Goal: Task Accomplishment & Management: Complete application form

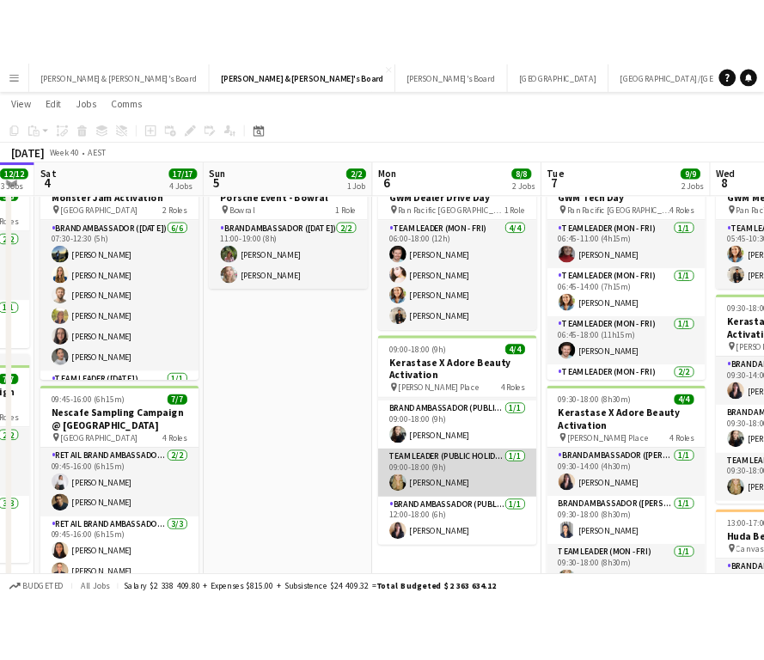
scroll to position [55, 0]
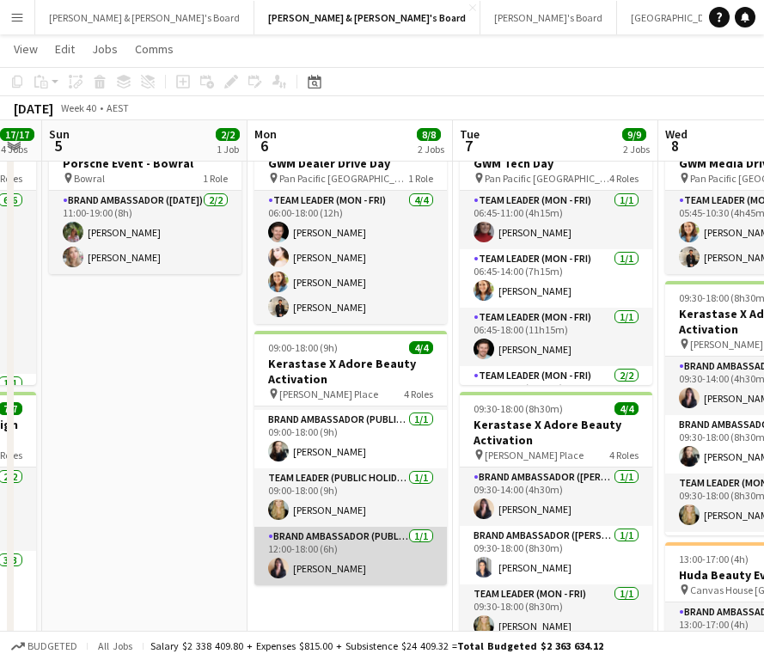
click at [365, 561] on app-card-role "Brand Ambassador (Public Holiday) 1/1 12:00-18:00 (6h) TALI BITENCOURT FERNANDES" at bounding box center [350, 556] width 193 height 58
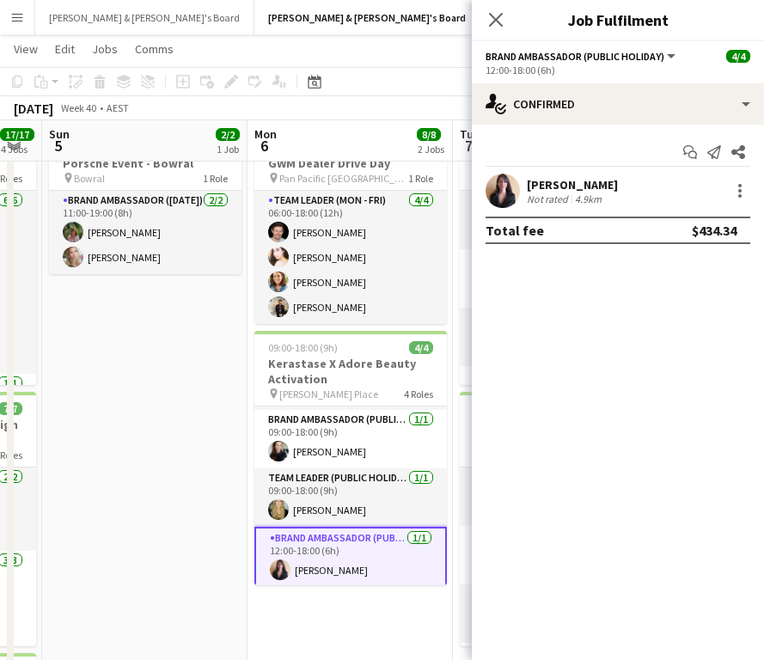
click at [618, 181] on div "[PERSON_NAME]" at bounding box center [572, 184] width 91 height 15
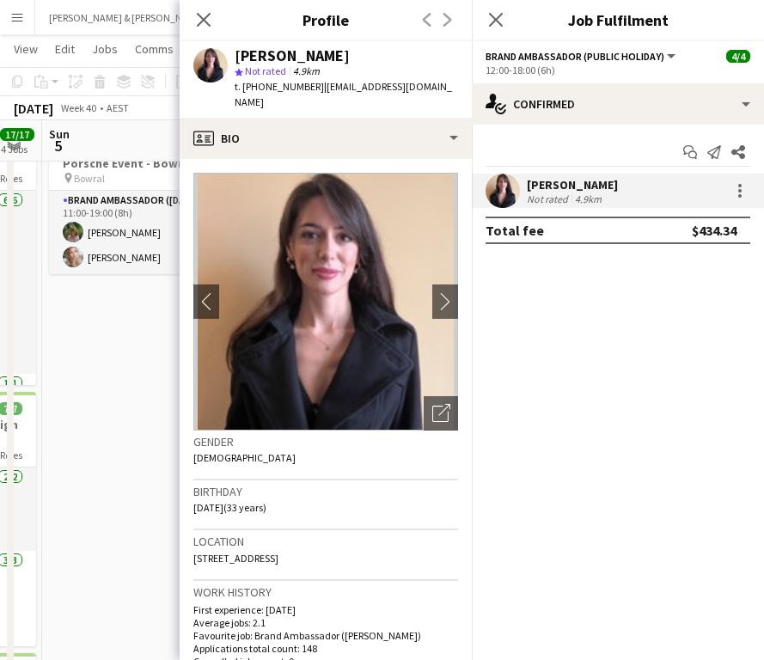
drag, startPoint x: 260, startPoint y: 87, endPoint x: 312, endPoint y: 86, distance: 51.6
click at [312, 86] on div "t. +610405498241 | eutalitabiten@gmail.com" at bounding box center [347, 94] width 224 height 31
click at [116, 314] on app-date-cell "11:00-19:00 (8h) 2/2 Porsche Event - Bowral pin Bowral 1 Role Brand Ambassador …" at bounding box center [144, 478] width 205 height 709
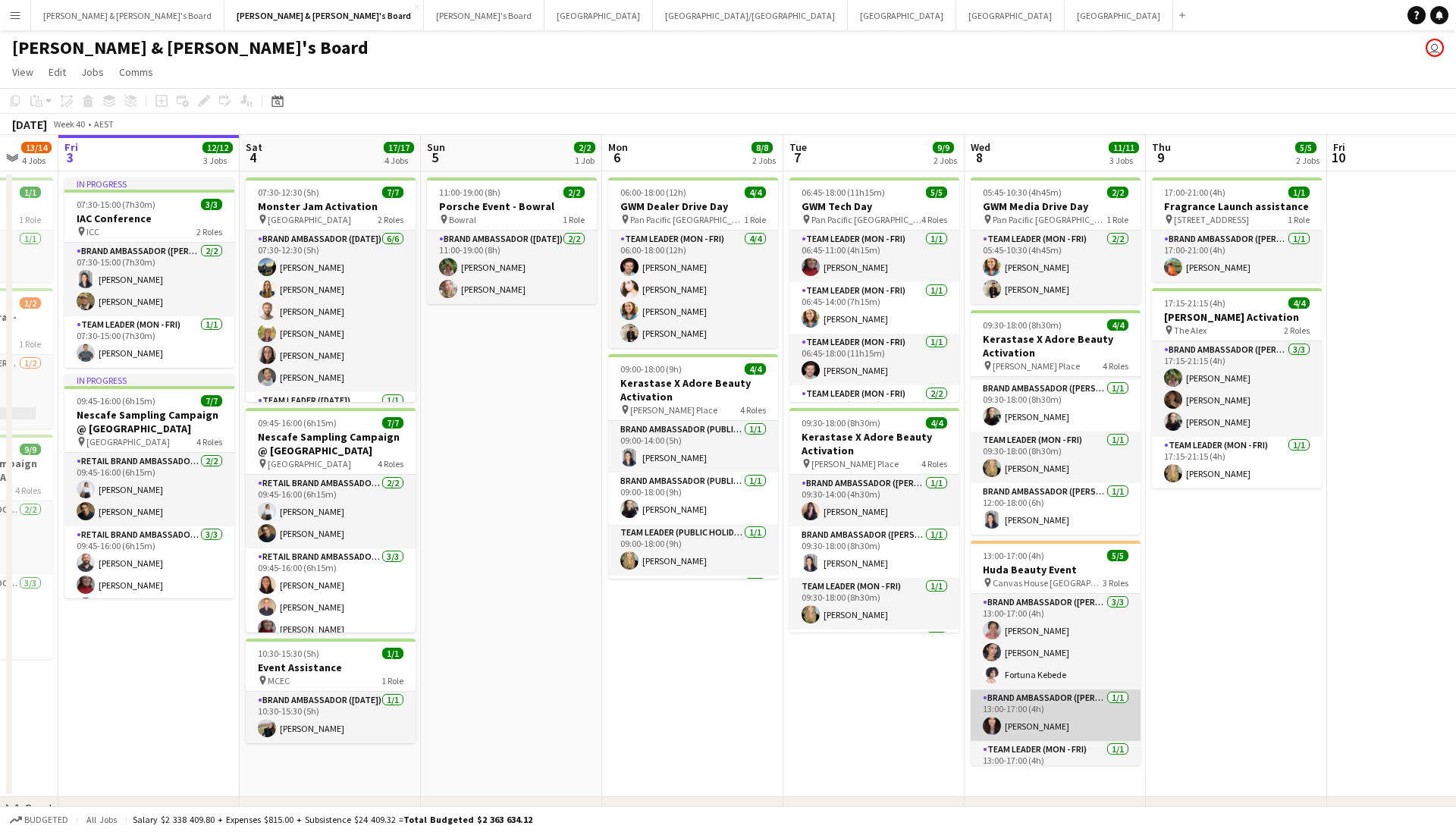
click at [1065, 739] on app-card-role "Brand Ambassador (Mon - Fri) 1/1 13:00-17:00 (4h) Emma Russell" at bounding box center [1055, 715] width 170 height 51
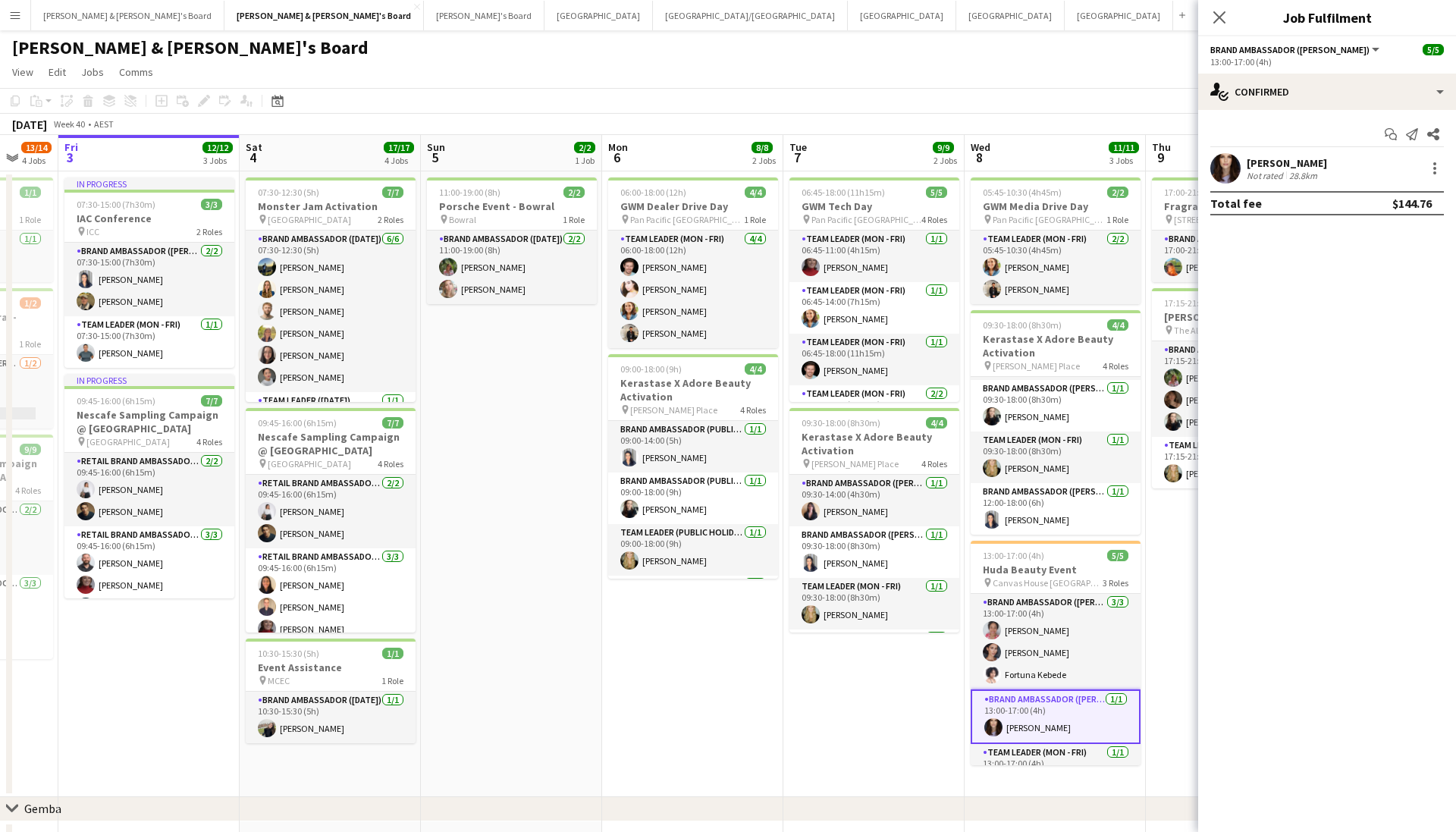
click at [1219, 169] on app-user-avatar at bounding box center [1225, 169] width 30 height 30
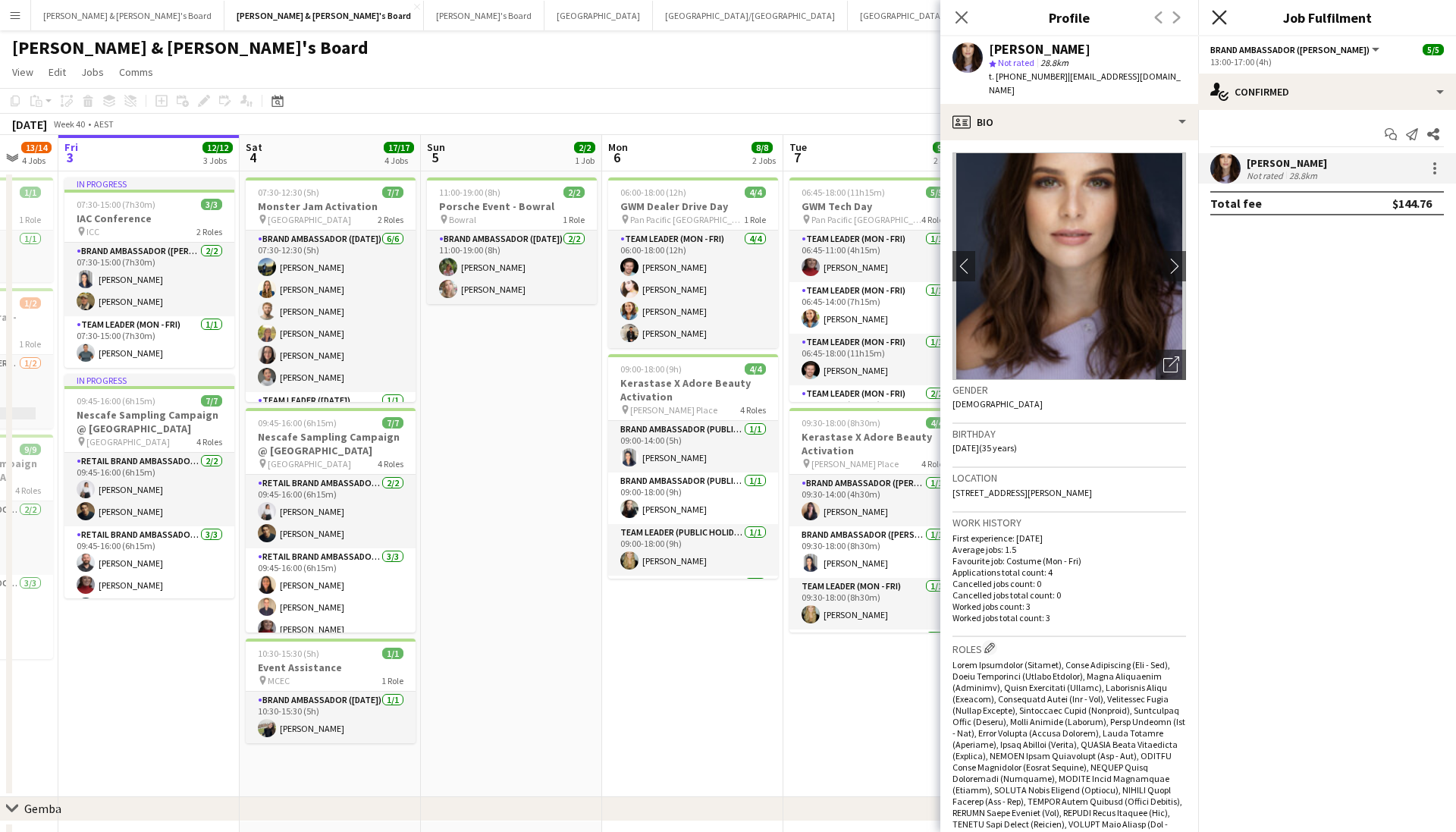
click at [1213, 11] on icon at bounding box center [1219, 17] width 14 height 14
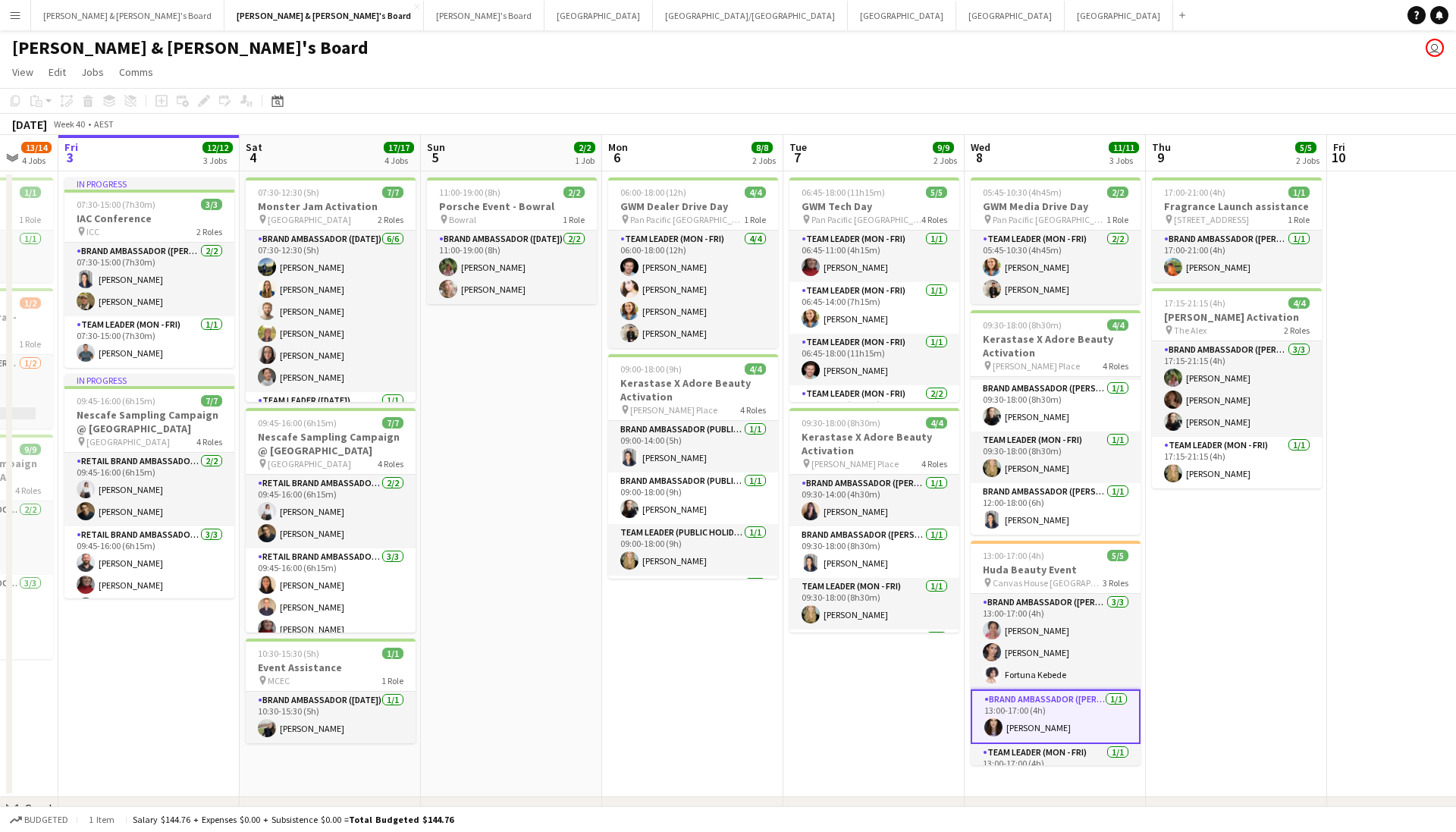
click at [1179, 30] on div "Neil & Jenny's Board user" at bounding box center [728, 44] width 1456 height 29
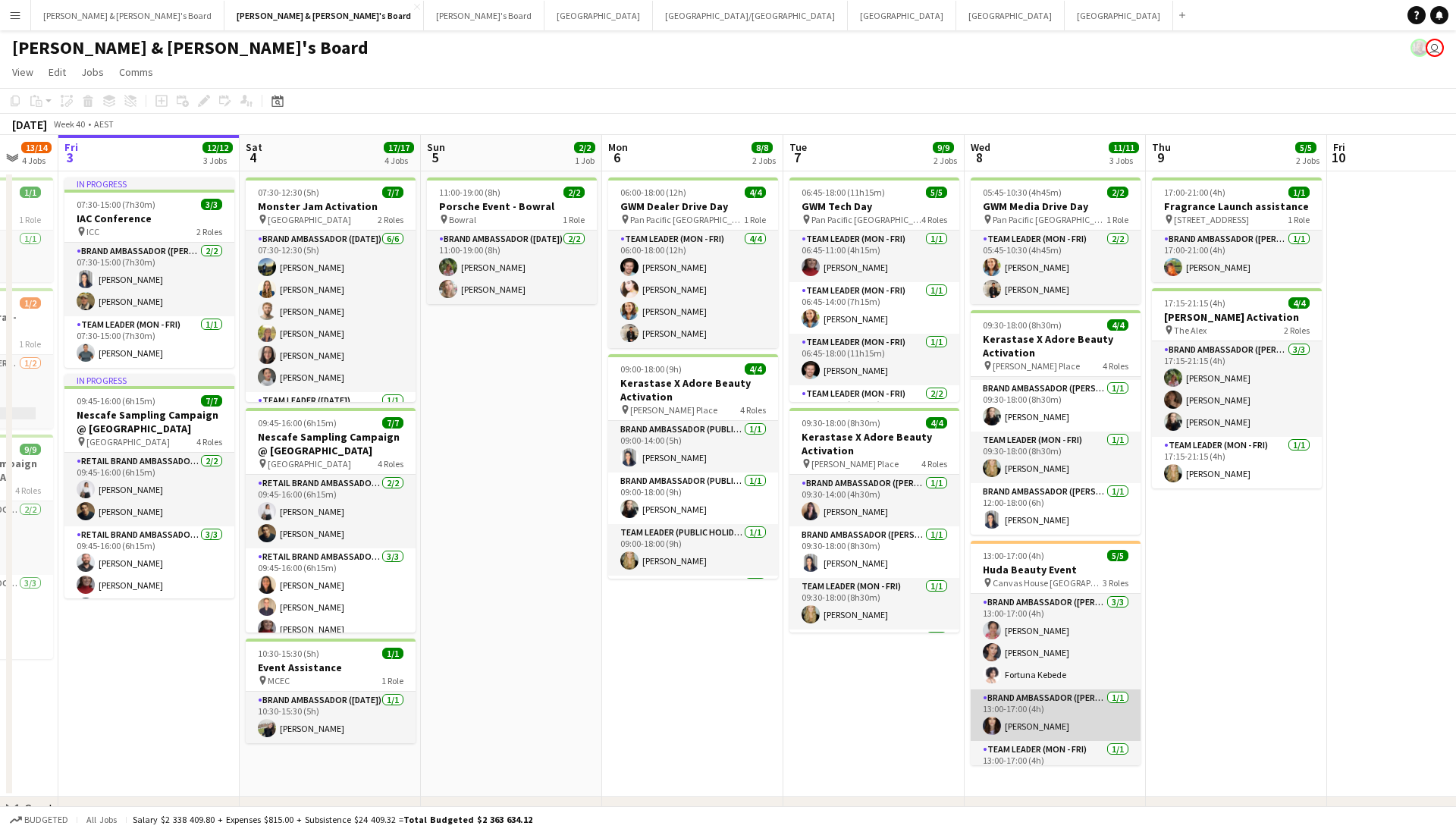
click at [1029, 706] on app-card-role "Brand Ambassador (Mon - Fri) 1/1 13:00-17:00 (4h) Emma Russell" at bounding box center [1055, 715] width 170 height 51
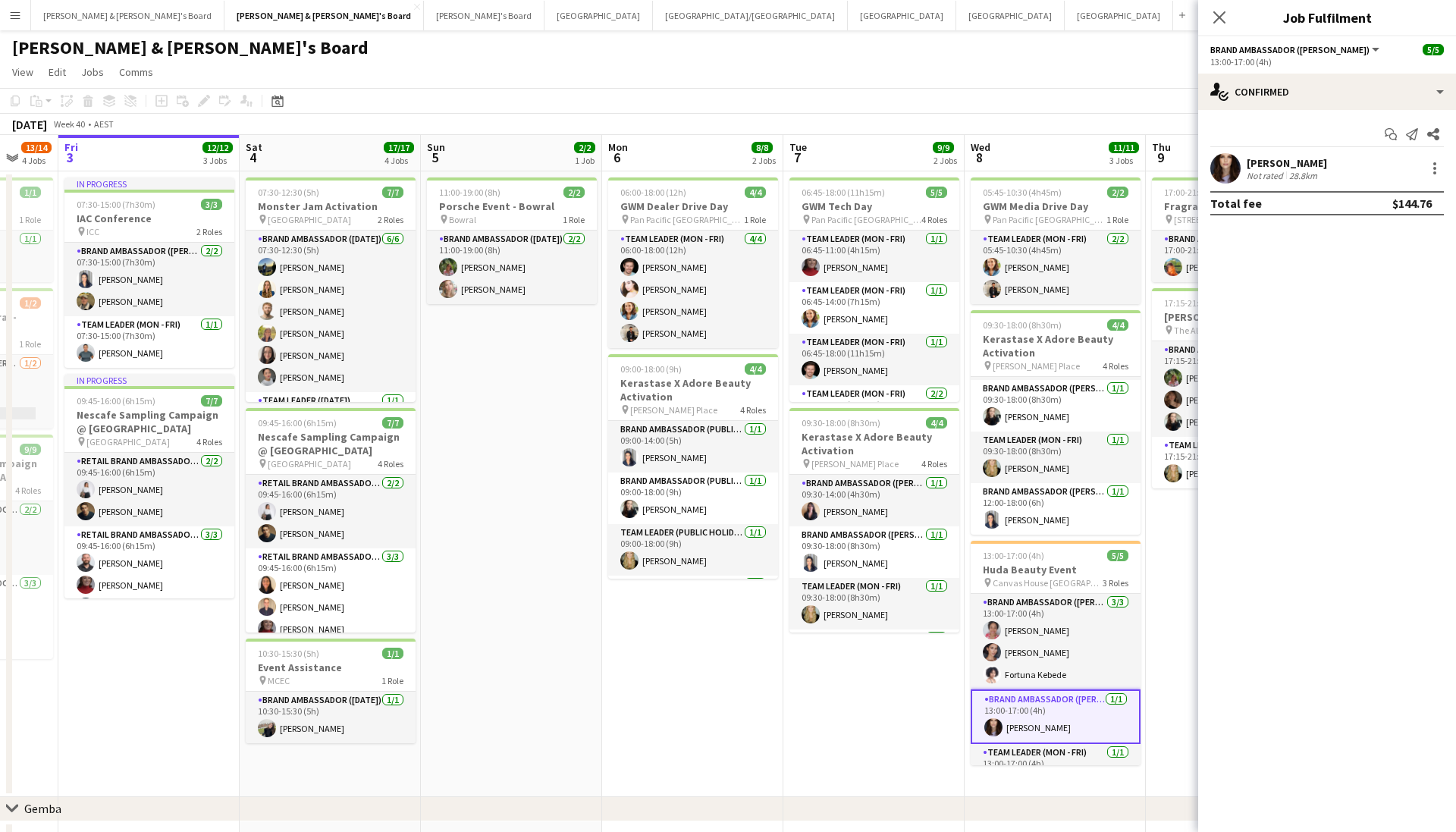
click at [1267, 161] on div "[PERSON_NAME]" at bounding box center [1286, 162] width 80 height 13
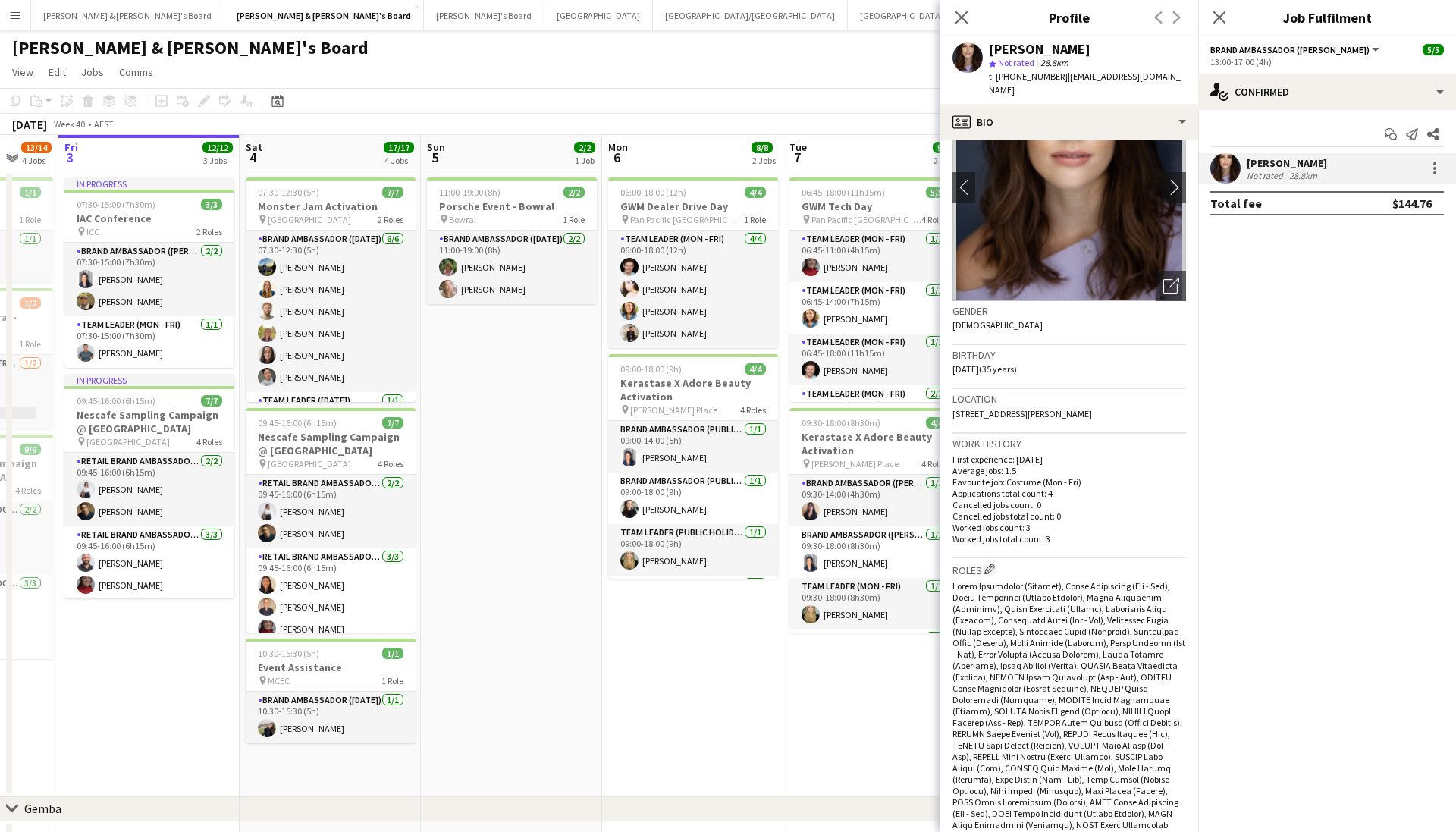
scroll to position [55, 0]
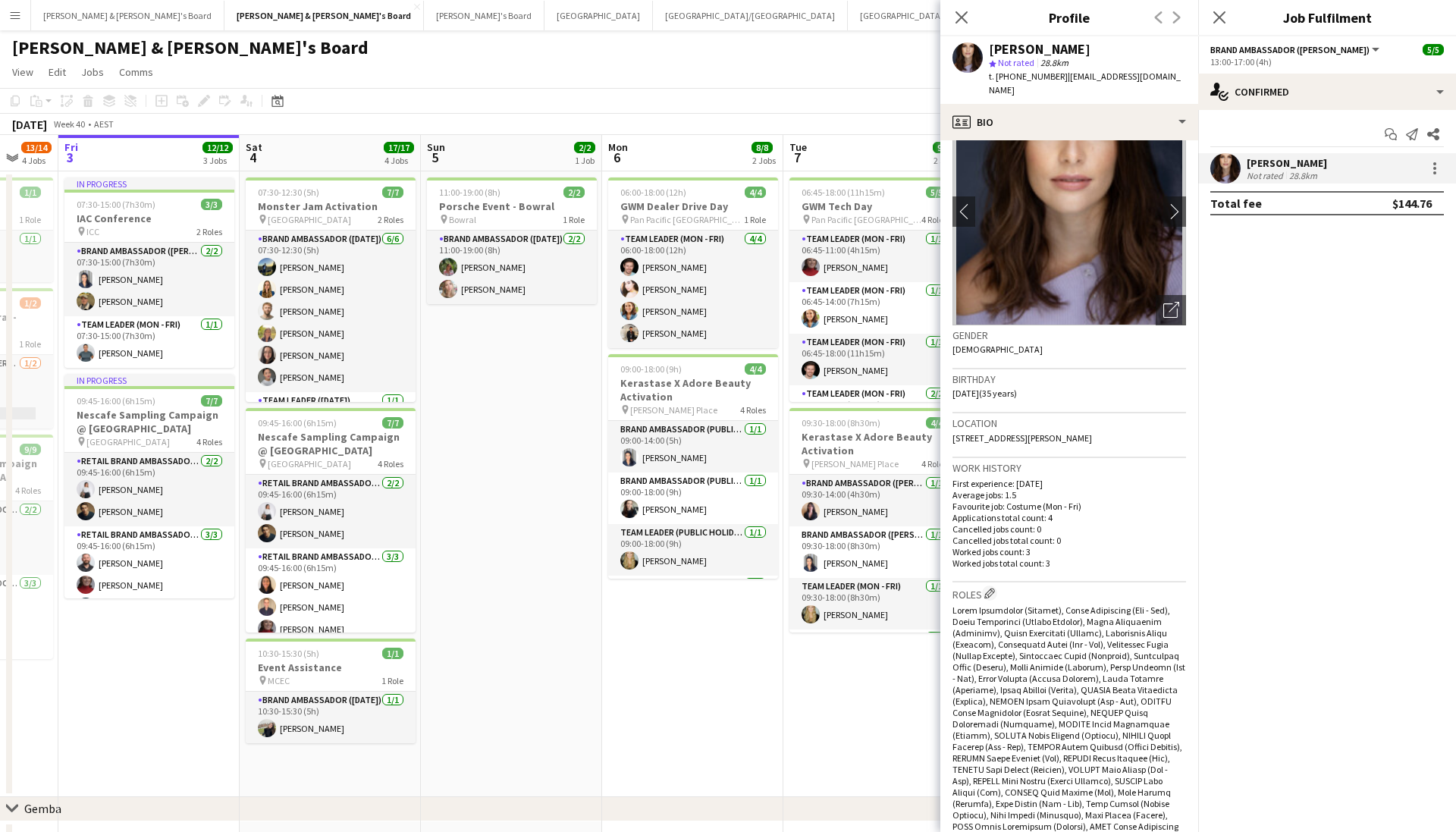
click at [1019, 46] on div "[PERSON_NAME]" at bounding box center [1039, 49] width 101 height 13
copy div "[PERSON_NAME]"
click at [1025, 79] on span "t. +610422603331" at bounding box center [1027, 76] width 78 height 11
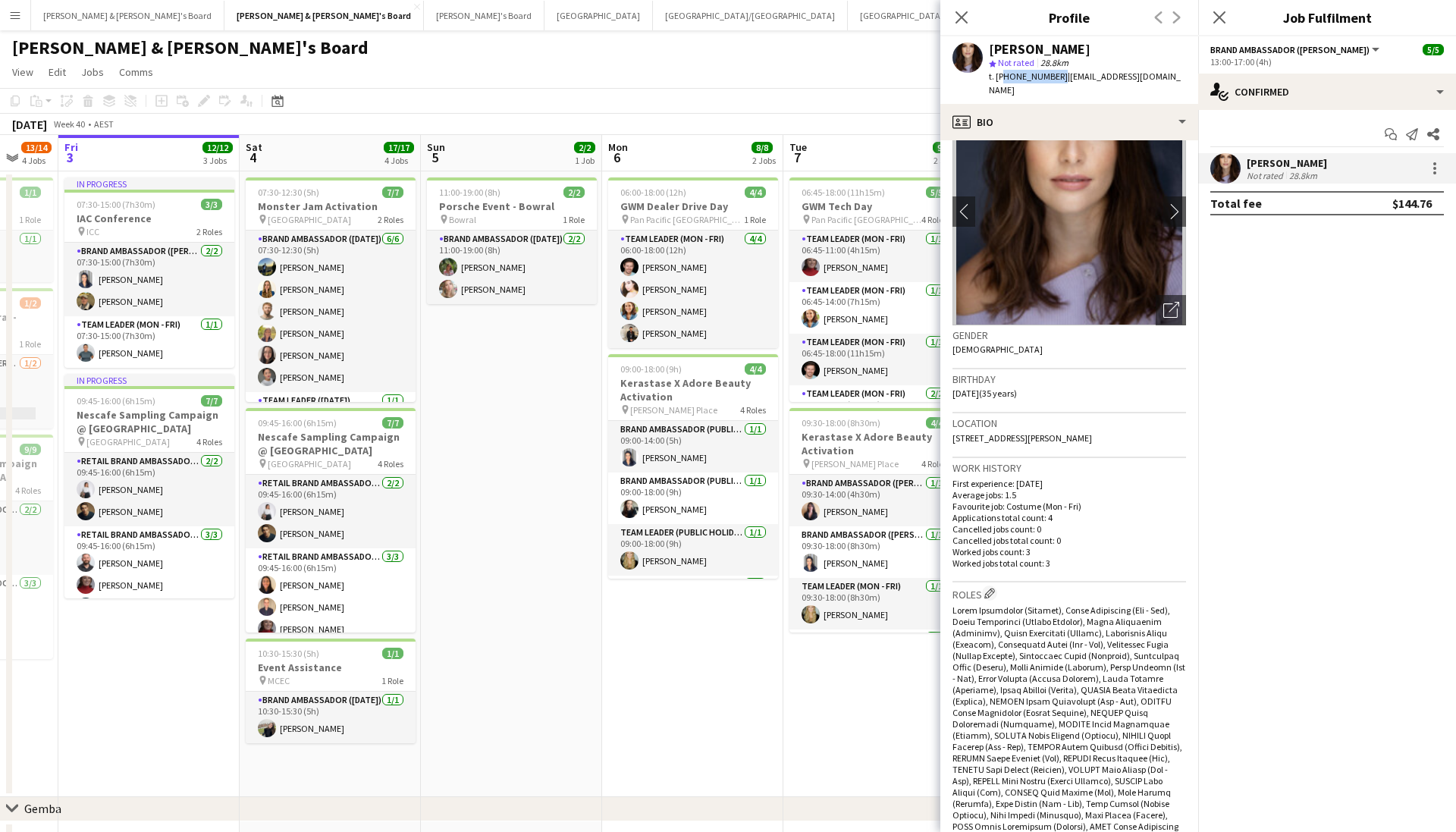
click at [1025, 79] on span "t. +610422603331" at bounding box center [1027, 76] width 78 height 11
copy span "610422603331"
click at [1221, 16] on icon at bounding box center [1219, 17] width 14 height 14
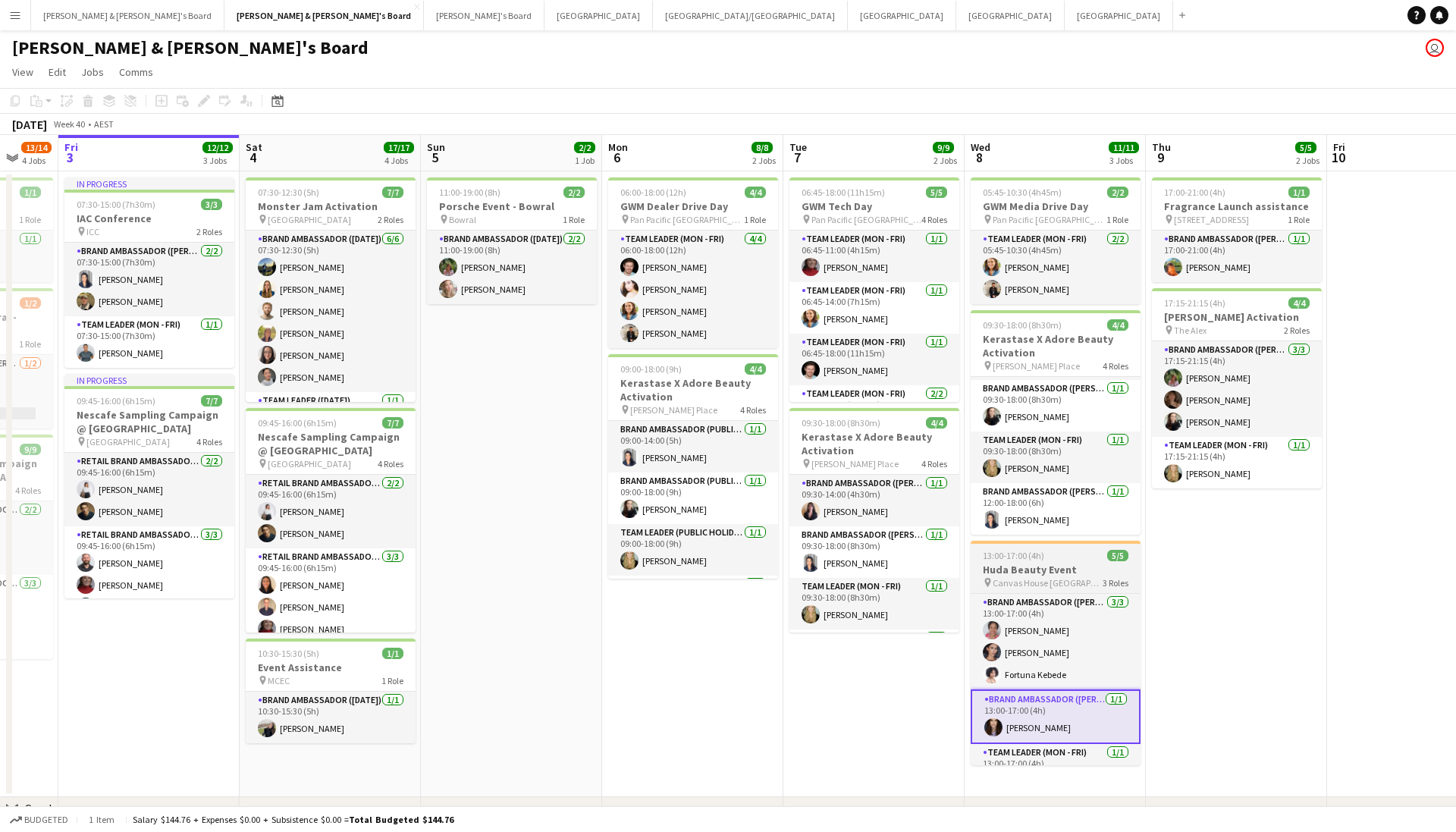
click at [1064, 560] on div "13:00-17:00 (4h) 5/5" at bounding box center [1055, 555] width 170 height 11
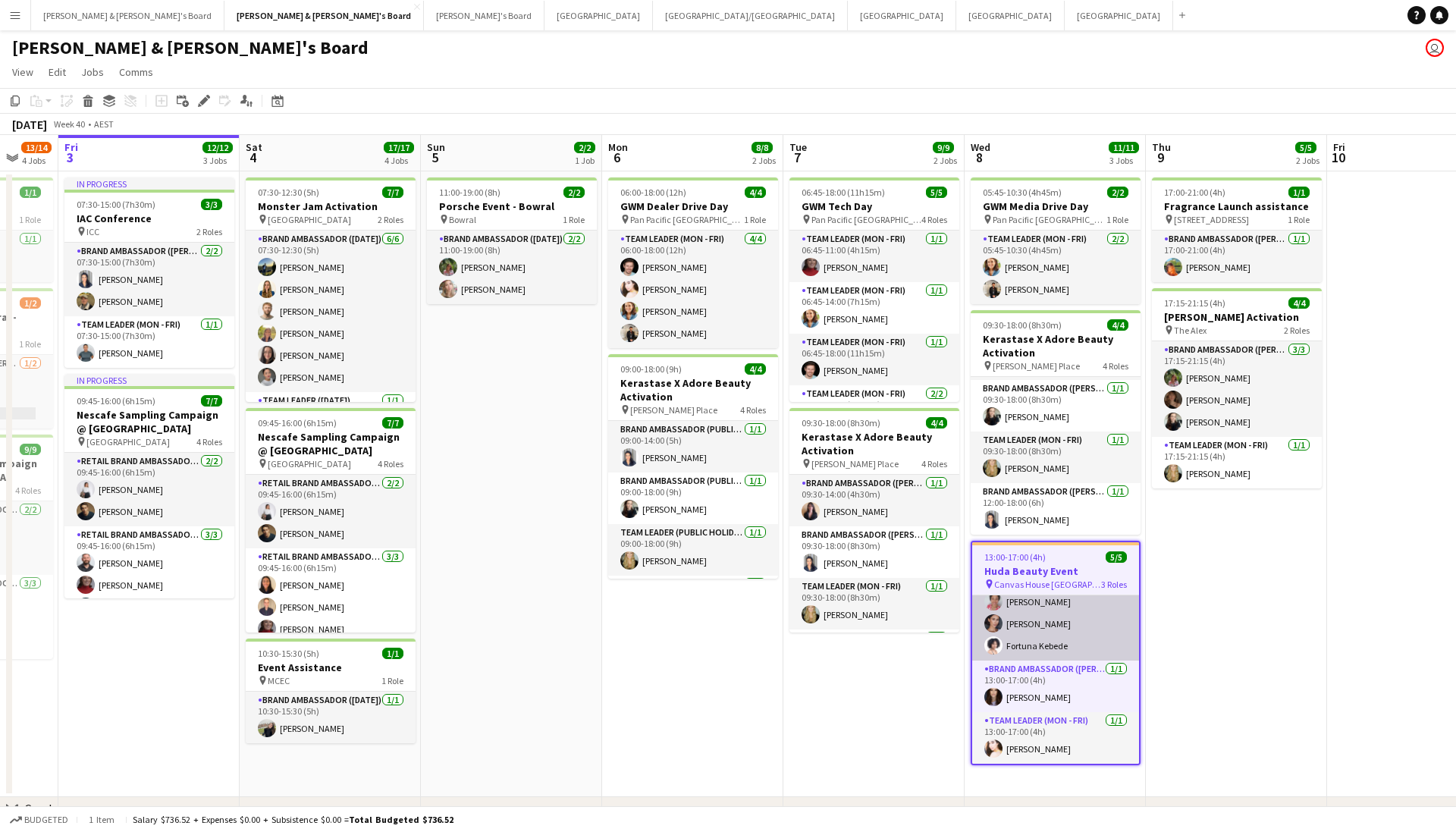
scroll to position [0, 484]
click at [1086, 596] on app-card-role "Brand Ambassador (Mon - Fri) 3/3 13:00-17:00 (4h) Shana Robinson Alessandra Mer…" at bounding box center [1056, 612] width 167 height 95
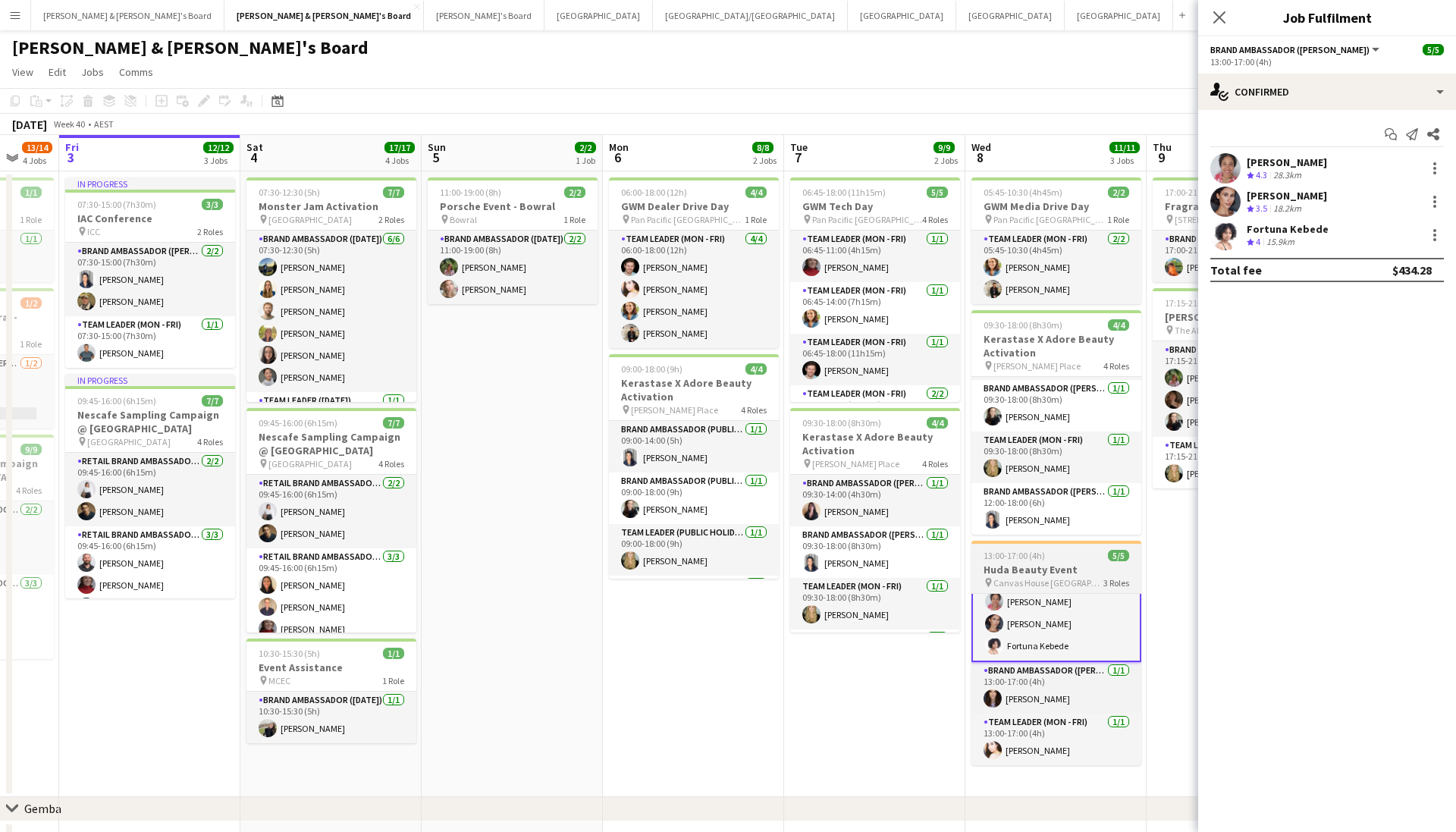
click at [1072, 569] on h3 "Huda Beauty Event" at bounding box center [1056, 569] width 170 height 13
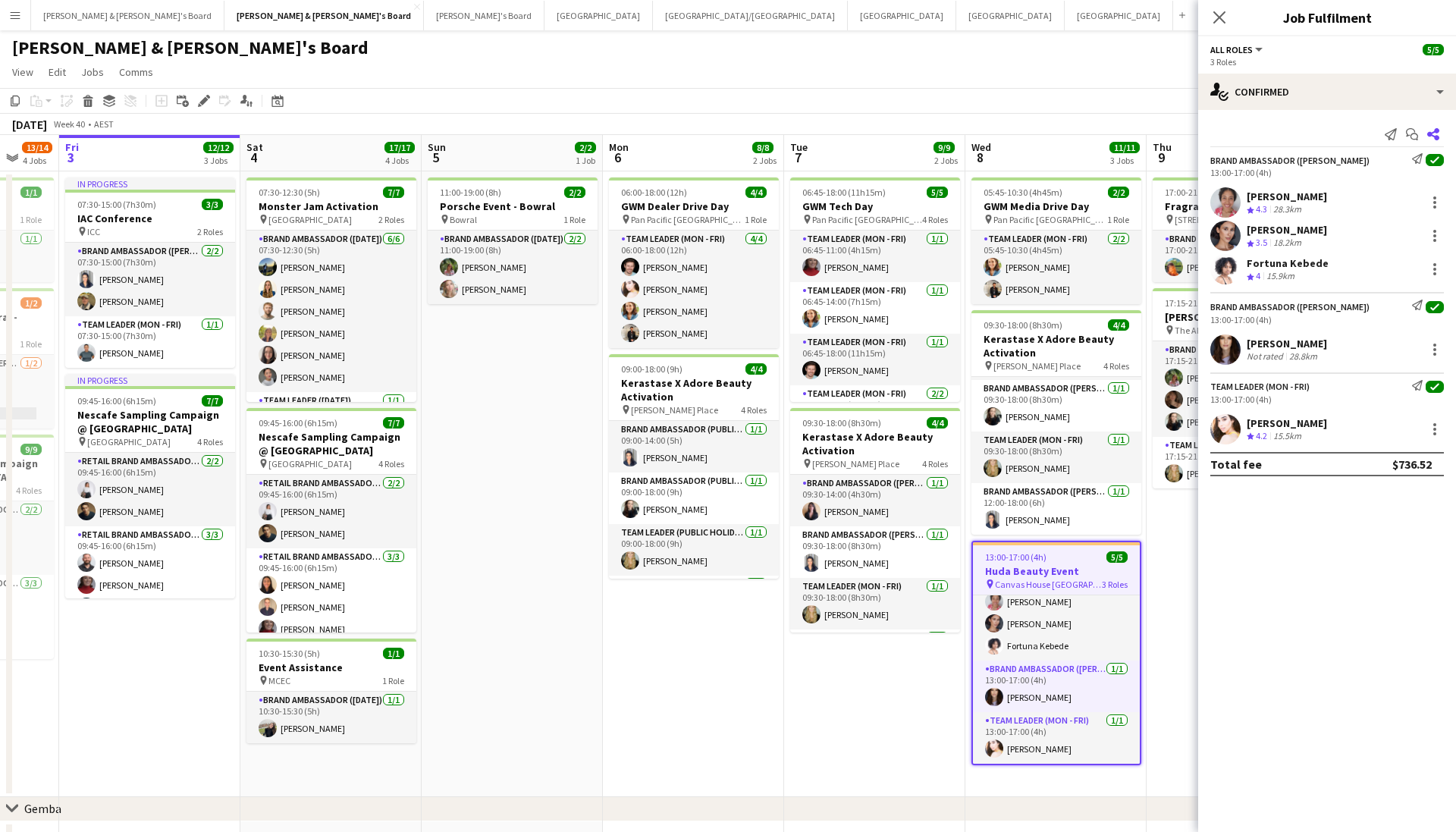
click at [1435, 132] on icon at bounding box center [1433, 134] width 12 height 12
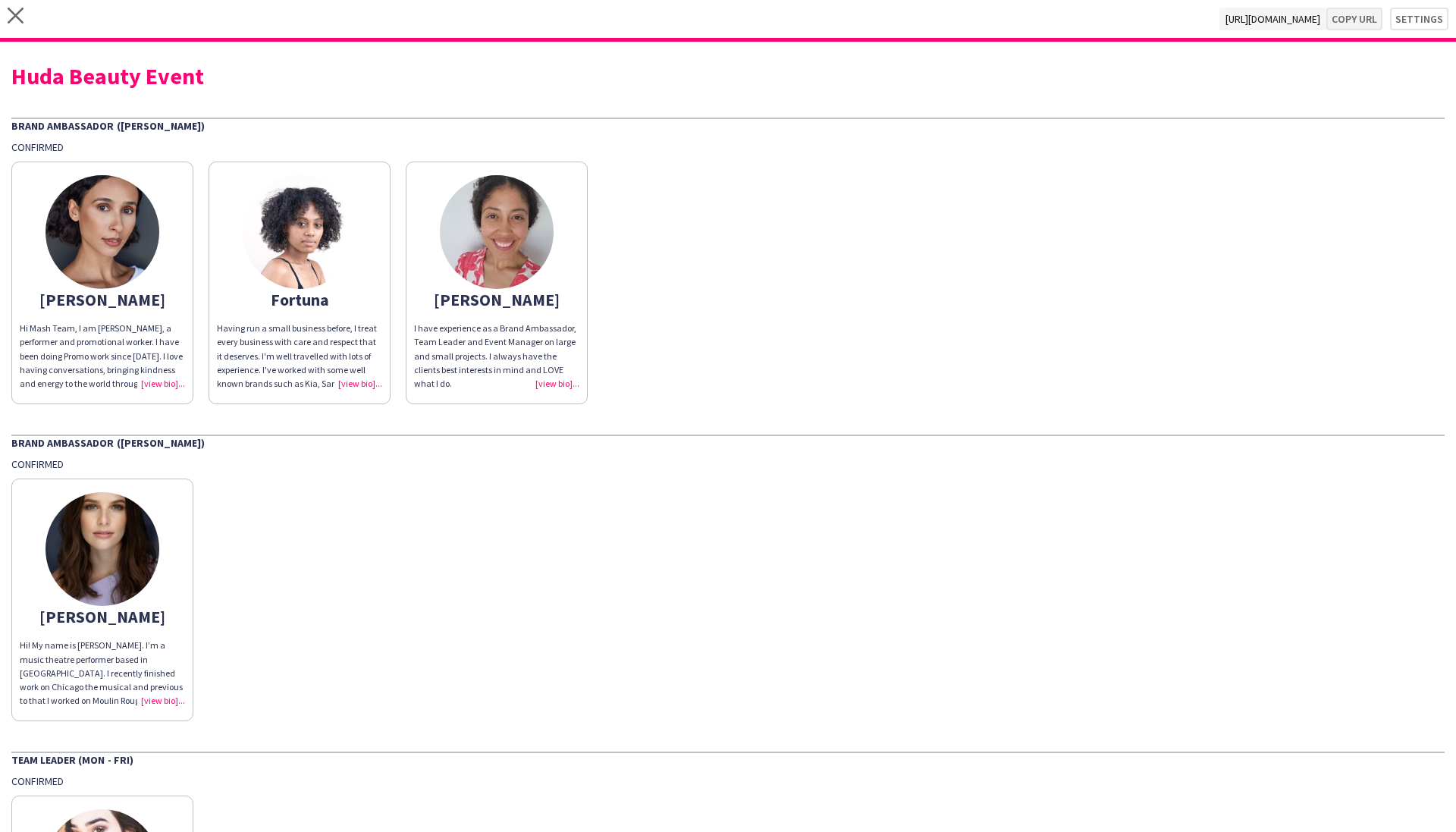
click at [1348, 21] on button "Copy url" at bounding box center [1355, 19] width 56 height 23
click at [1366, 13] on button "Copy url" at bounding box center [1355, 19] width 56 height 23
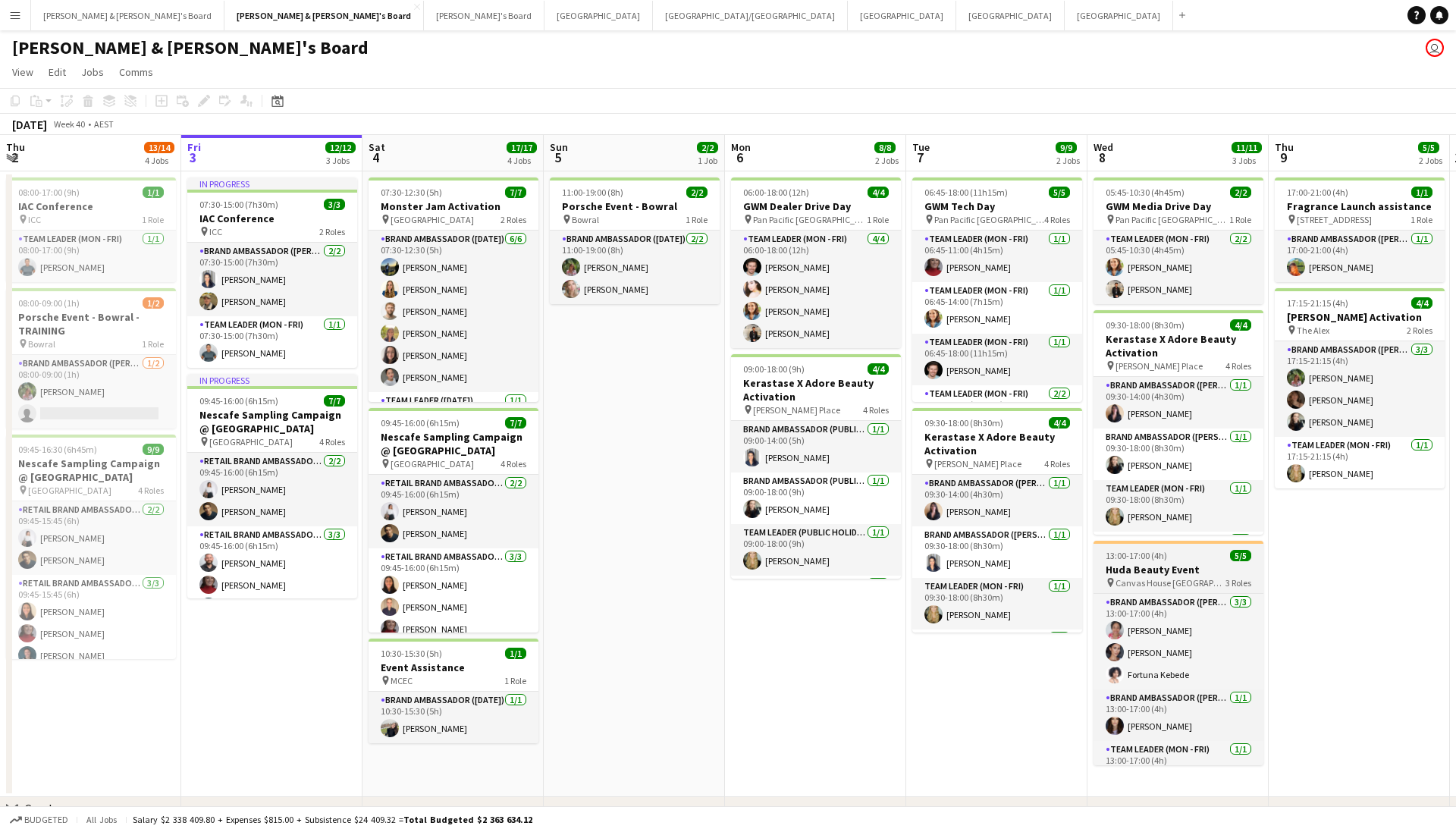
click at [1161, 567] on h3 "Huda Beauty Event" at bounding box center [1178, 569] width 170 height 13
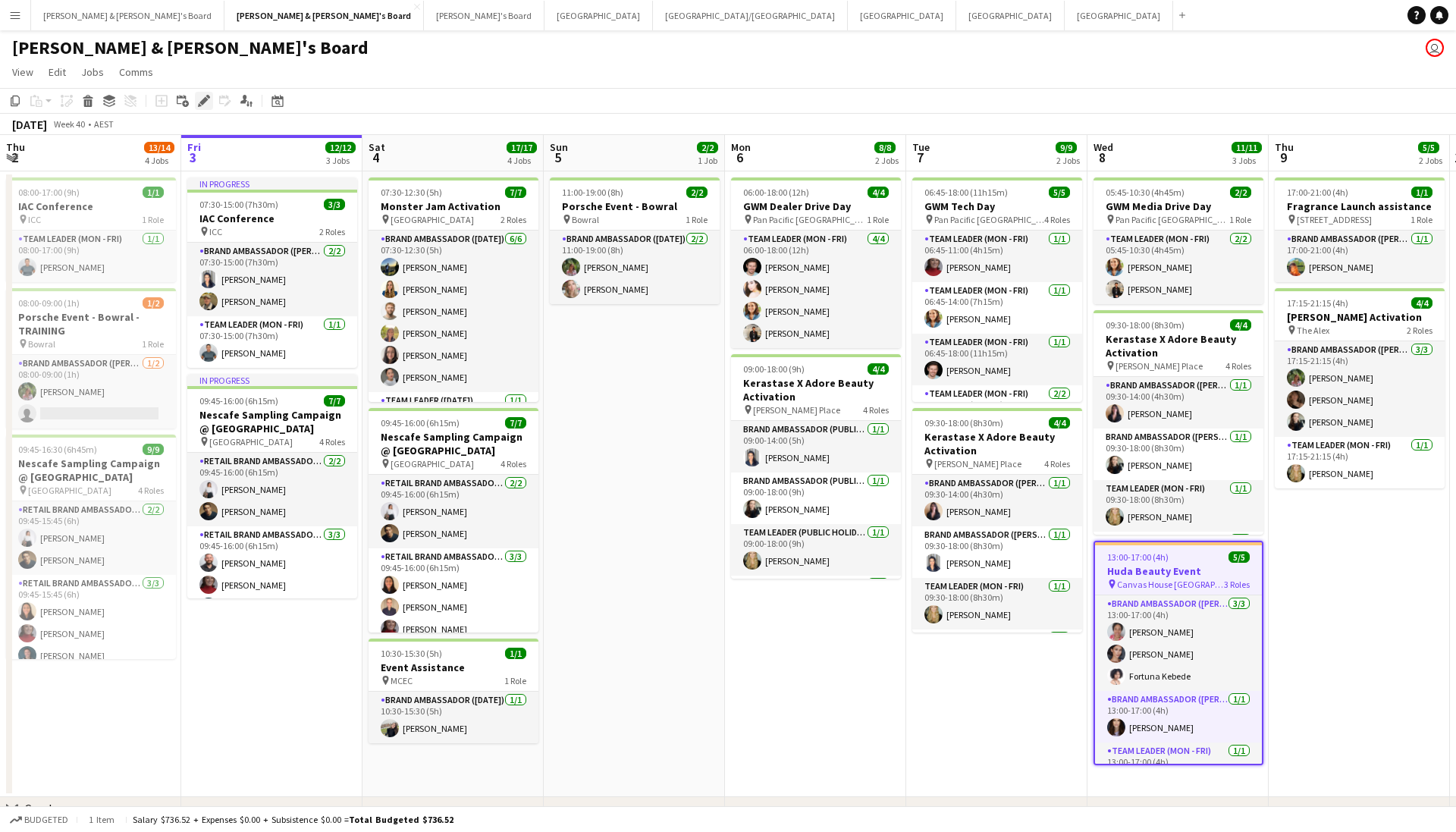
click at [208, 94] on icon "Edit" at bounding box center [204, 101] width 12 height 12
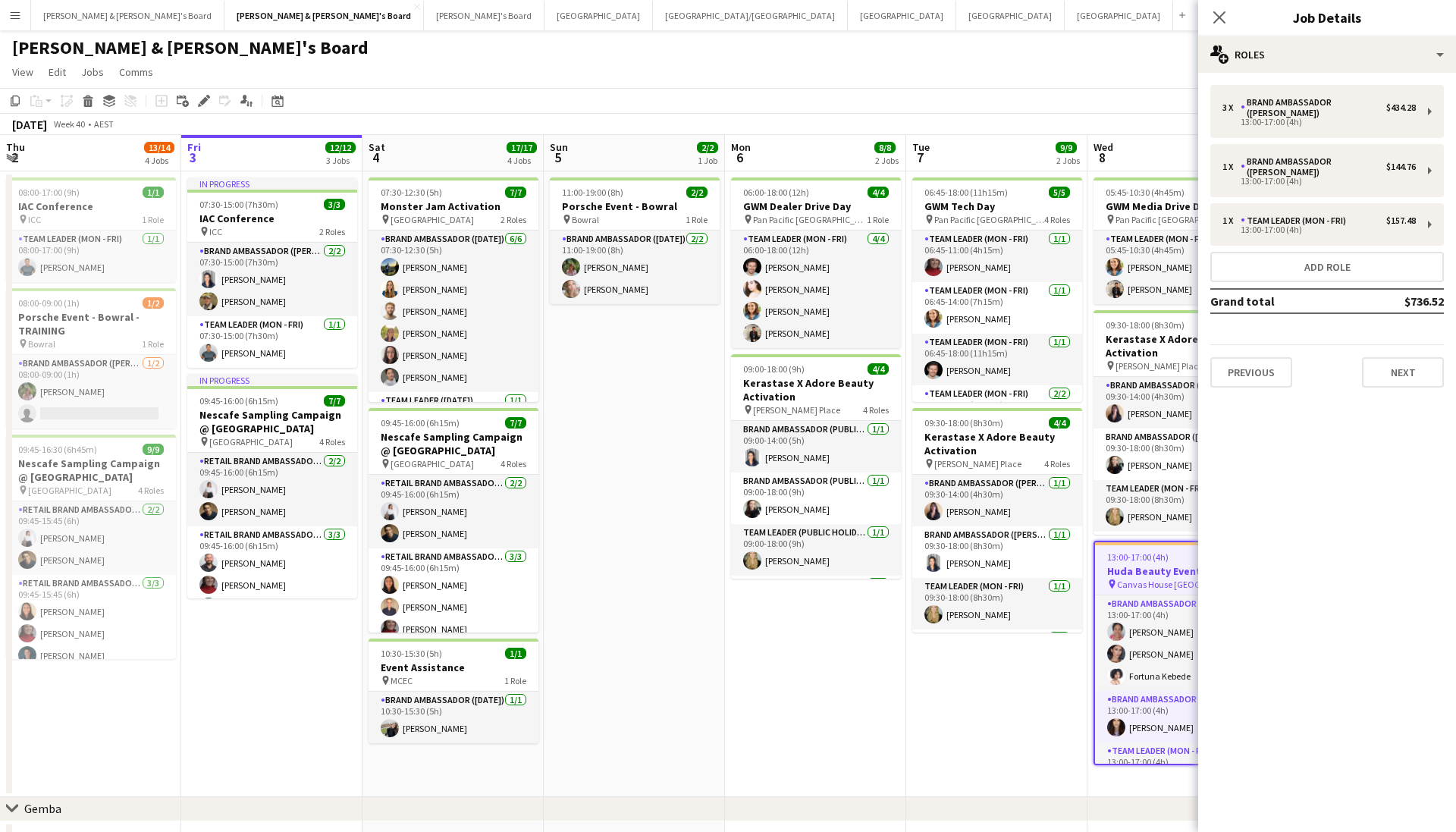
click at [1406, 368] on div "3 x Brand Ambassador (Mon - Fri) $434.28 13:00-17:00 (4h) 1 x Brand Ambassador …" at bounding box center [1326, 236] width 258 height 327
click at [1402, 357] on button "Next" at bounding box center [1402, 372] width 82 height 30
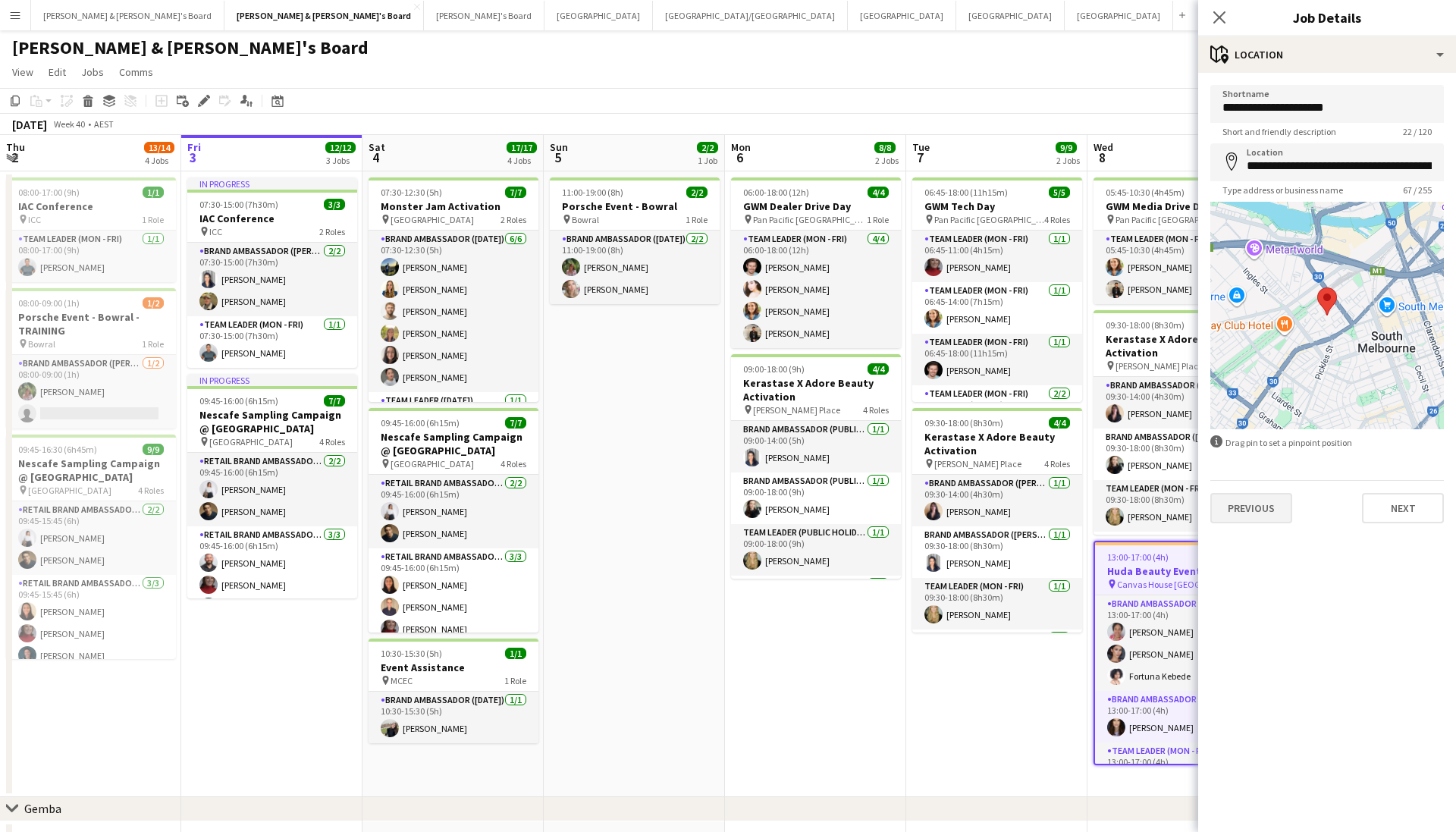
click at [1251, 513] on button "Previous" at bounding box center [1251, 508] width 82 height 30
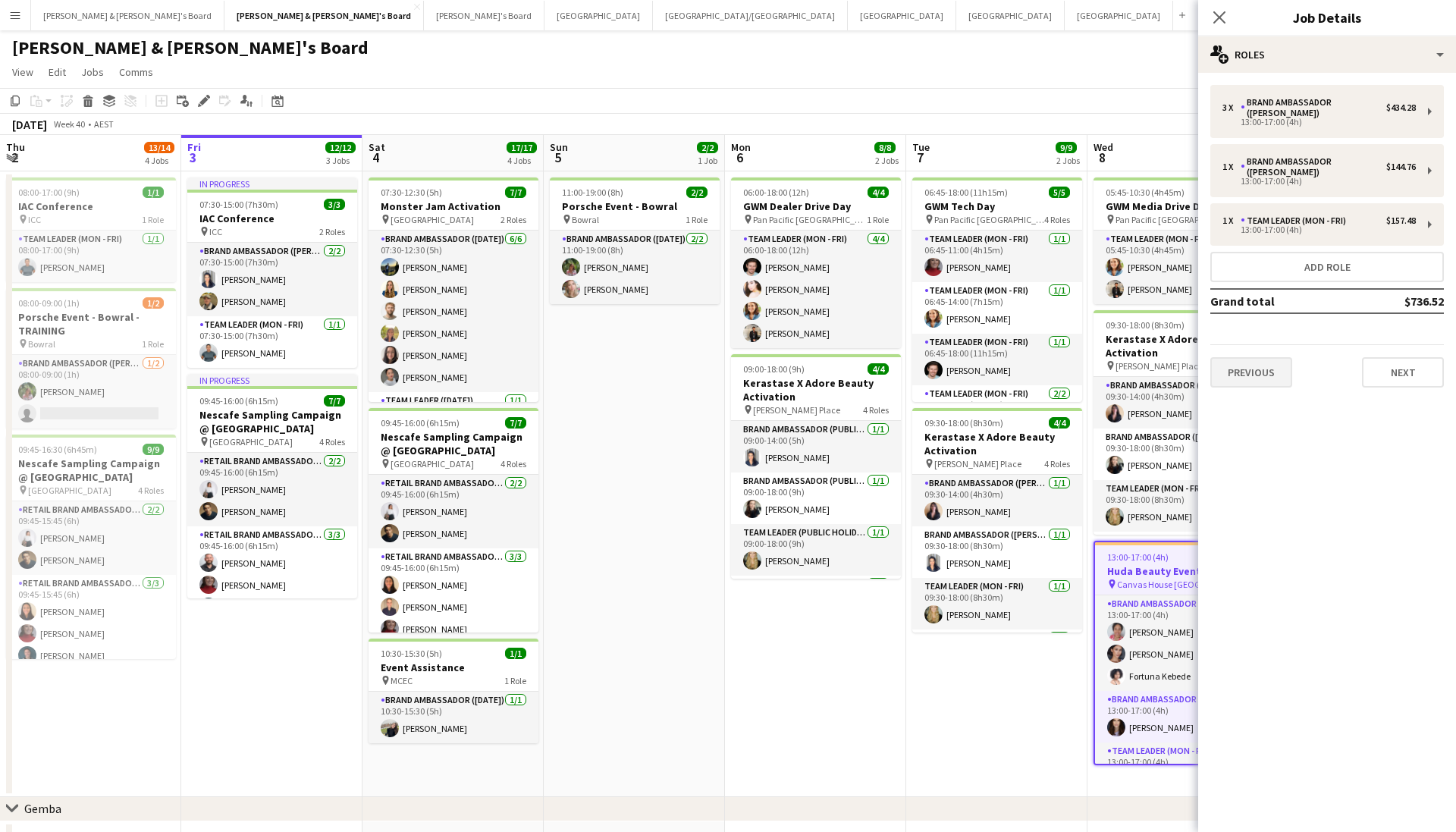
click at [1273, 357] on button "Previous" at bounding box center [1251, 372] width 82 height 30
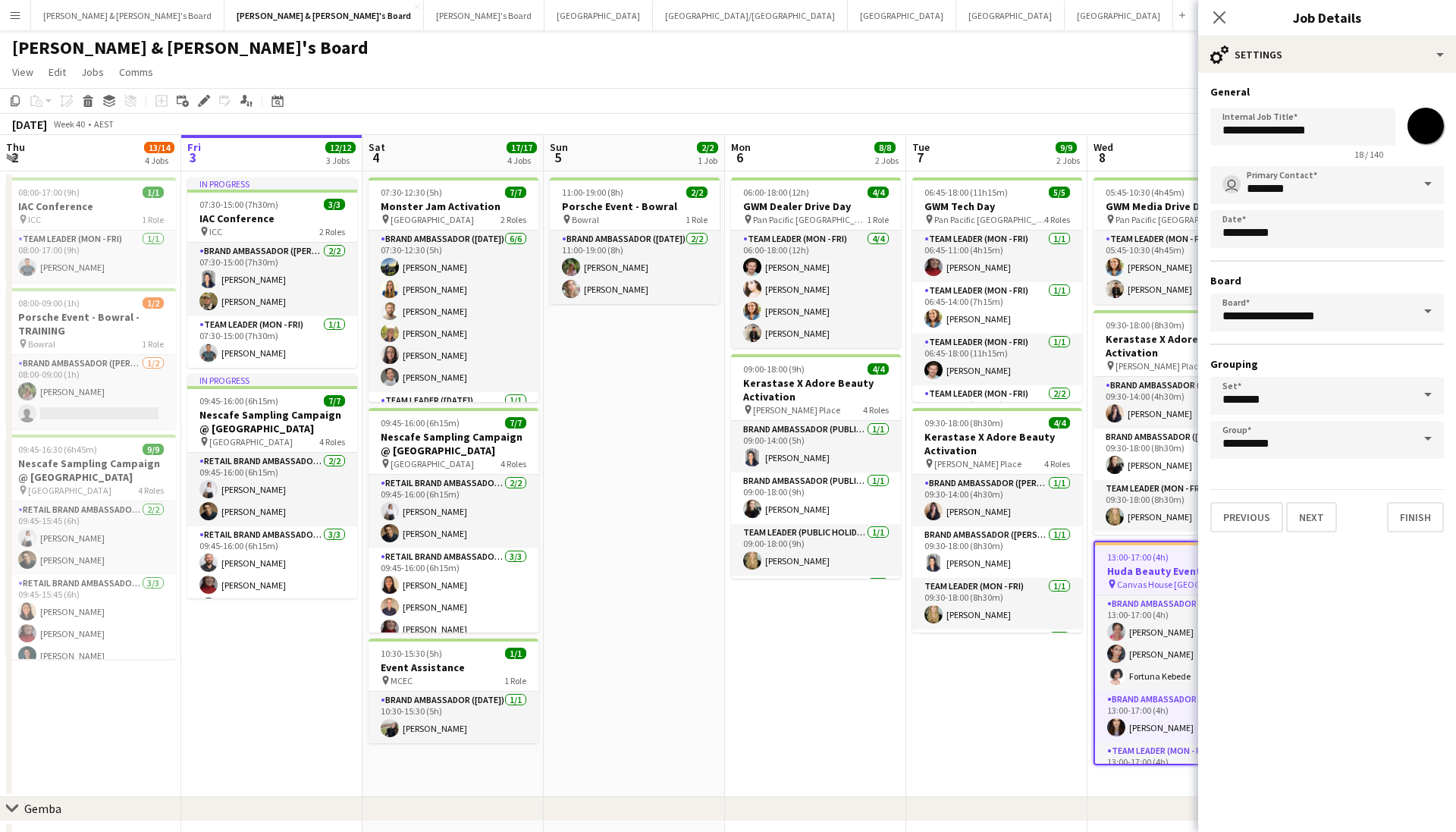
click at [1422, 127] on input "*******" at bounding box center [1425, 126] width 55 height 55
type input "*******"
click at [1412, 509] on button "Finish" at bounding box center [1415, 517] width 56 height 30
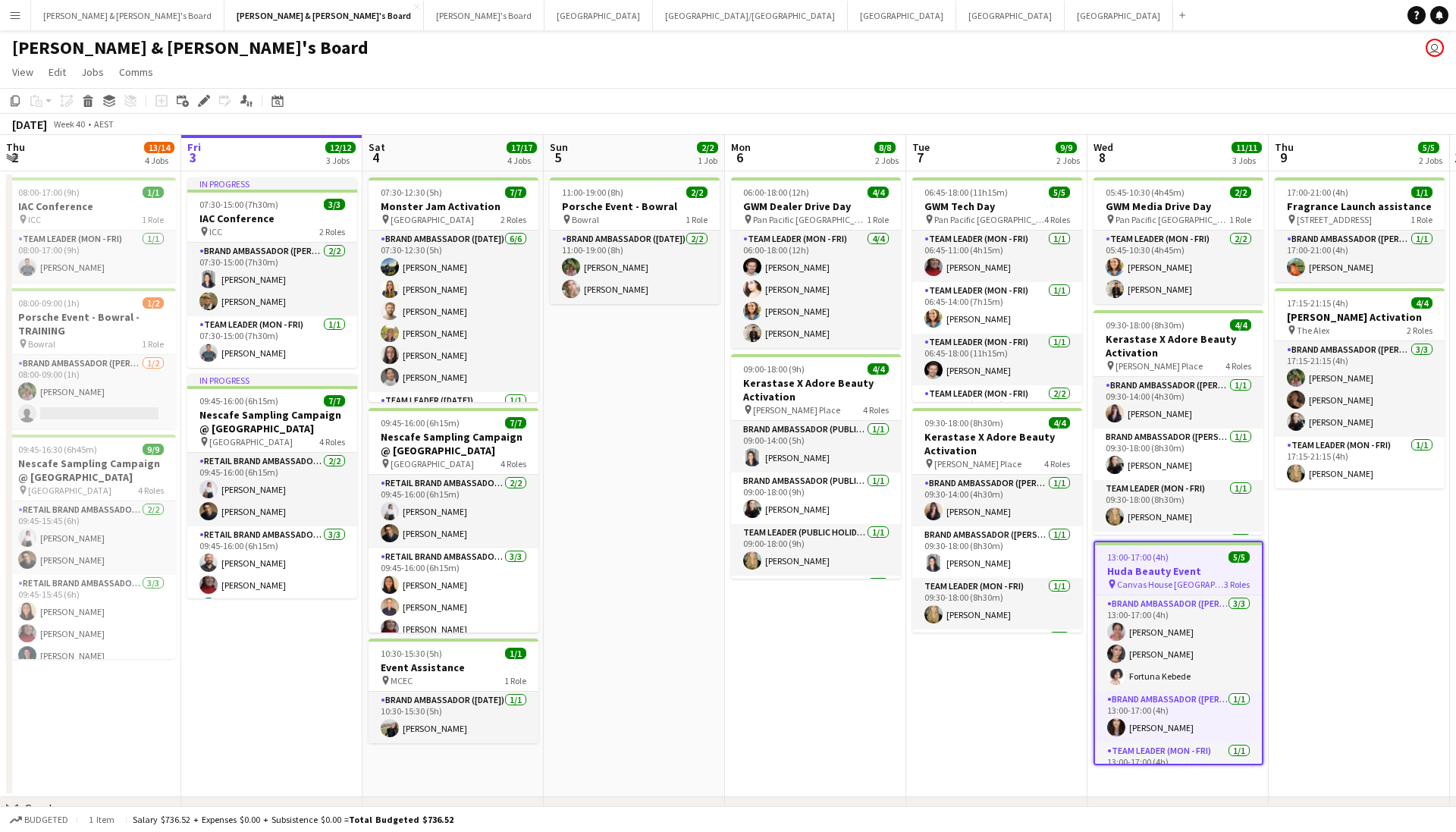
click at [1170, 94] on app-toolbar "Copy Paste Paste Command V Paste with crew Command Shift V Paste linked Job Del…" at bounding box center [728, 101] width 1456 height 26
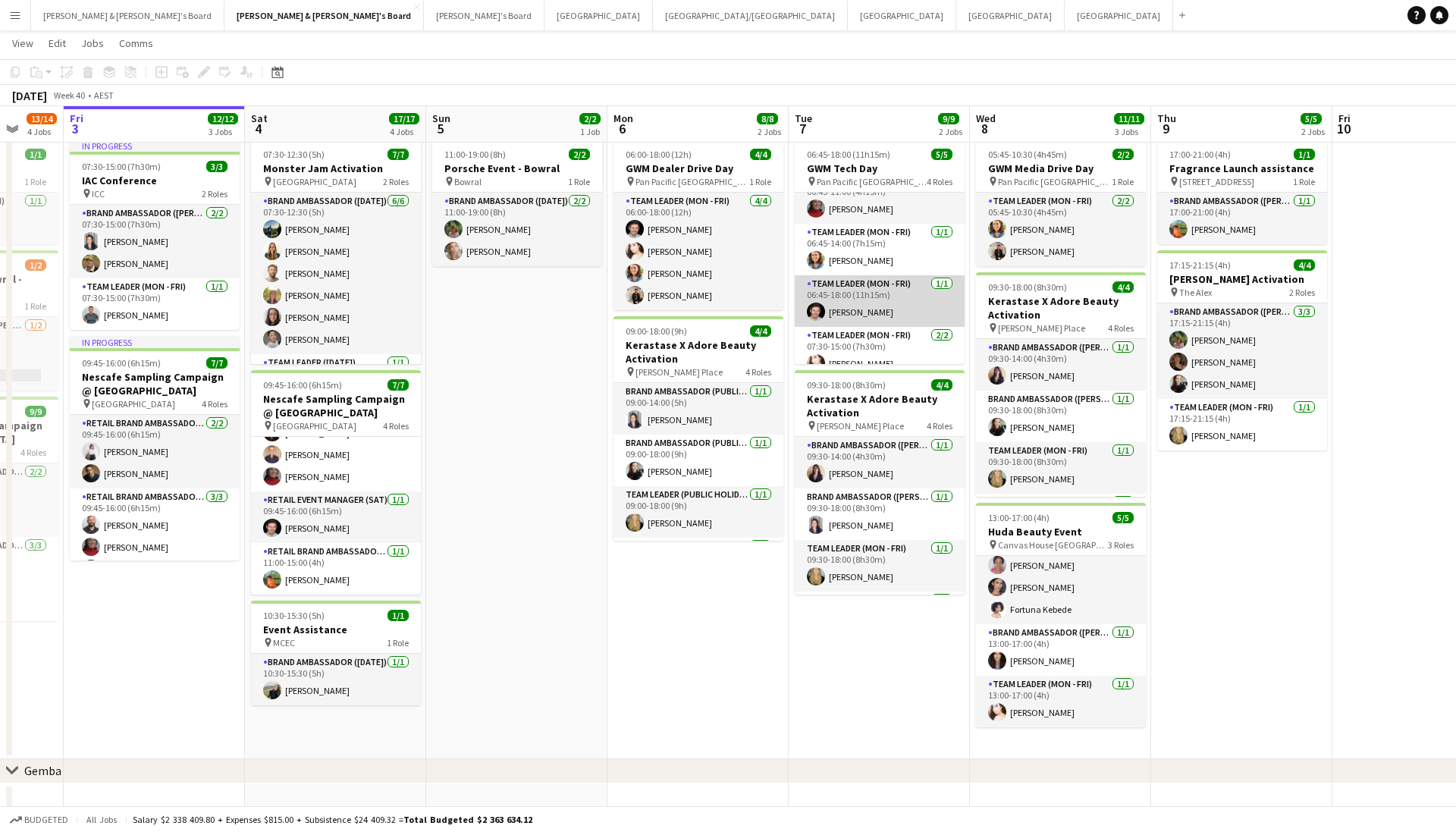
scroll to position [22, 0]
click at [623, 38] on app-page-menu "View Day view expanded Day view collapsed Month view Date picker Jump to today …" at bounding box center [728, 44] width 1456 height 29
click at [847, 19] on button "Sydney Close" at bounding box center [901, 16] width 108 height 30
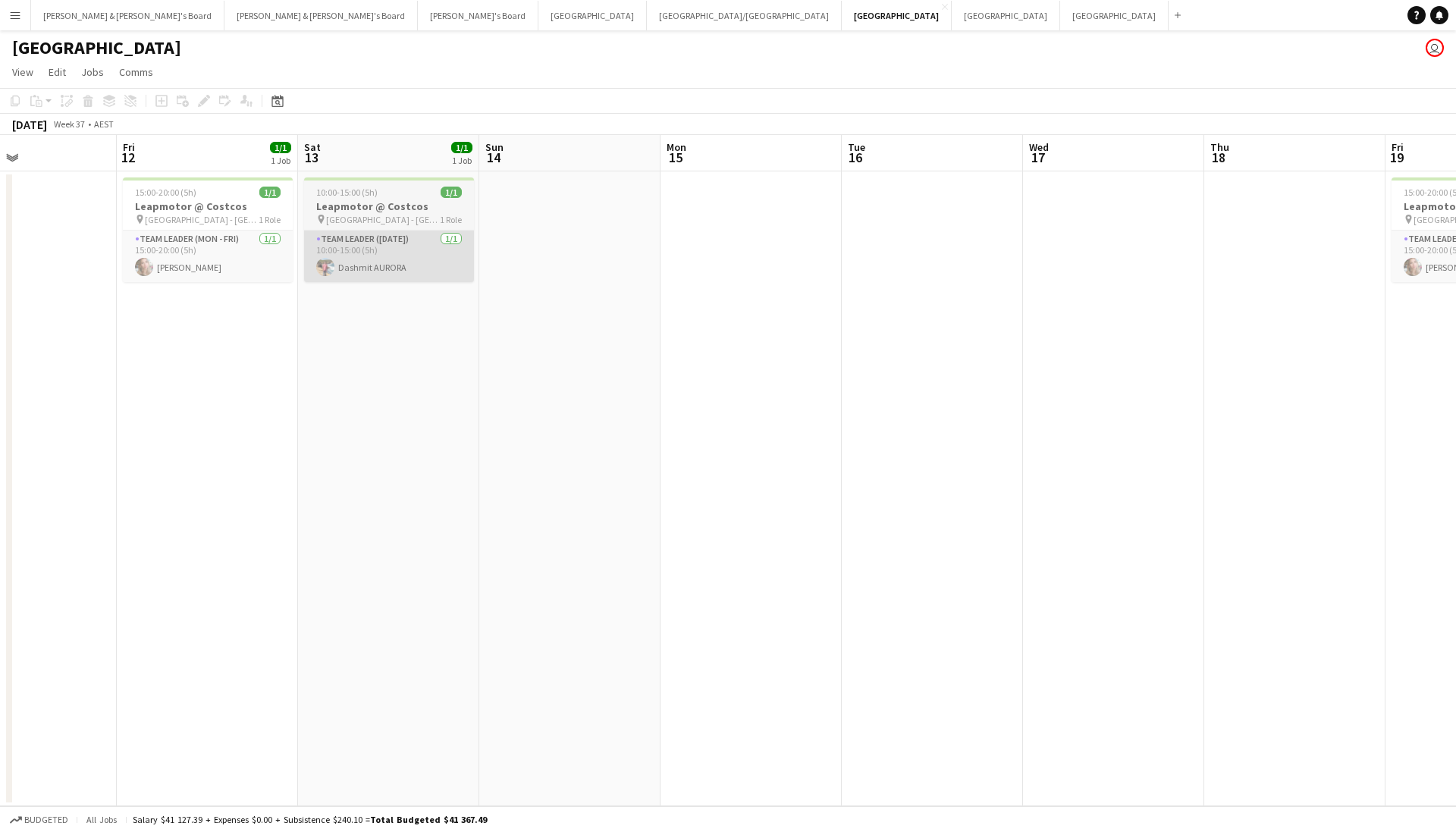
scroll to position [0, 424]
click at [388, 354] on app-date-cell "10:00-15:00 (5h) 1/1 Leapmotor @ Costcos pin Marsden Park - NSW 1 Role Team Lea…" at bounding box center [391, 489] width 181 height 635
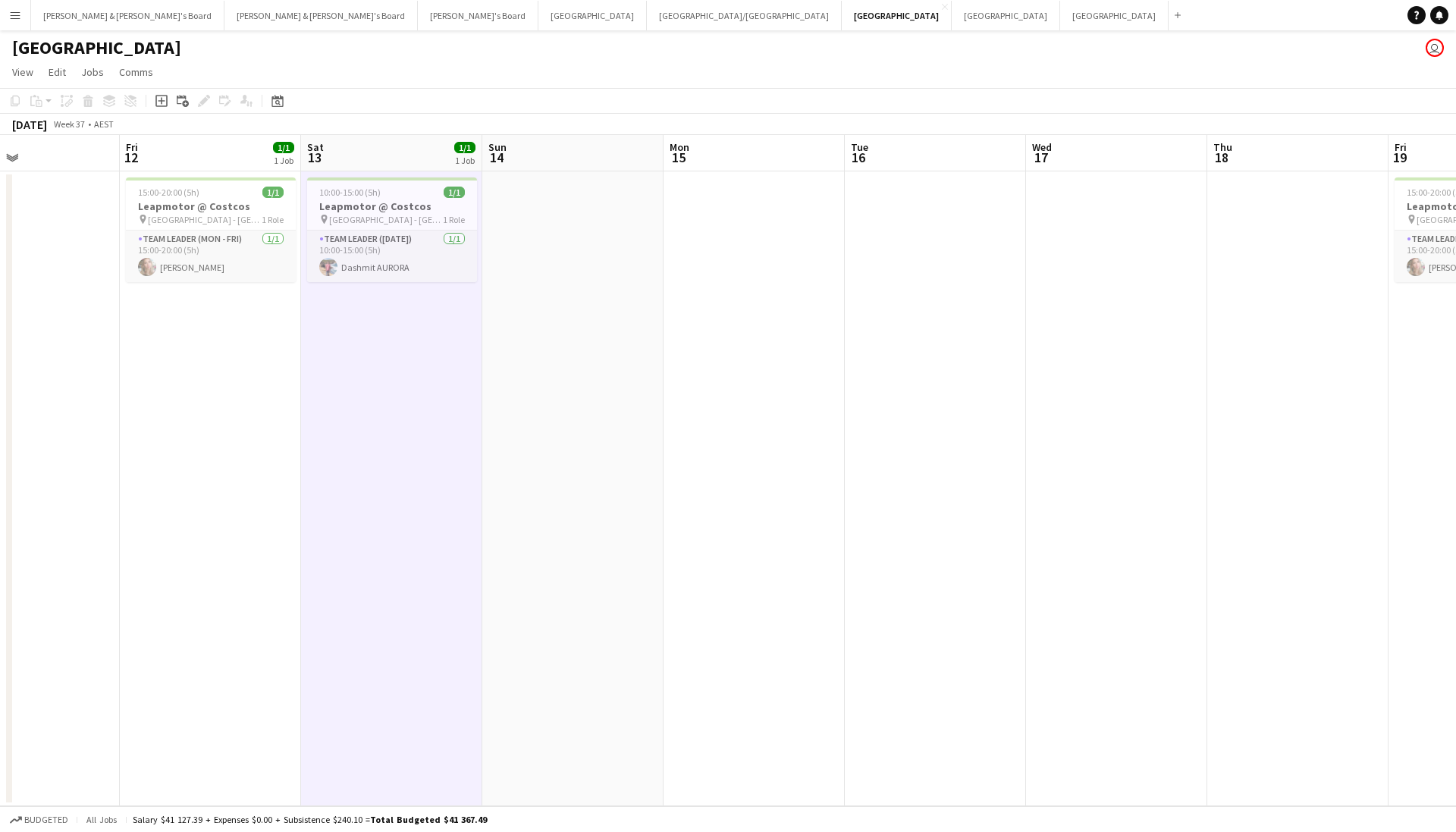
click at [510, 309] on app-date-cell at bounding box center [572, 489] width 181 height 635
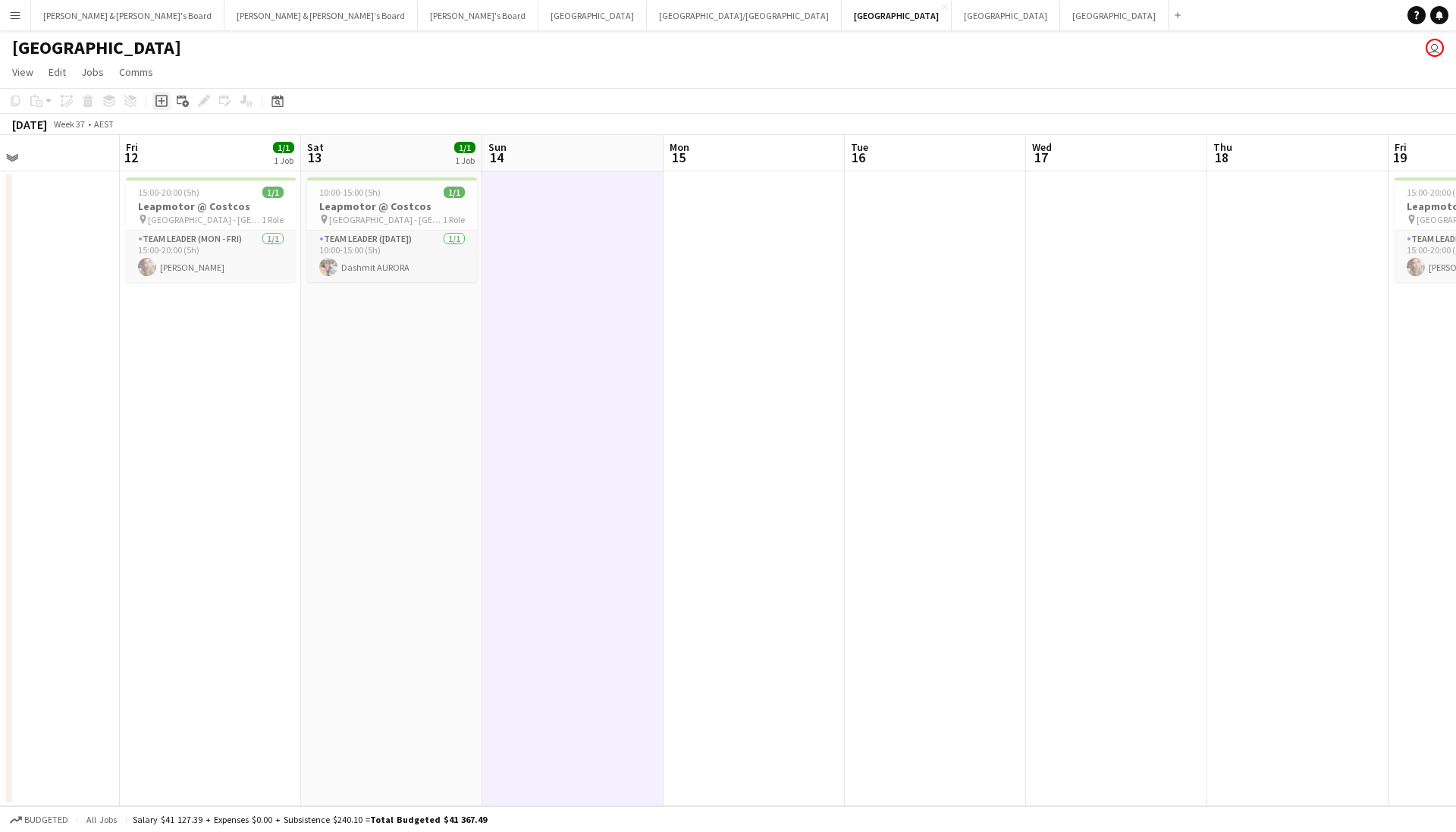
click at [160, 102] on icon "Add job" at bounding box center [161, 101] width 12 height 12
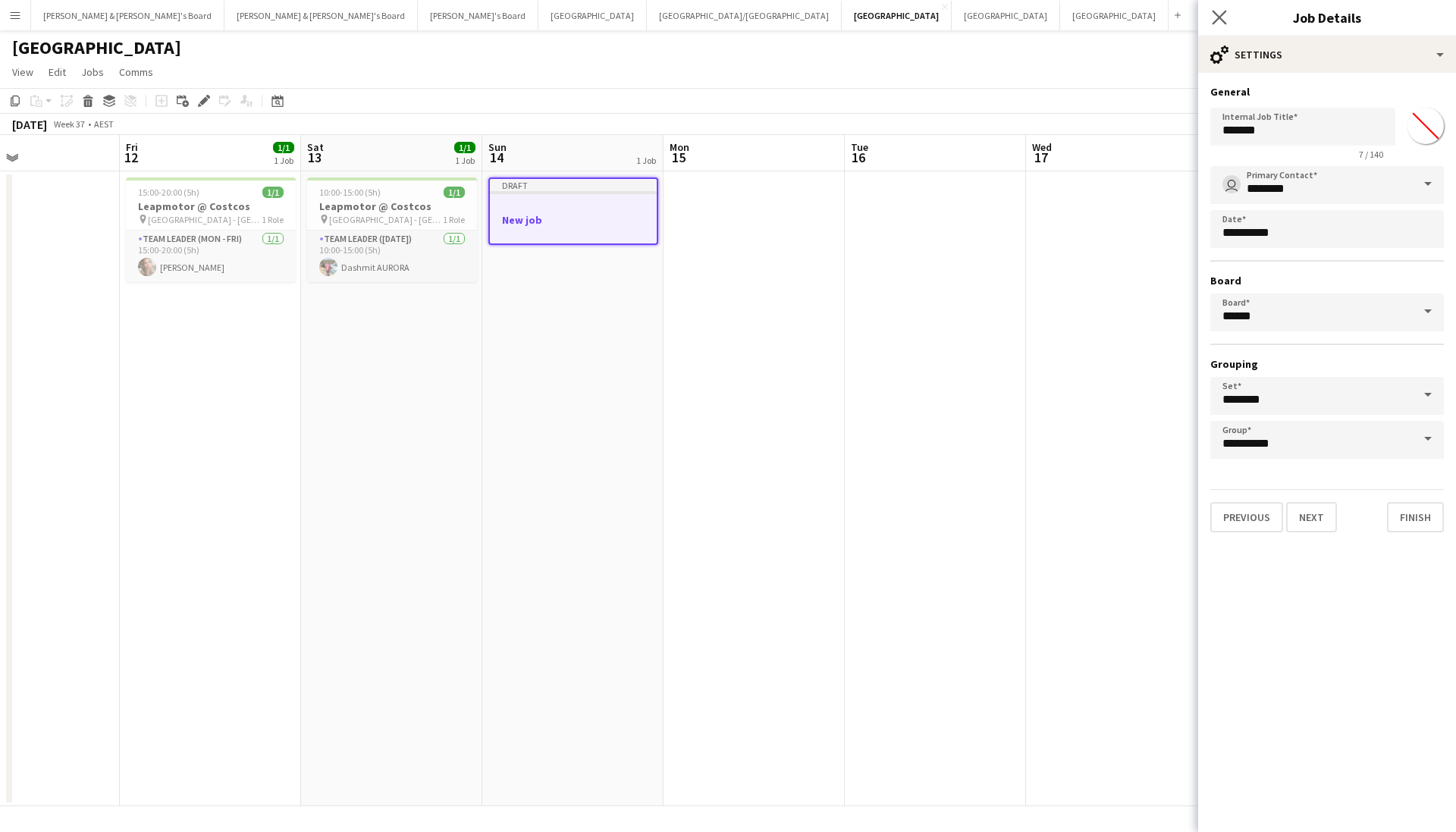
click at [1209, 17] on app-icon "Close pop-in" at bounding box center [1219, 18] width 22 height 22
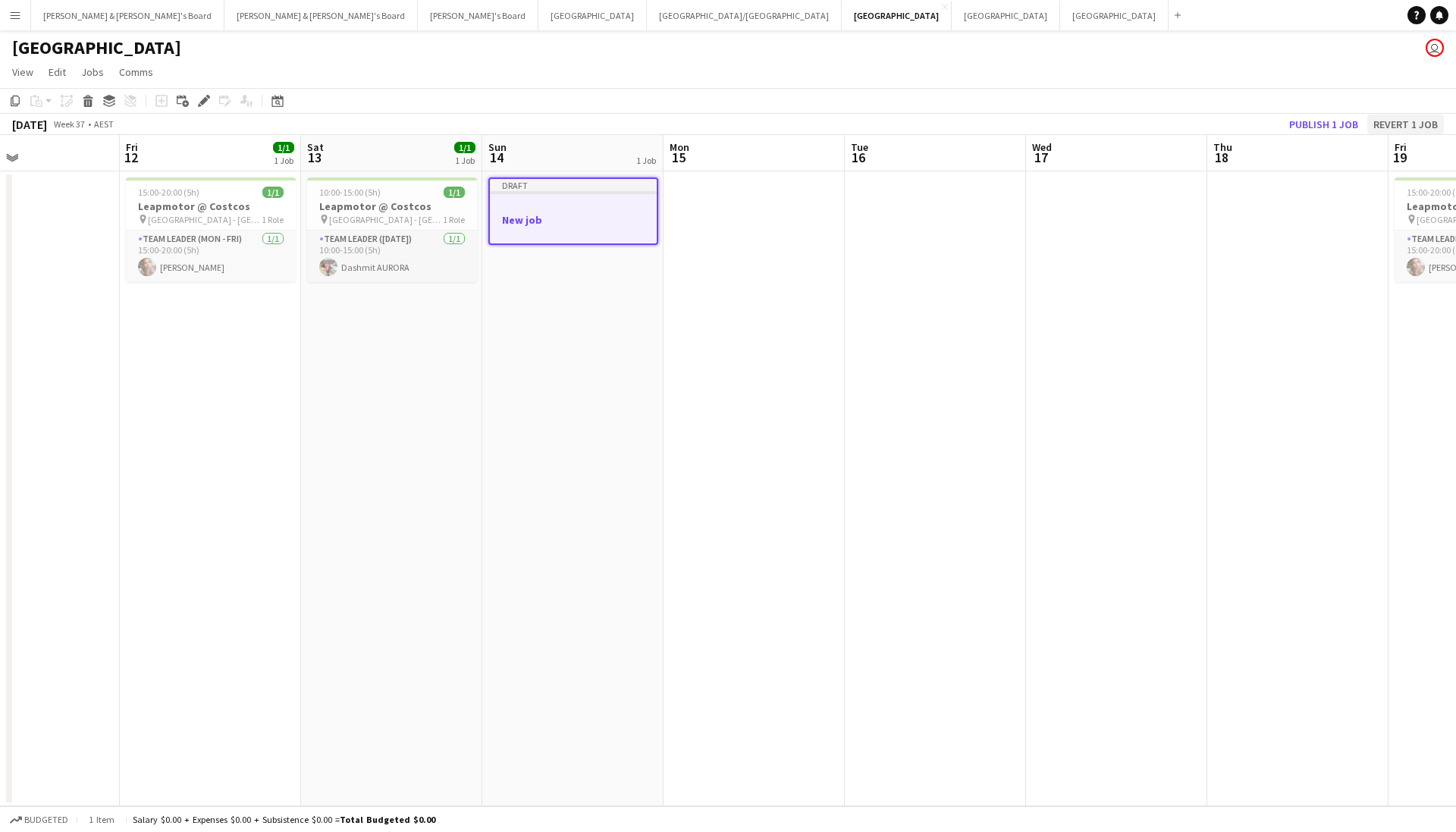
click at [1396, 131] on button "Revert 1 job" at bounding box center [1405, 124] width 77 height 19
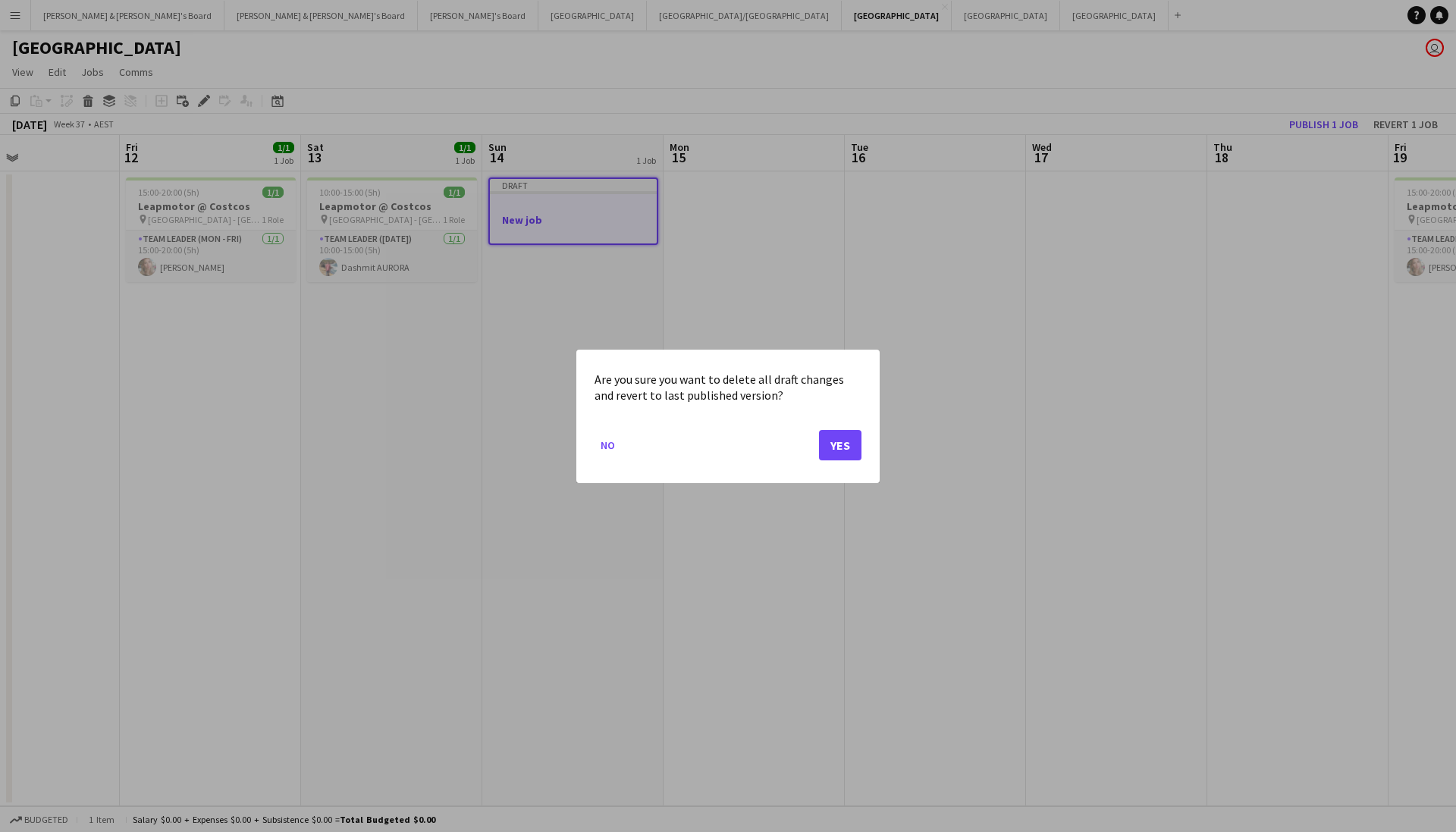
click at [813, 445] on mat-dialog-actions "No Yes" at bounding box center [728, 450] width 267 height 64
click at [836, 445] on button "Yes" at bounding box center [840, 445] width 42 height 30
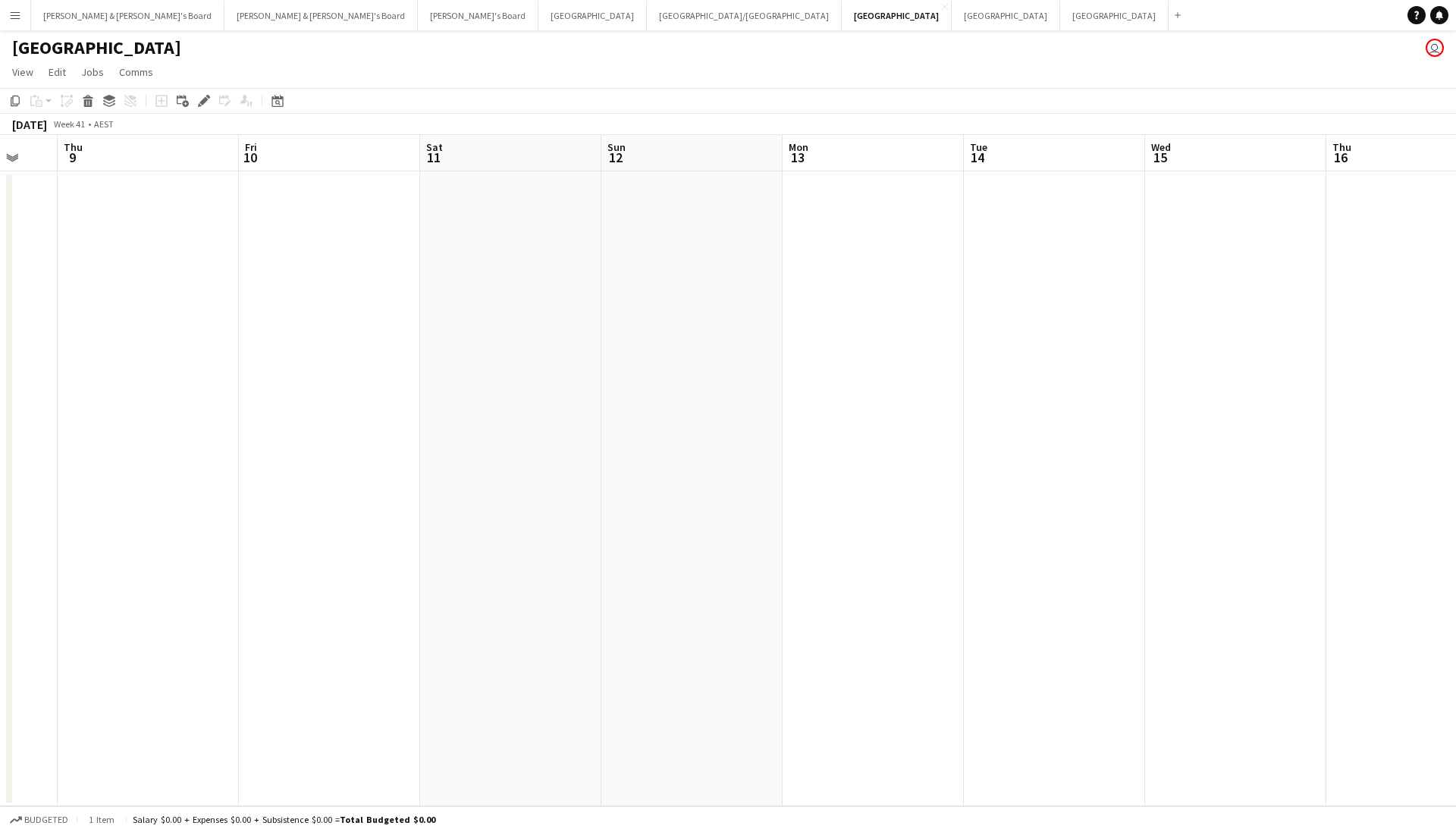
click at [697, 296] on app-date-cell at bounding box center [691, 489] width 181 height 635
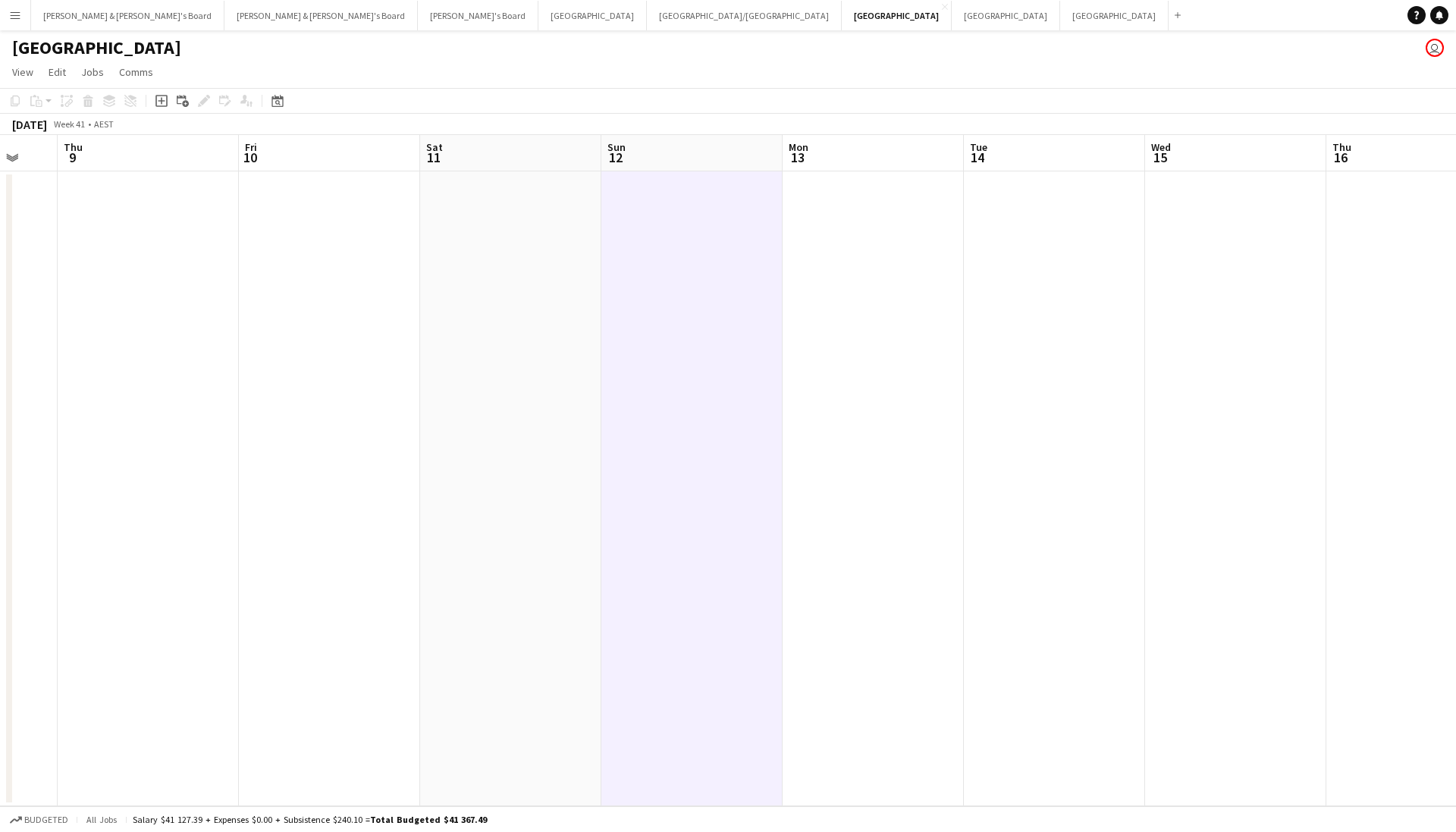
scroll to position [0, 667]
click at [160, 100] on icon "Add job" at bounding box center [161, 101] width 12 height 12
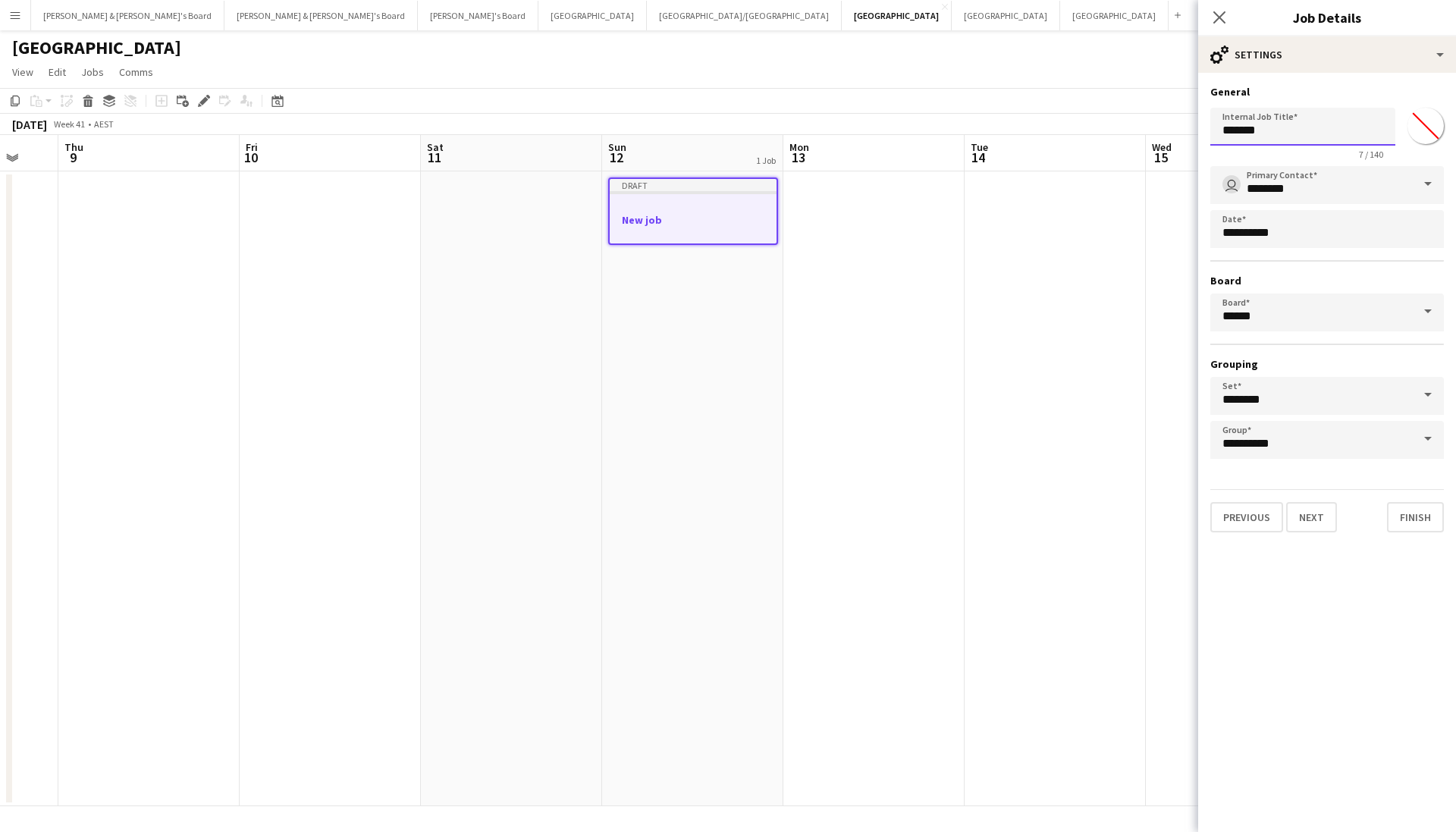
click at [1241, 131] on input "*******" at bounding box center [1303, 126] width 185 height 38
type input "**********"
click at [1314, 531] on button "Next" at bounding box center [1311, 517] width 51 height 30
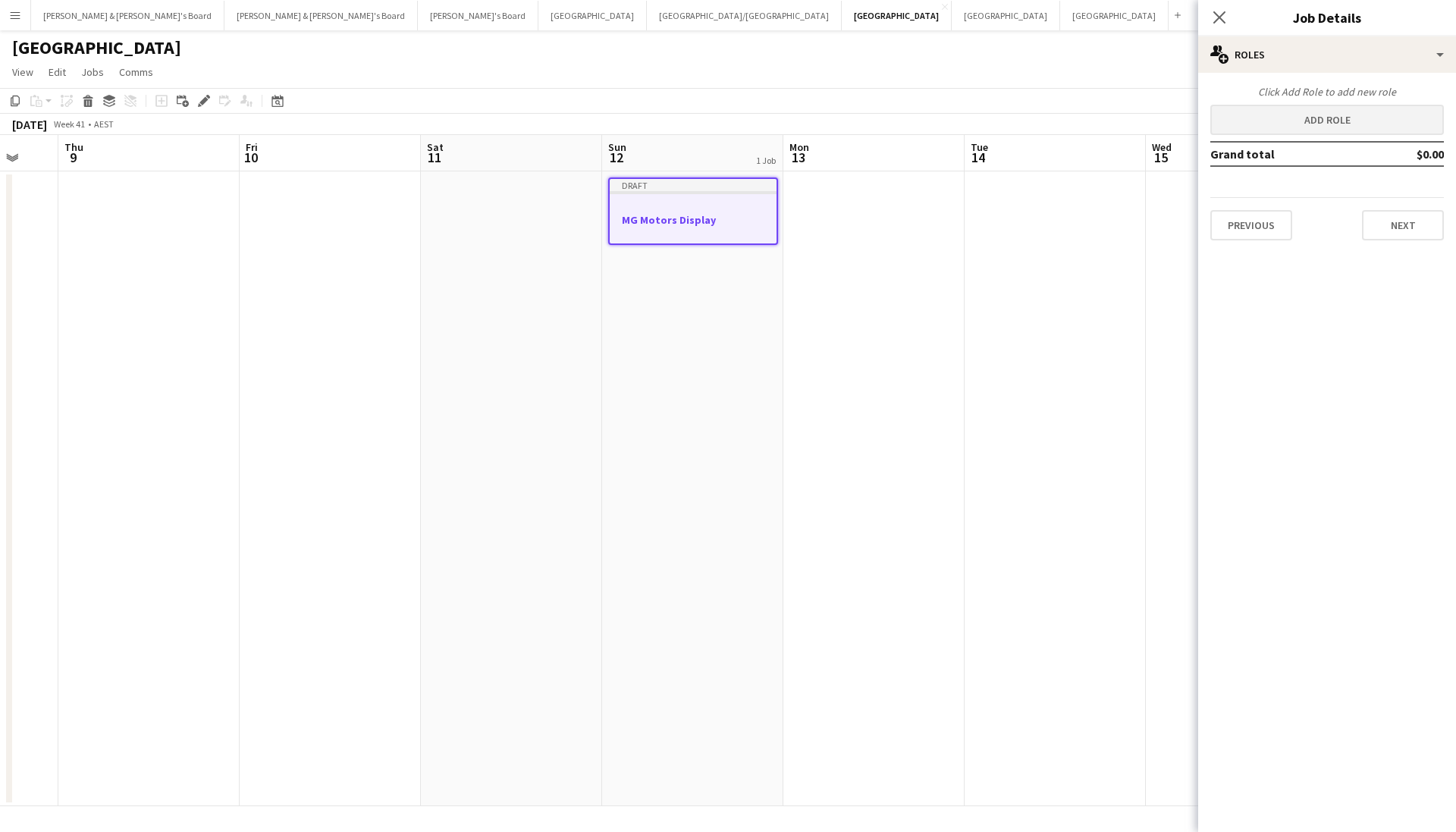
click at [1275, 120] on button "Add role" at bounding box center [1326, 120] width 234 height 30
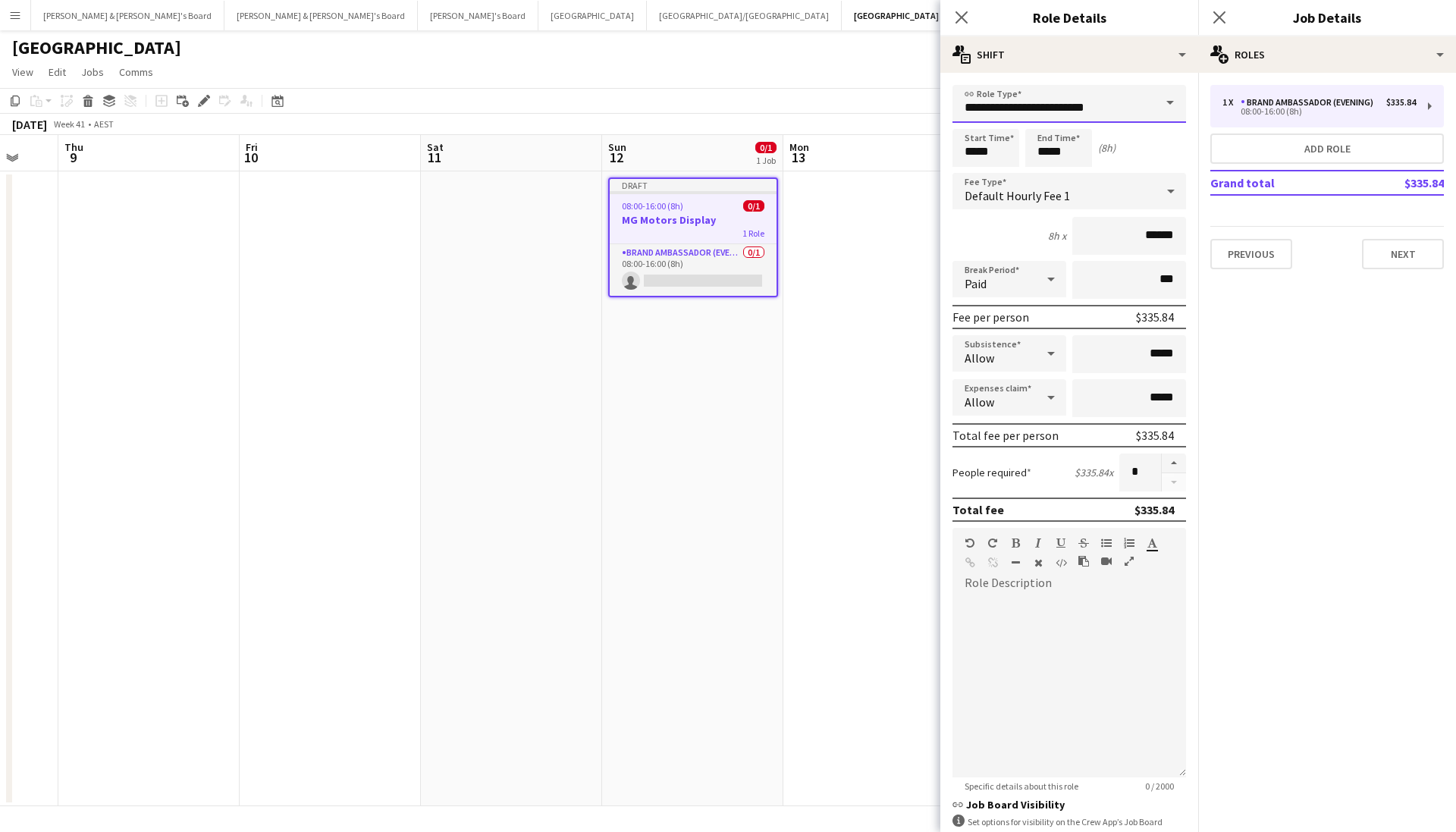
click at [1135, 100] on input "**********" at bounding box center [1069, 103] width 234 height 38
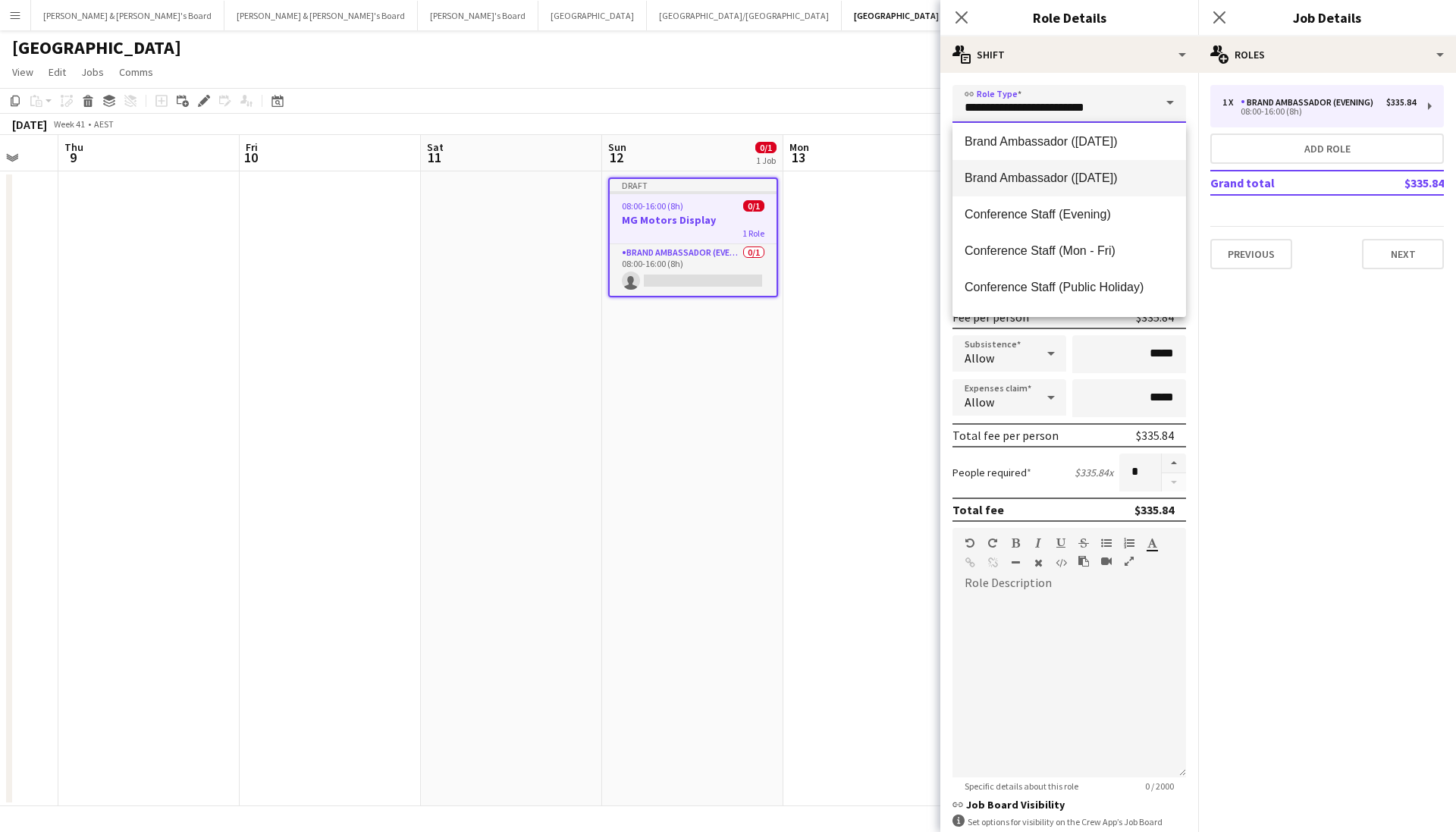
scroll to position [108, 0]
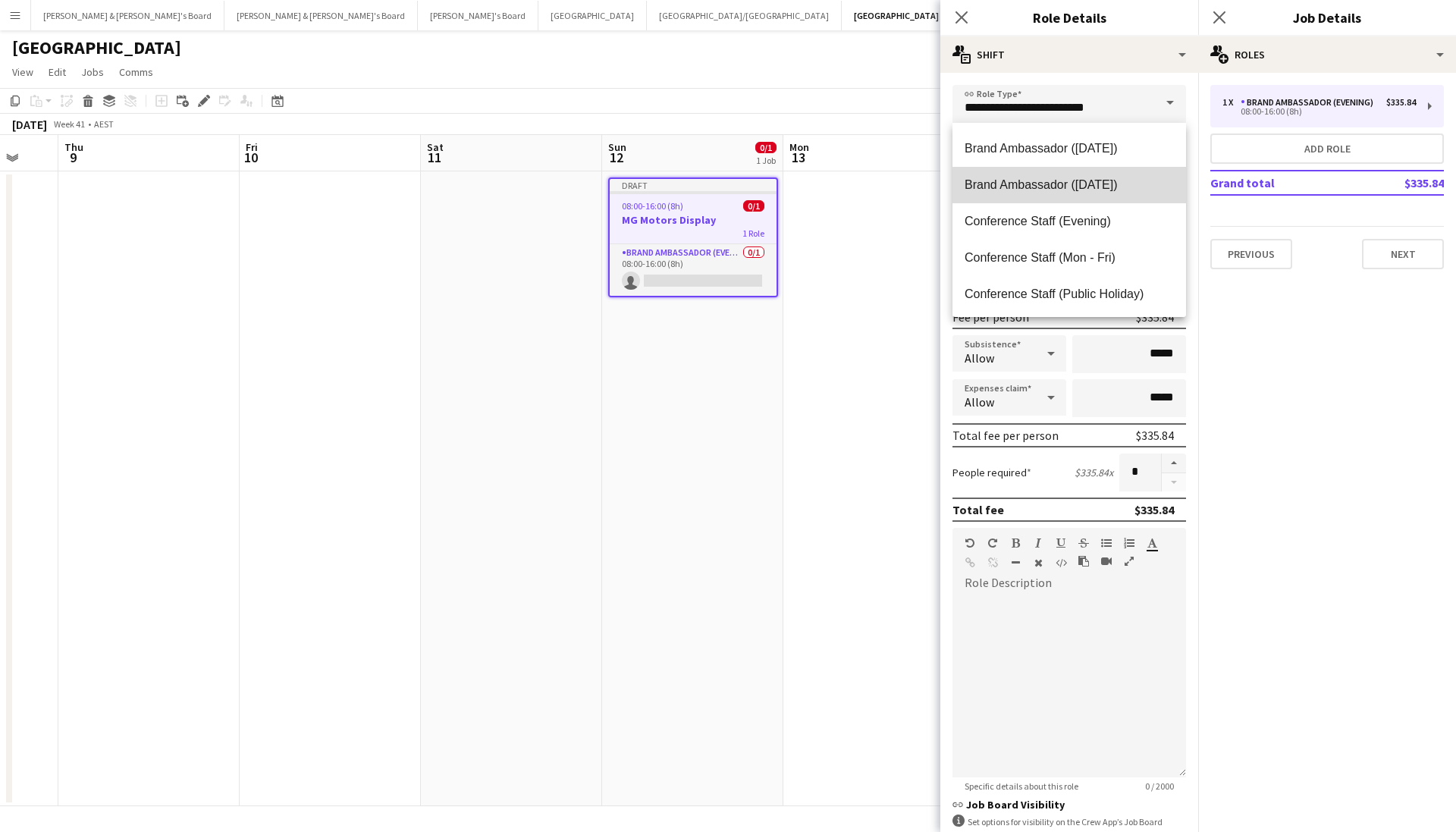
click at [1145, 192] on span "Brand Ambassador ([DATE])" at bounding box center [1069, 184] width 209 height 14
type input "**********"
type input "******"
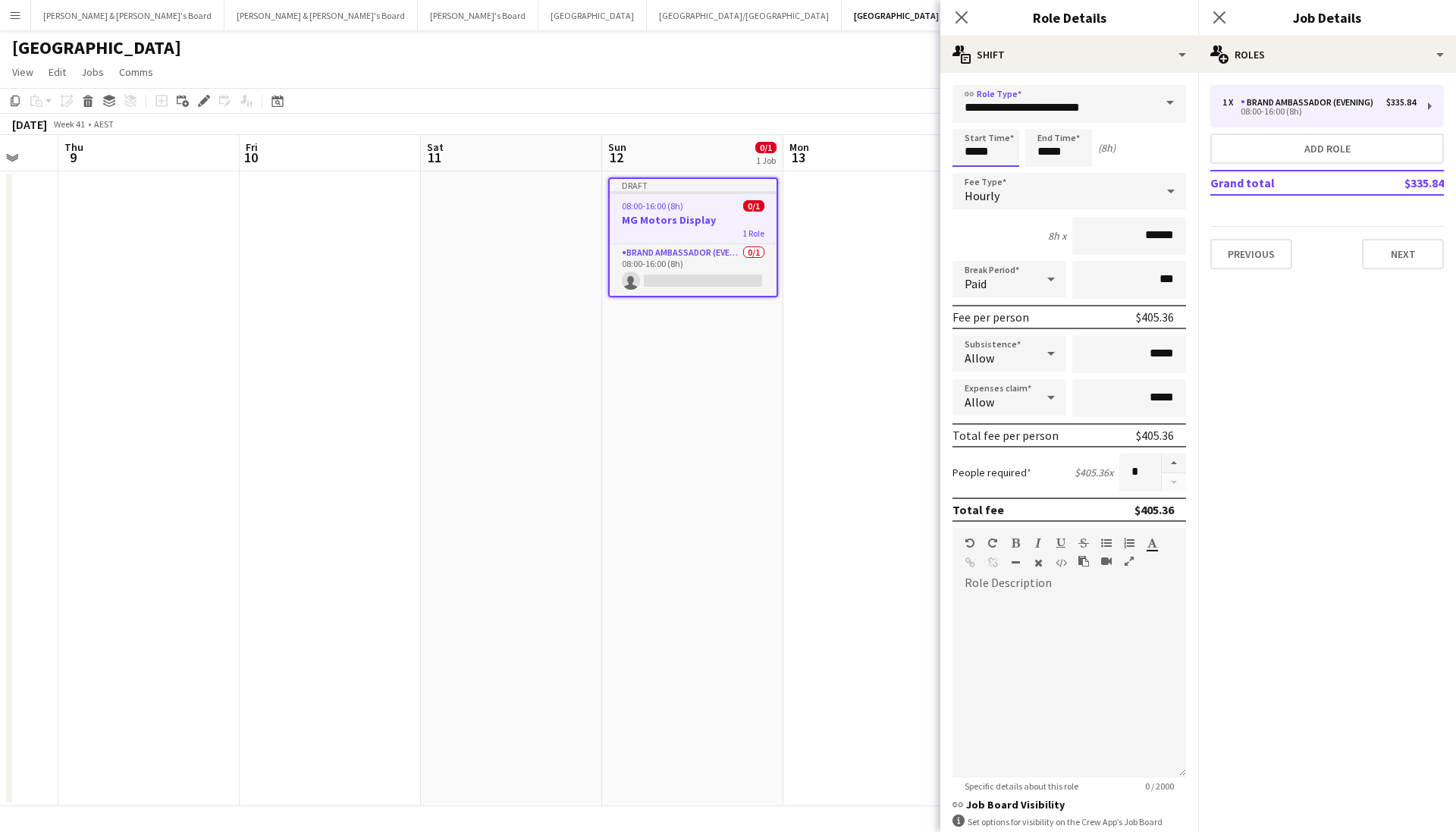
click at [981, 157] on input "*****" at bounding box center [986, 147] width 67 height 38
click at [974, 124] on div at bounding box center [970, 121] width 30 height 15
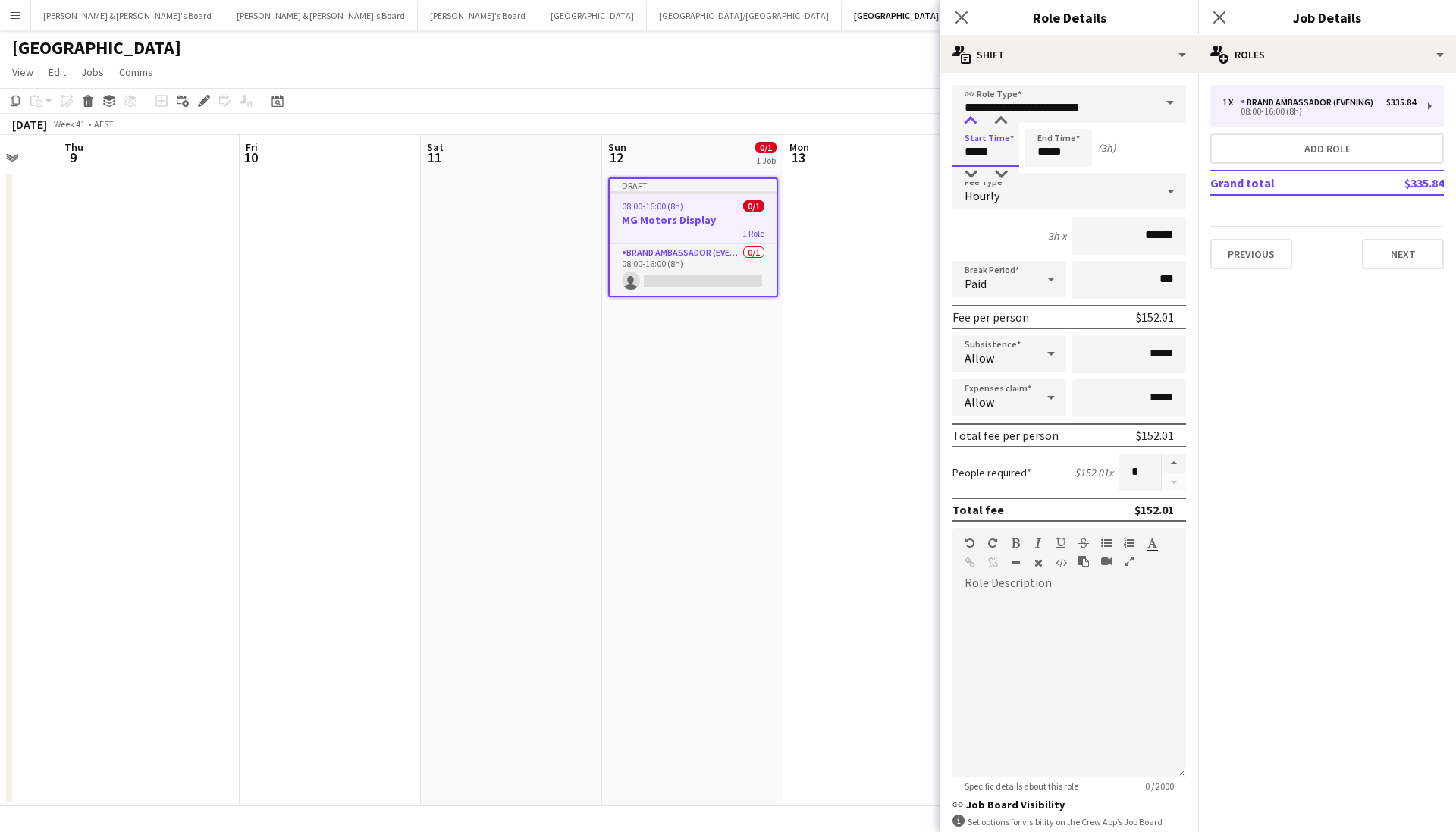
click at [974, 124] on div at bounding box center [970, 121] width 30 height 15
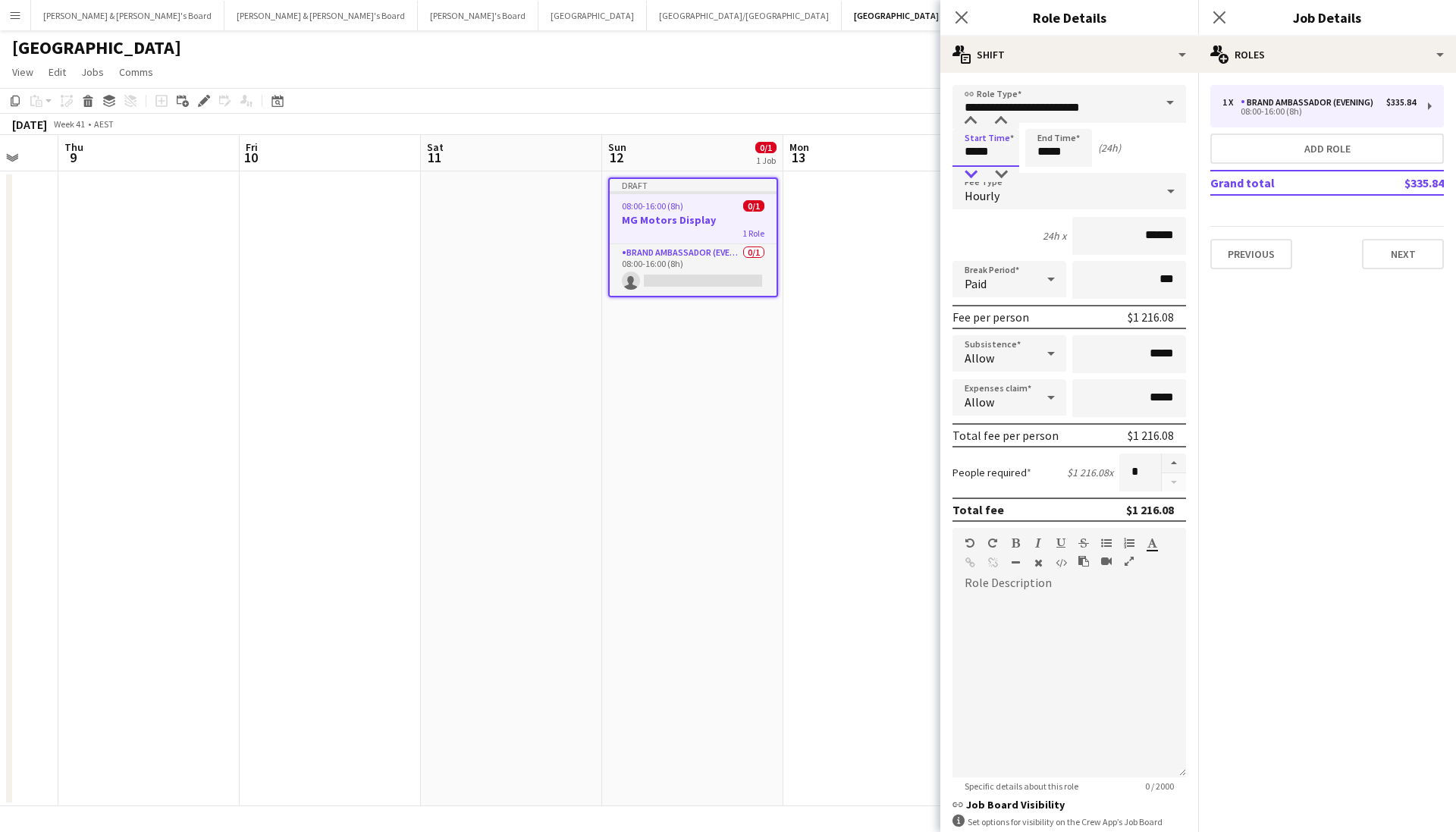
click at [977, 168] on div at bounding box center [970, 174] width 30 height 15
click at [1003, 169] on div at bounding box center [1001, 174] width 30 height 15
click at [992, 172] on div at bounding box center [1001, 174] width 30 height 15
type input "*****"
click at [1004, 173] on div at bounding box center [1001, 174] width 30 height 15
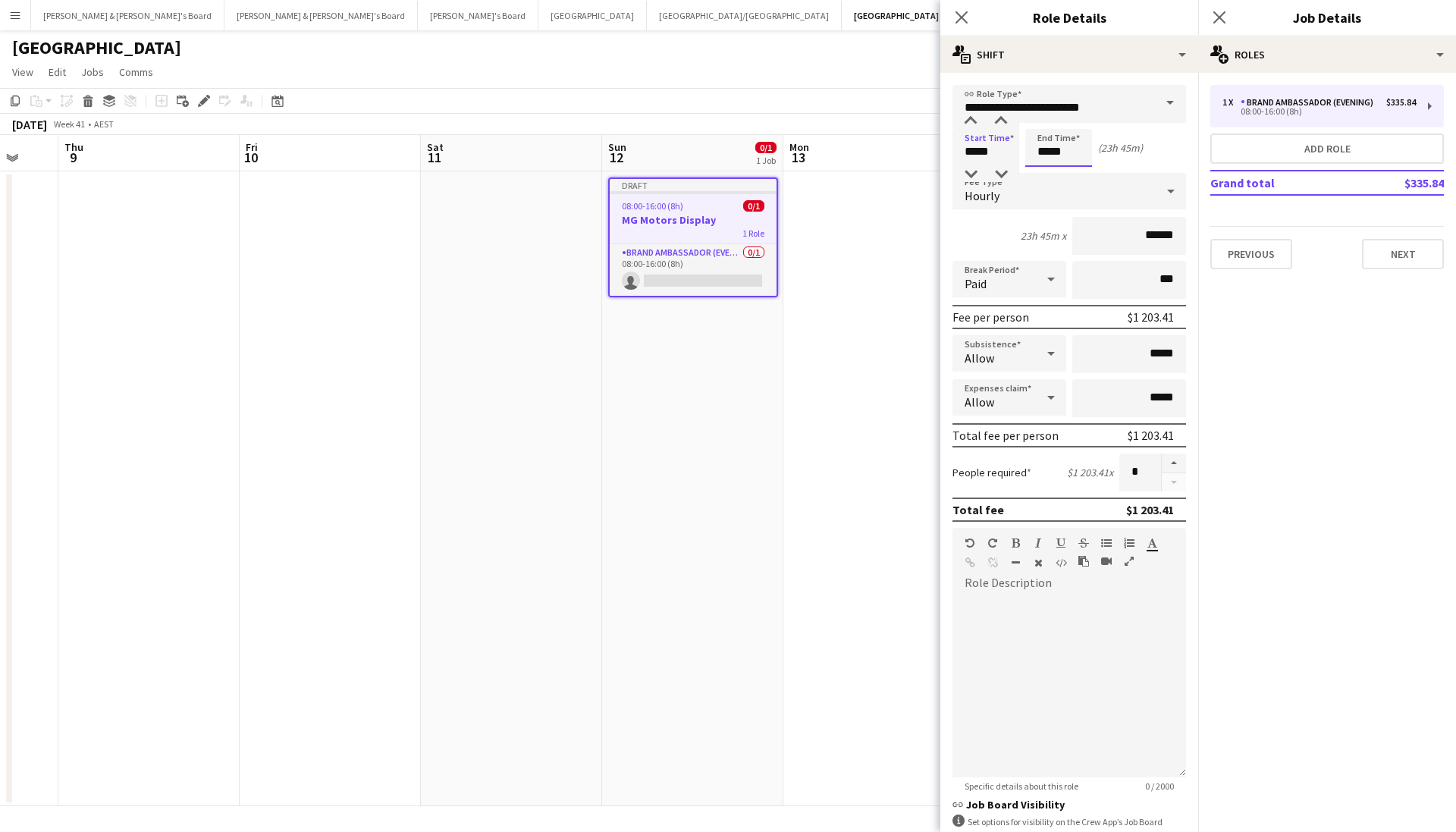
click at [1047, 161] on input "*****" at bounding box center [1058, 147] width 67 height 38
click at [1046, 184] on div "Hourly" at bounding box center [1054, 191] width 203 height 36
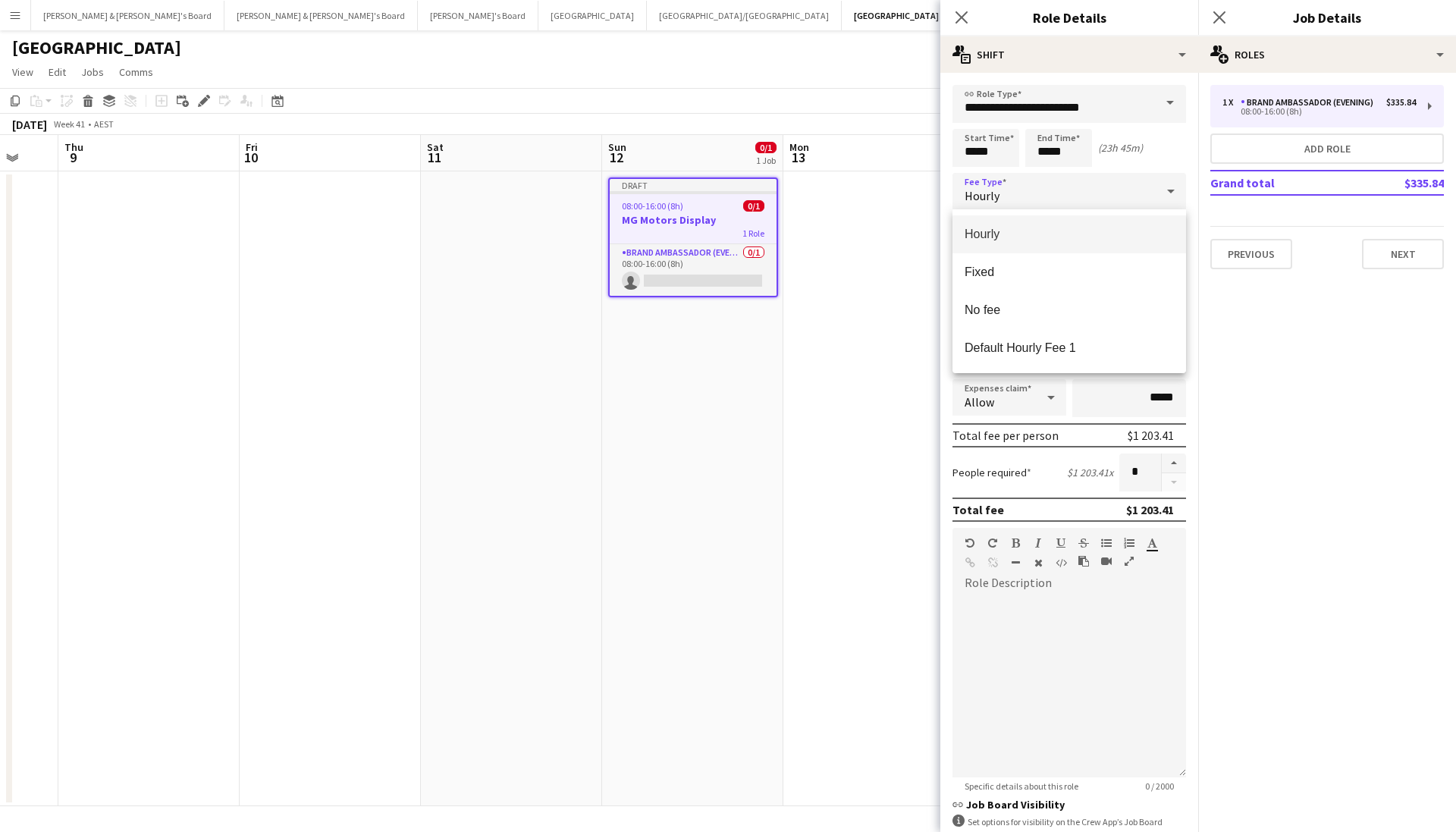
click at [1049, 159] on div at bounding box center [728, 416] width 1456 height 832
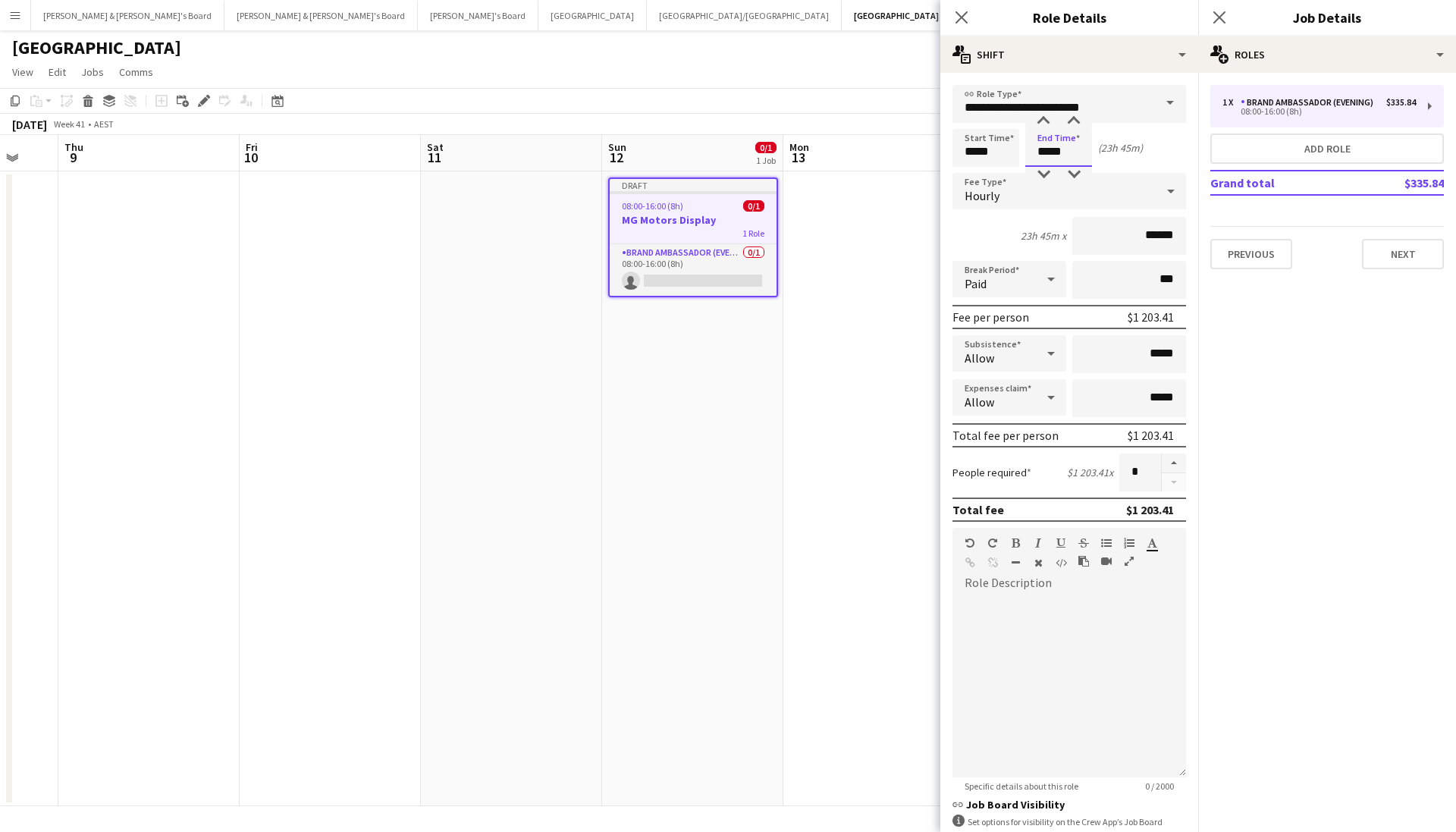
click at [1050, 148] on input "*****" at bounding box center [1058, 147] width 67 height 38
click at [1035, 176] on div at bounding box center [1043, 174] width 30 height 15
click at [1037, 176] on div at bounding box center [1043, 174] width 30 height 15
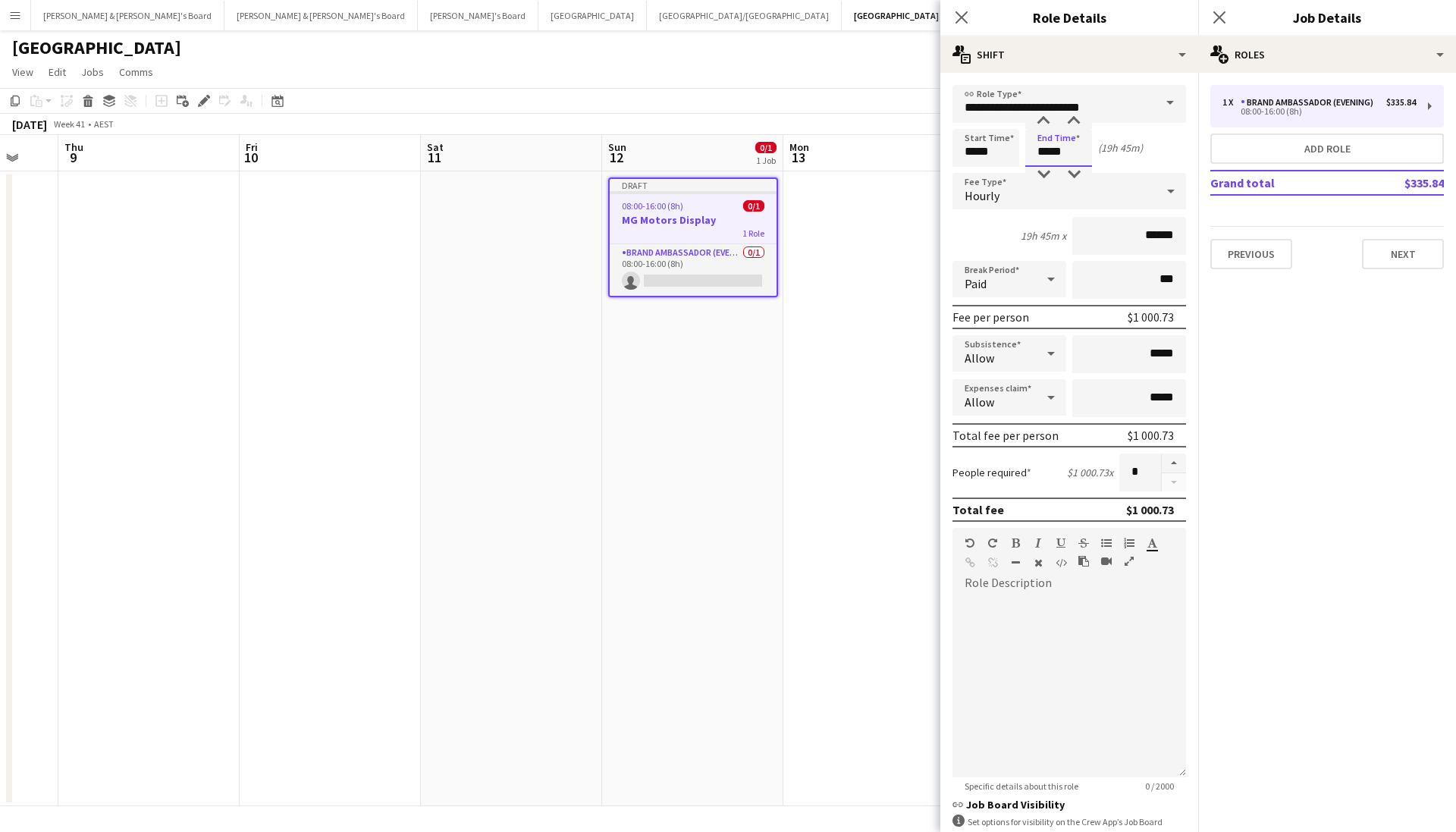
click at [1048, 154] on input "*****" at bounding box center [1058, 147] width 67 height 38
click at [1046, 125] on div at bounding box center [1043, 121] width 30 height 15
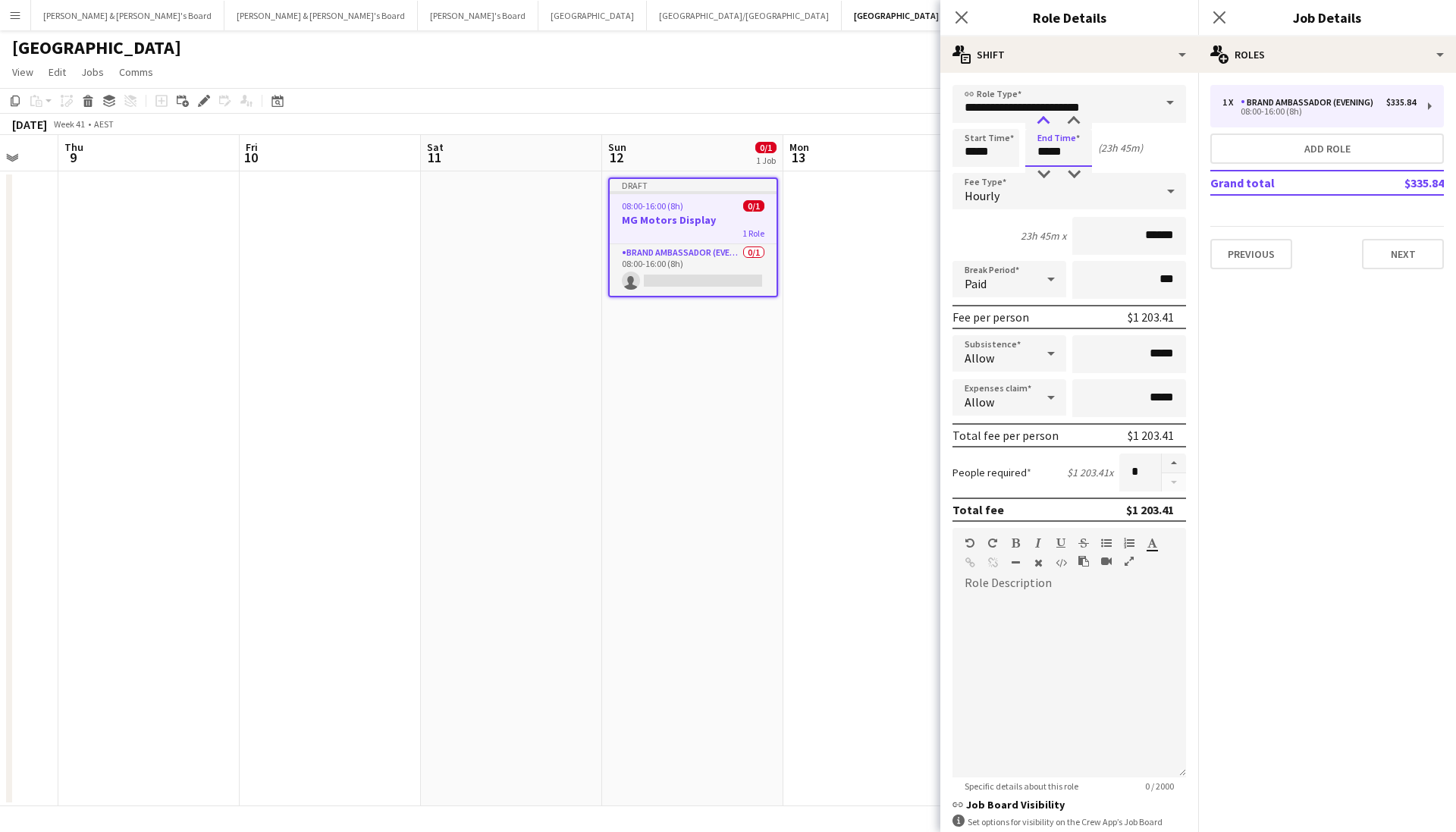
click at [1046, 125] on div at bounding box center [1043, 121] width 30 height 15
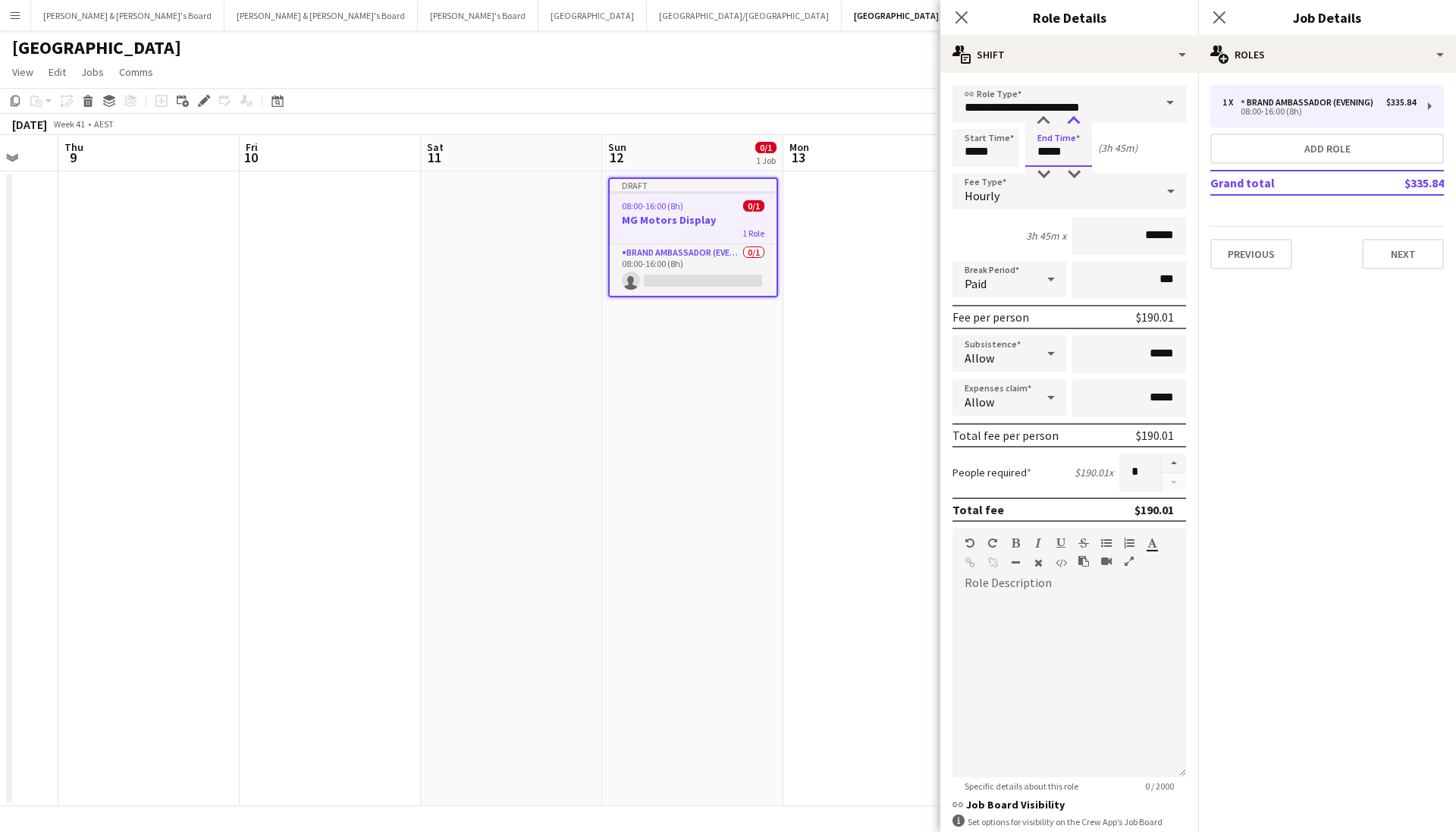
type input "*****"
click at [1071, 124] on div at bounding box center [1073, 121] width 30 height 15
click at [1170, 351] on input "*****" at bounding box center [1129, 354] width 114 height 38
click at [1158, 401] on input "*****" at bounding box center [1129, 398] width 114 height 38
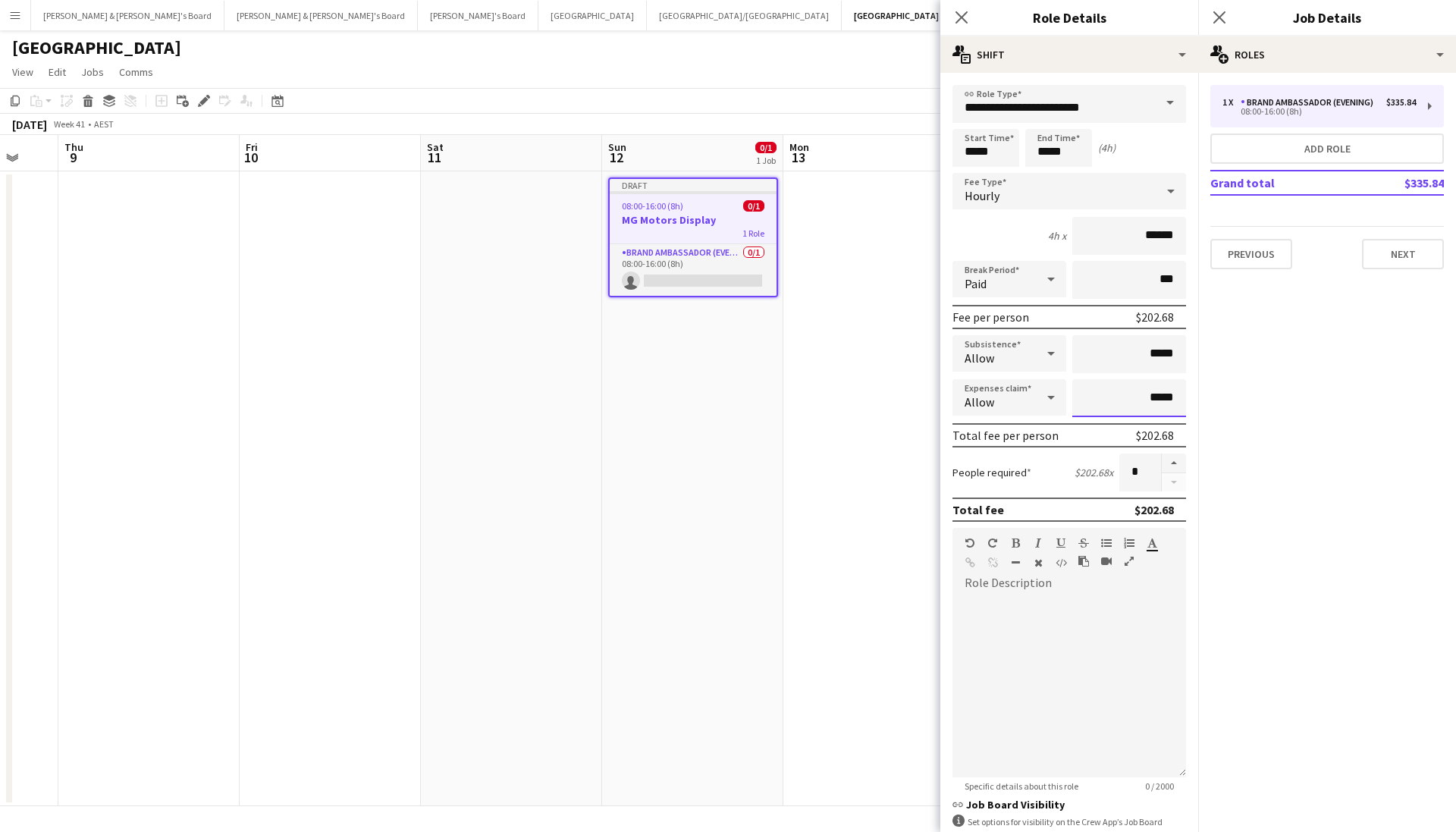
click at [1158, 401] on input "*****" at bounding box center [1129, 398] width 114 height 38
type input "******"
click at [1266, 469] on mat-expansion-panel "pencil3 General details 1 x Brand Ambassador (Evening) $335.84 08:00-16:00 (8h)…" at bounding box center [1326, 453] width 258 height 760
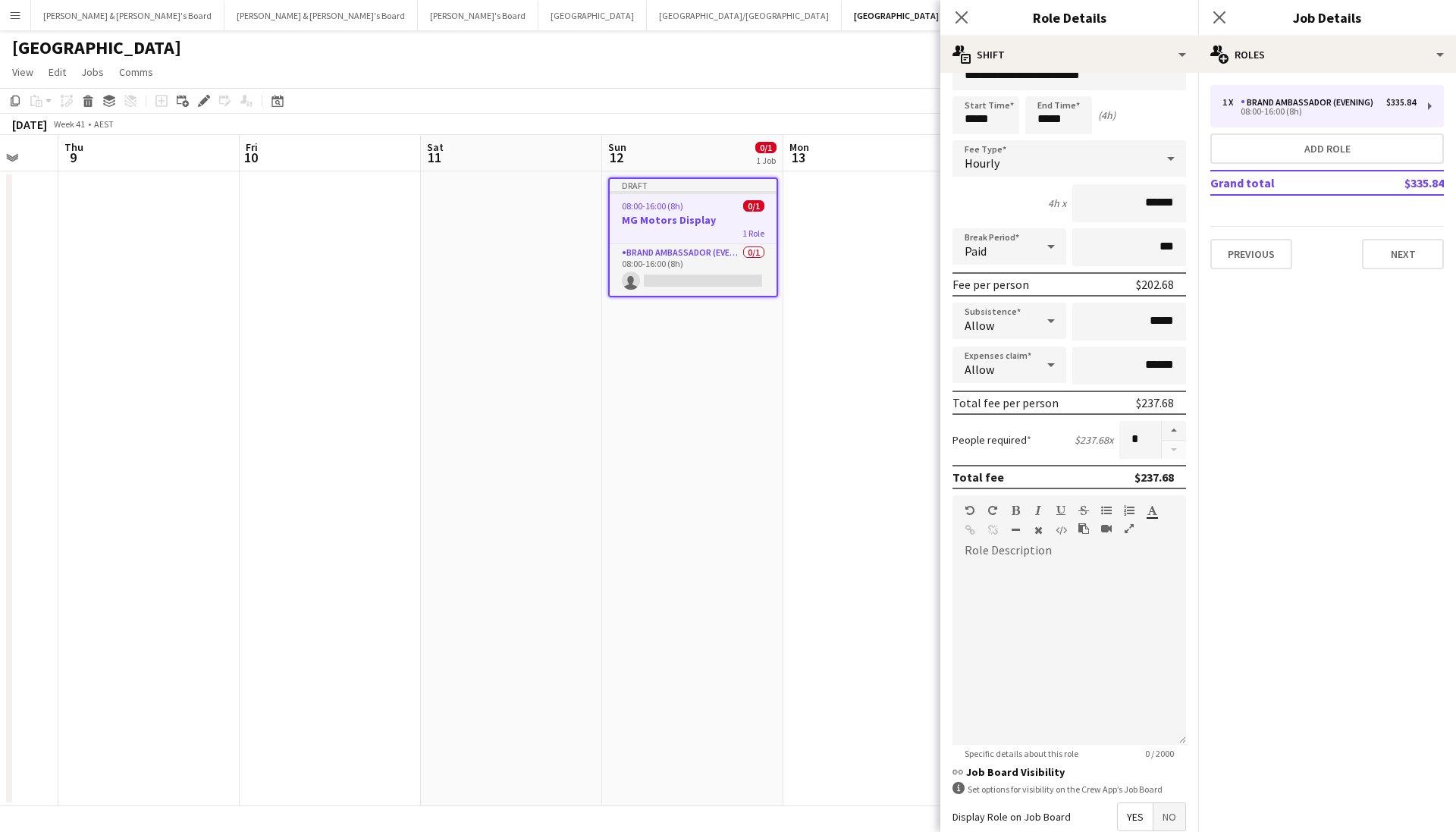
scroll to position [26, 0]
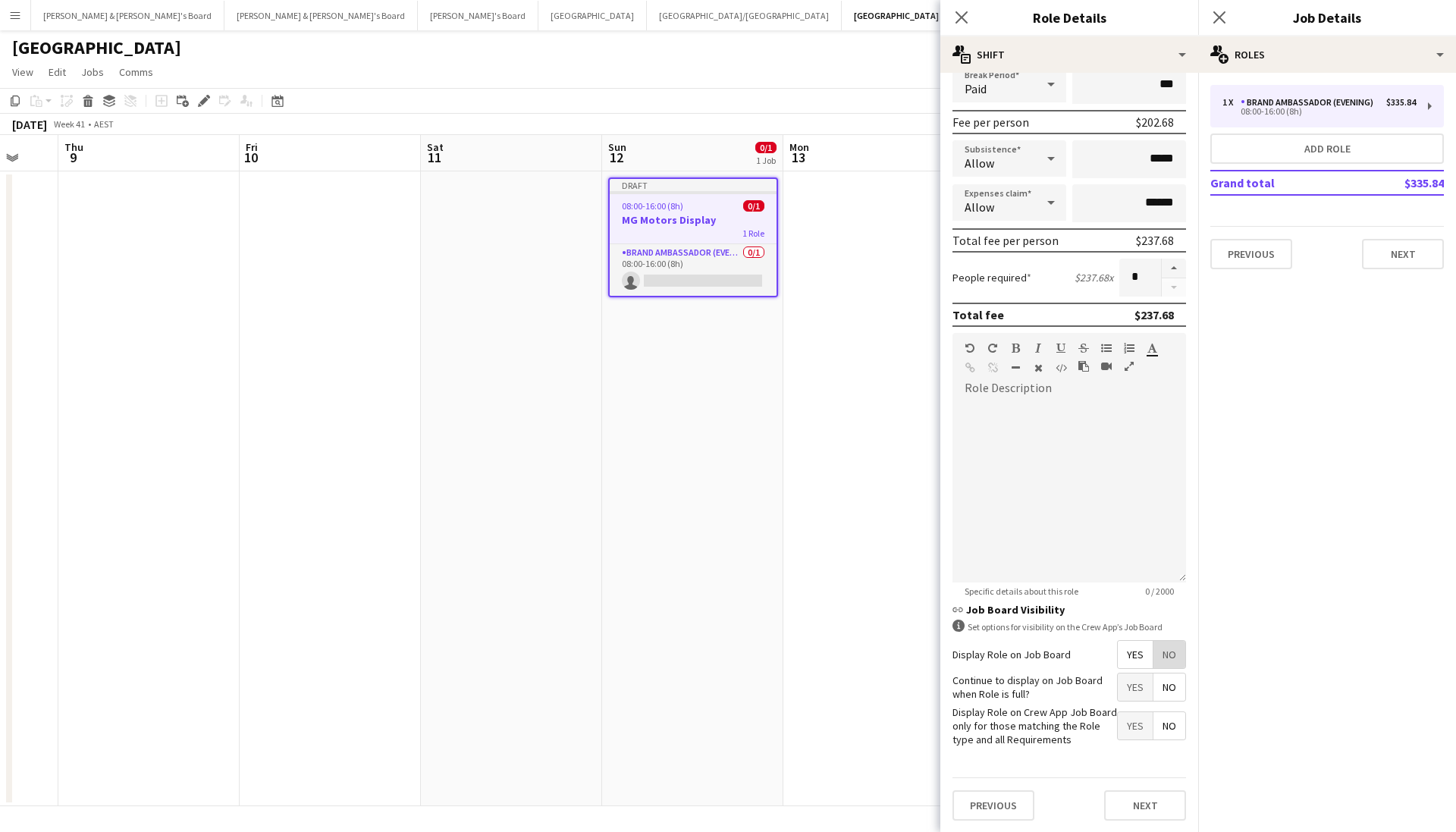
click at [1174, 646] on span "No" at bounding box center [1169, 654] width 32 height 27
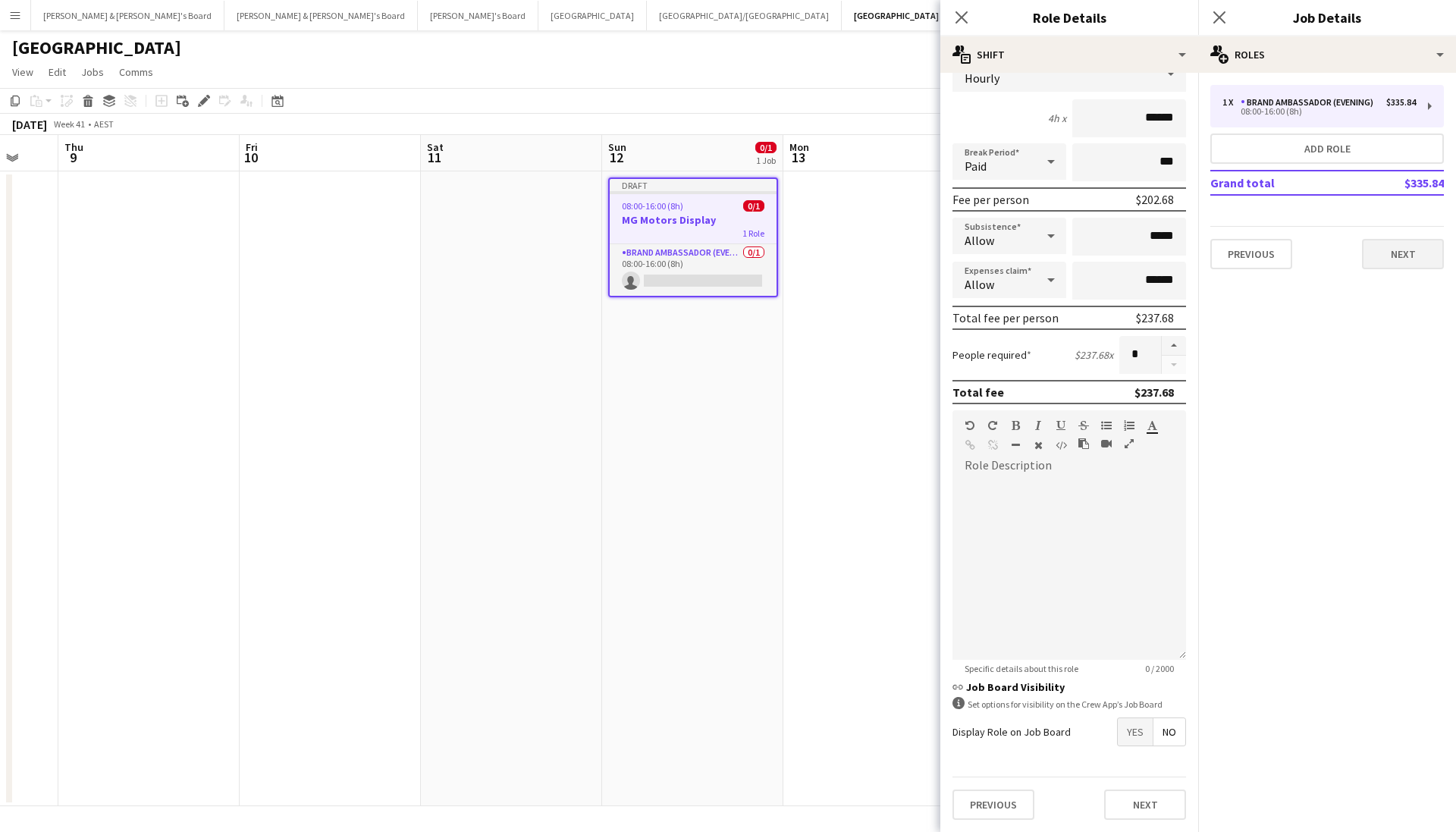
click at [1419, 258] on button "Next" at bounding box center [1402, 254] width 82 height 30
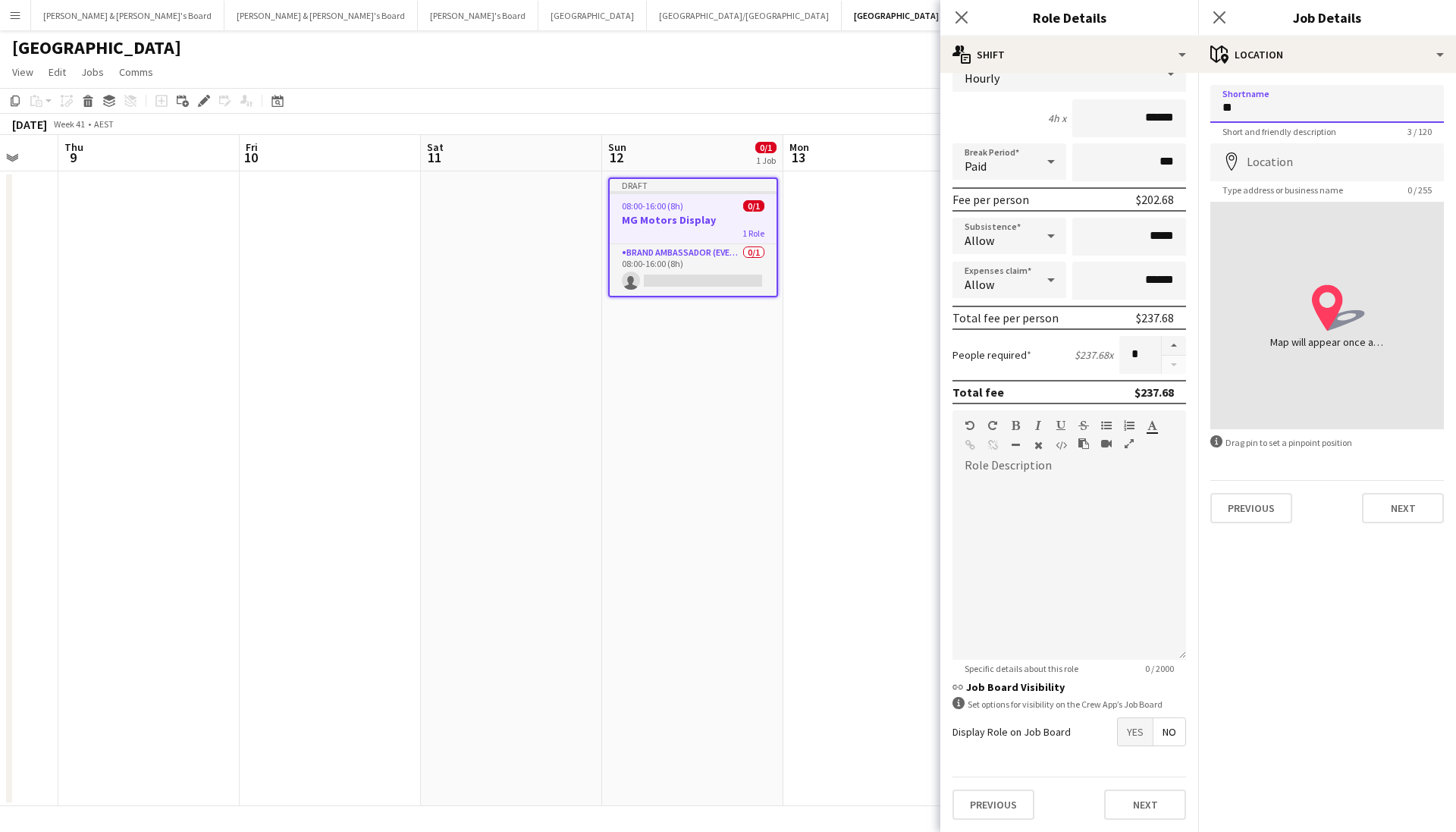
type input "*"
click at [1267, 105] on input "Shortname" at bounding box center [1326, 103] width 234 height 38
type input "**********"
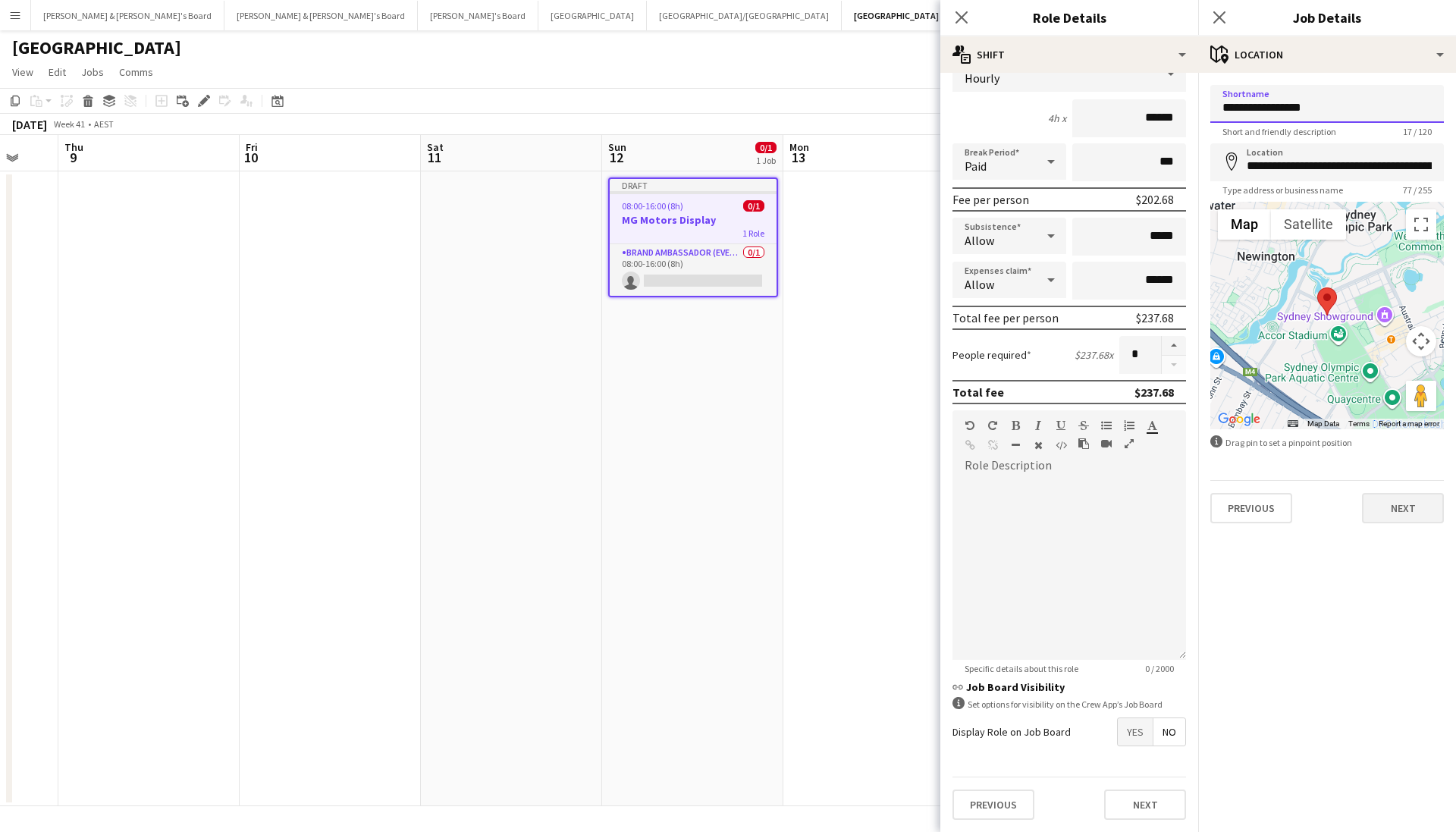
type input "**********"
click at [1401, 506] on button "Next" at bounding box center [1402, 508] width 82 height 30
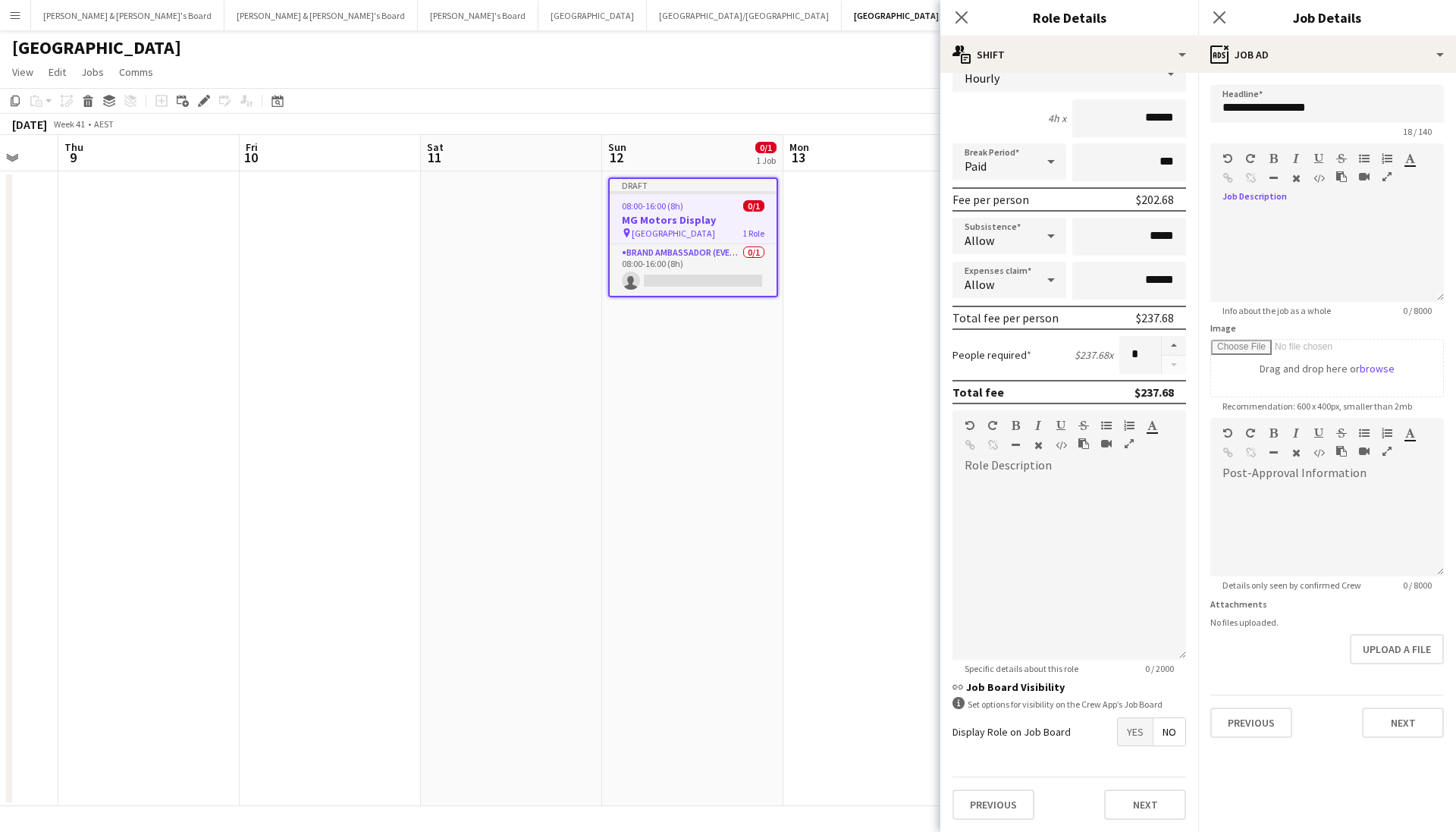
click at [1292, 182] on icon "button" at bounding box center [1295, 178] width 8 height 11
click at [1288, 214] on div at bounding box center [1326, 256] width 234 height 91
paste div
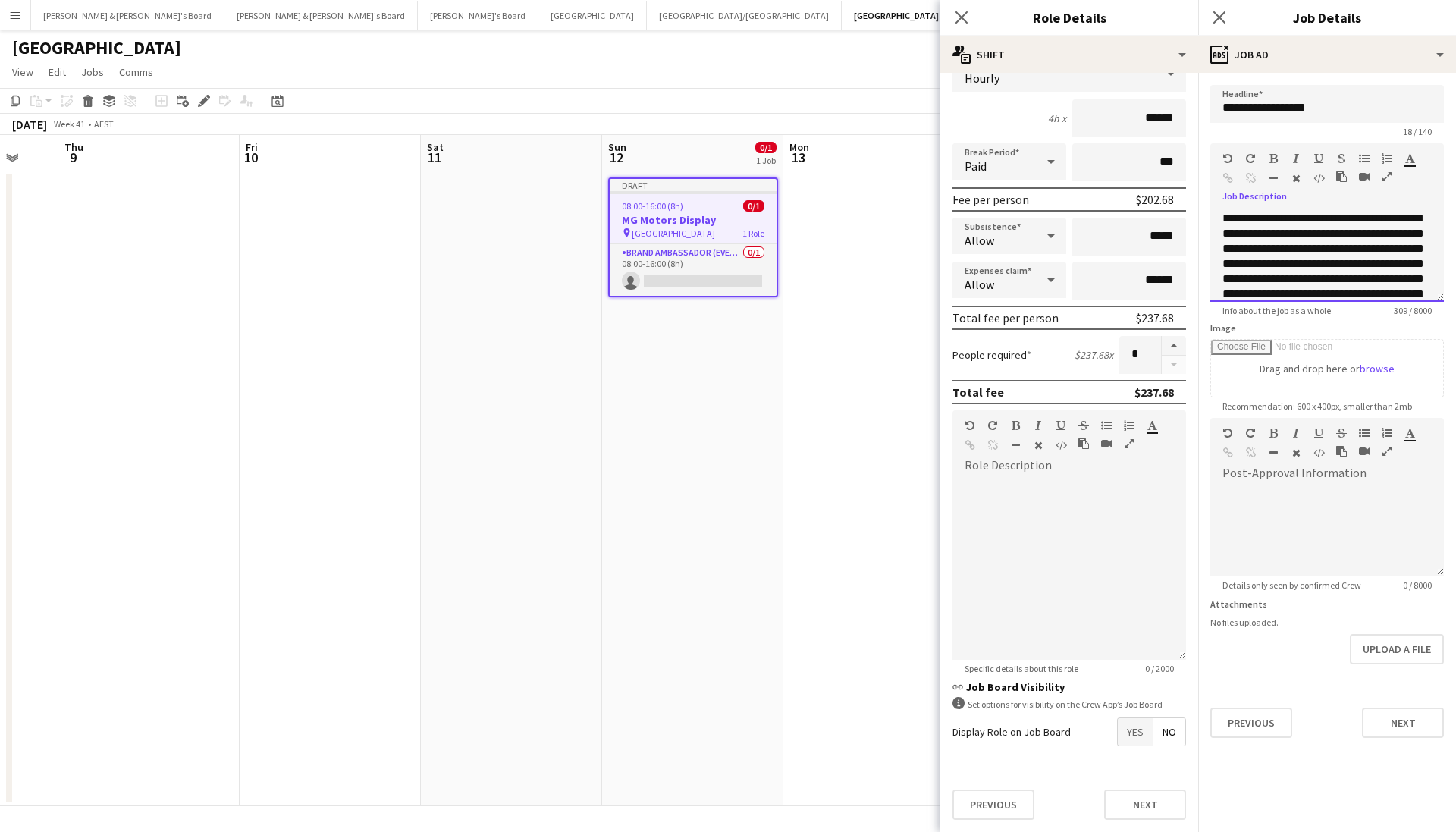
scroll to position [0, 0]
click at [1143, 740] on span "Yes" at bounding box center [1135, 731] width 35 height 27
click at [1227, 219] on div "**********" at bounding box center [1326, 256] width 234 height 91
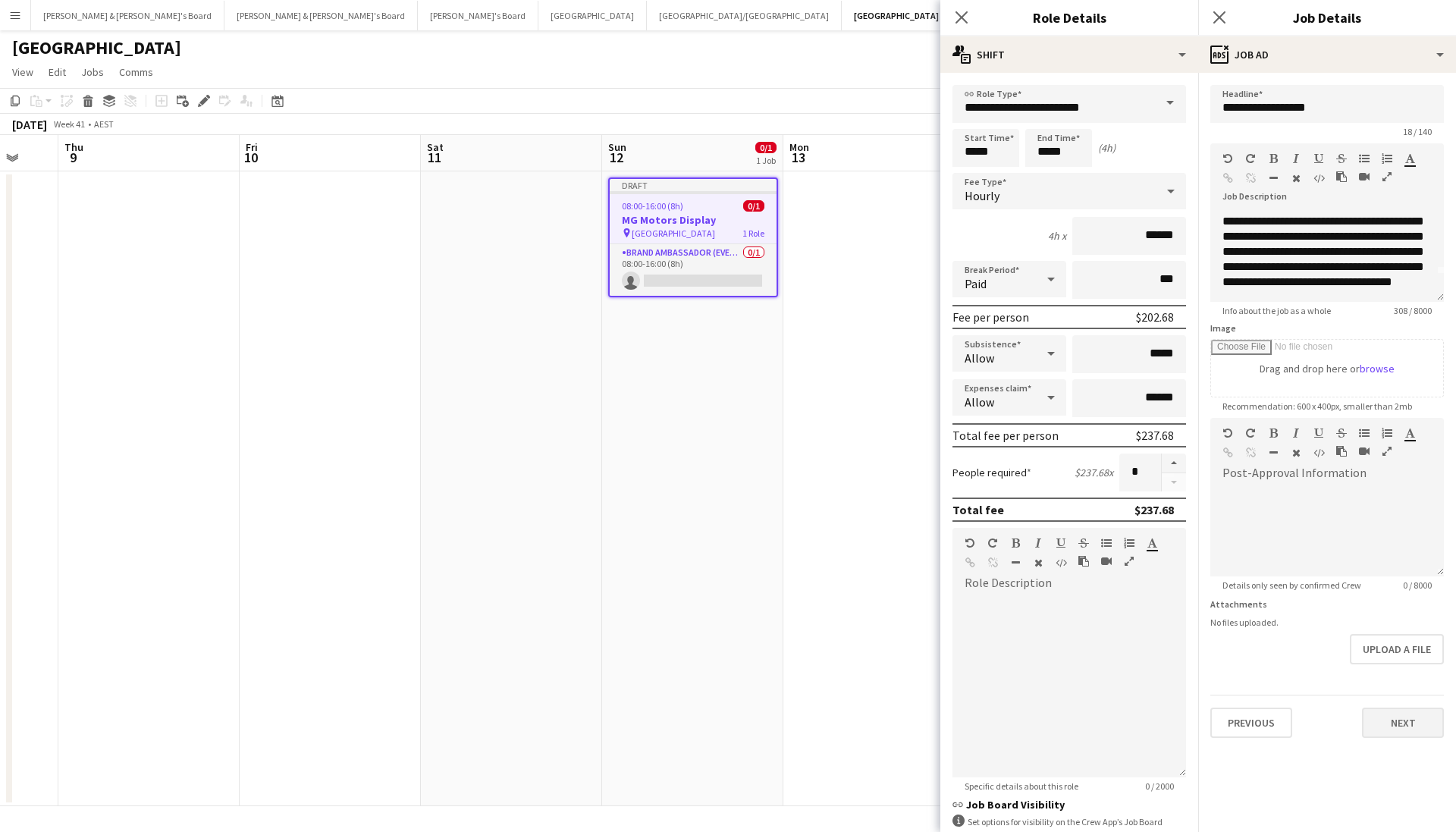
click at [1391, 726] on button "Next" at bounding box center [1402, 723] width 82 height 30
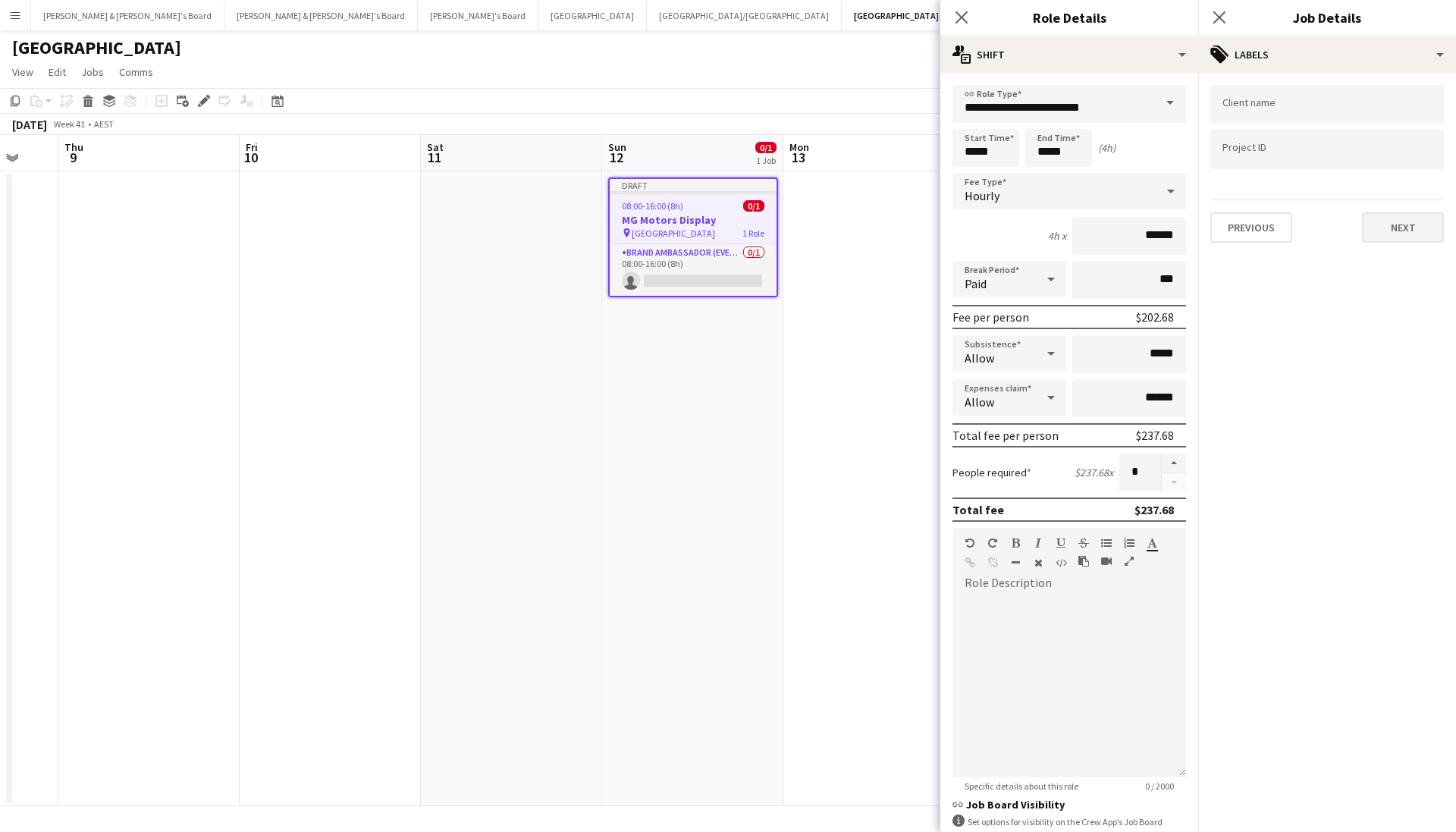
click at [1388, 229] on button "Next" at bounding box center [1402, 228] width 82 height 30
click at [1397, 167] on button "Next" at bounding box center [1402, 157] width 82 height 30
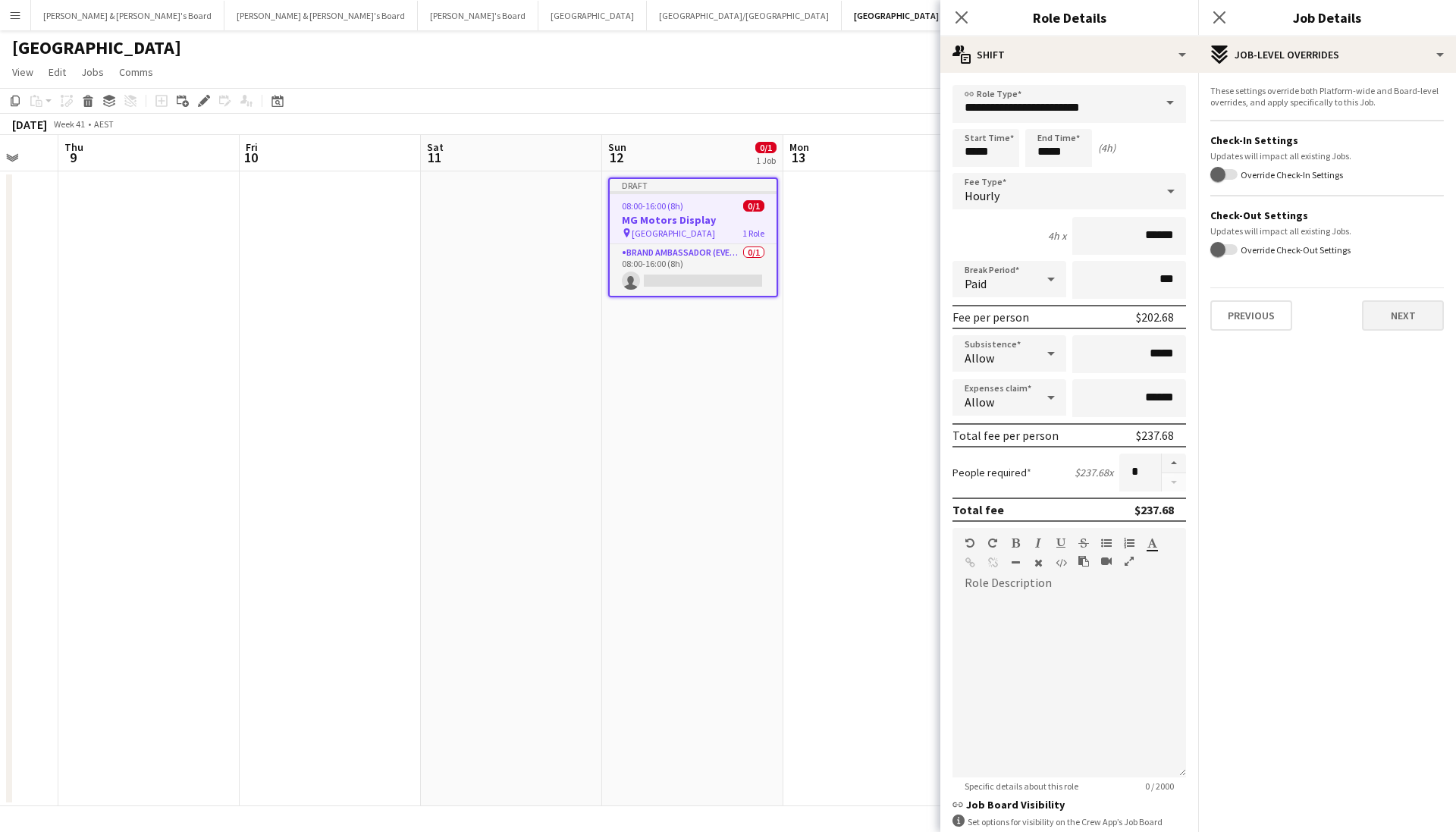
click at [1370, 317] on button "Next" at bounding box center [1402, 315] width 82 height 30
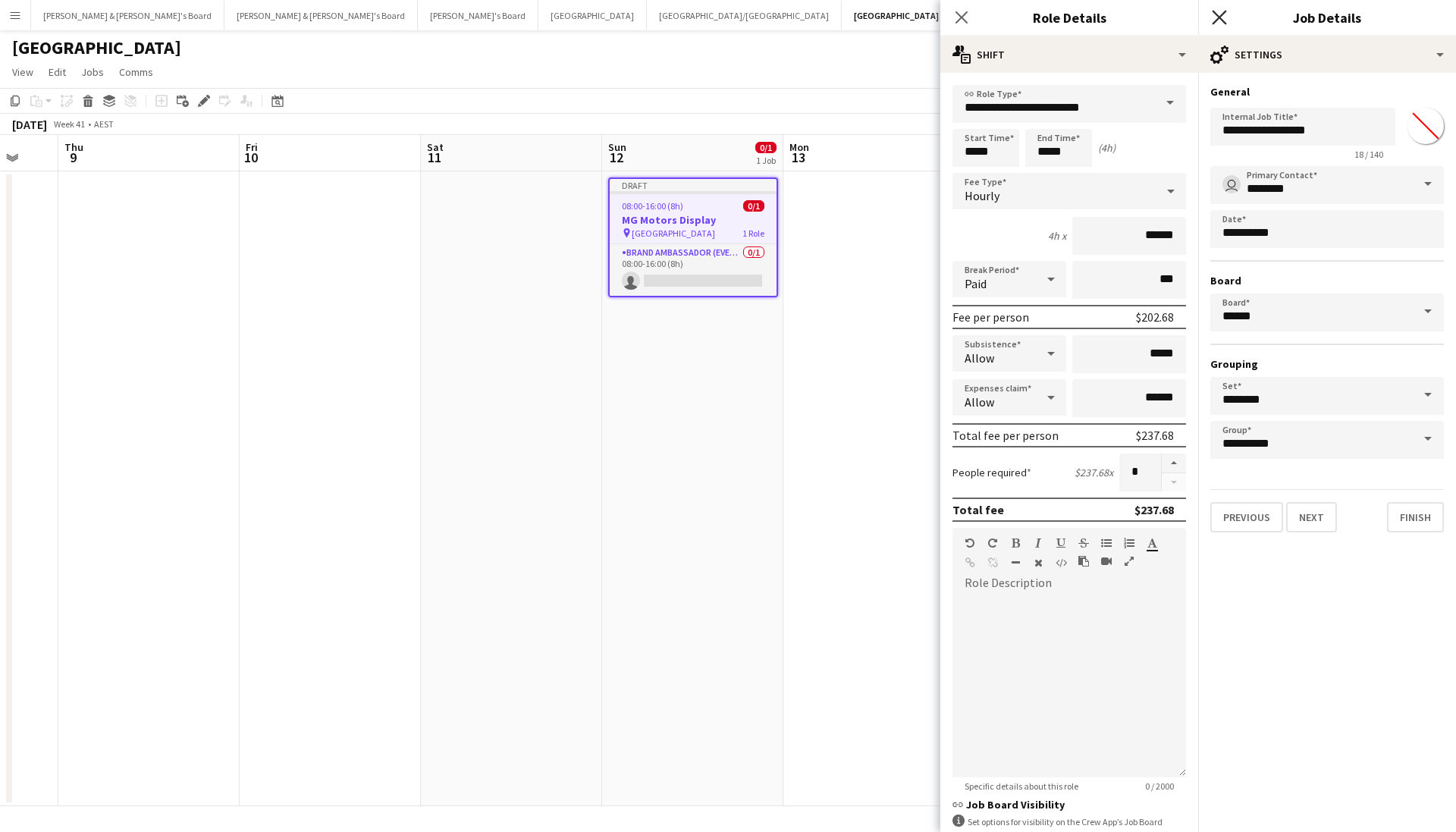
click at [1213, 19] on icon "Close pop-in" at bounding box center [1219, 17] width 14 height 14
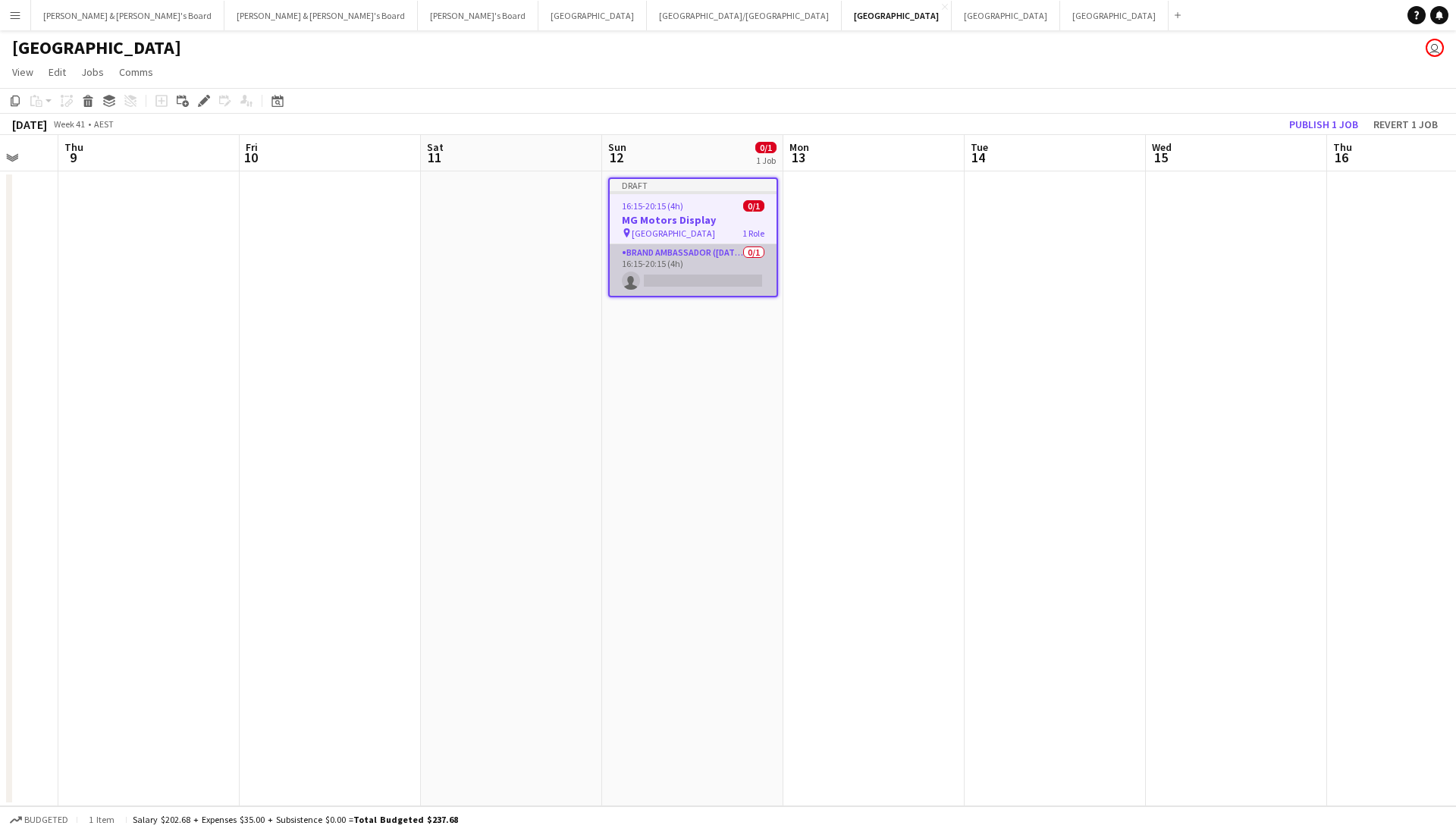
click at [661, 279] on app-card-role "Brand Ambassador (Sunday) 0/1 16:15-20:15 (4h) single-neutral-actions" at bounding box center [692, 270] width 167 height 51
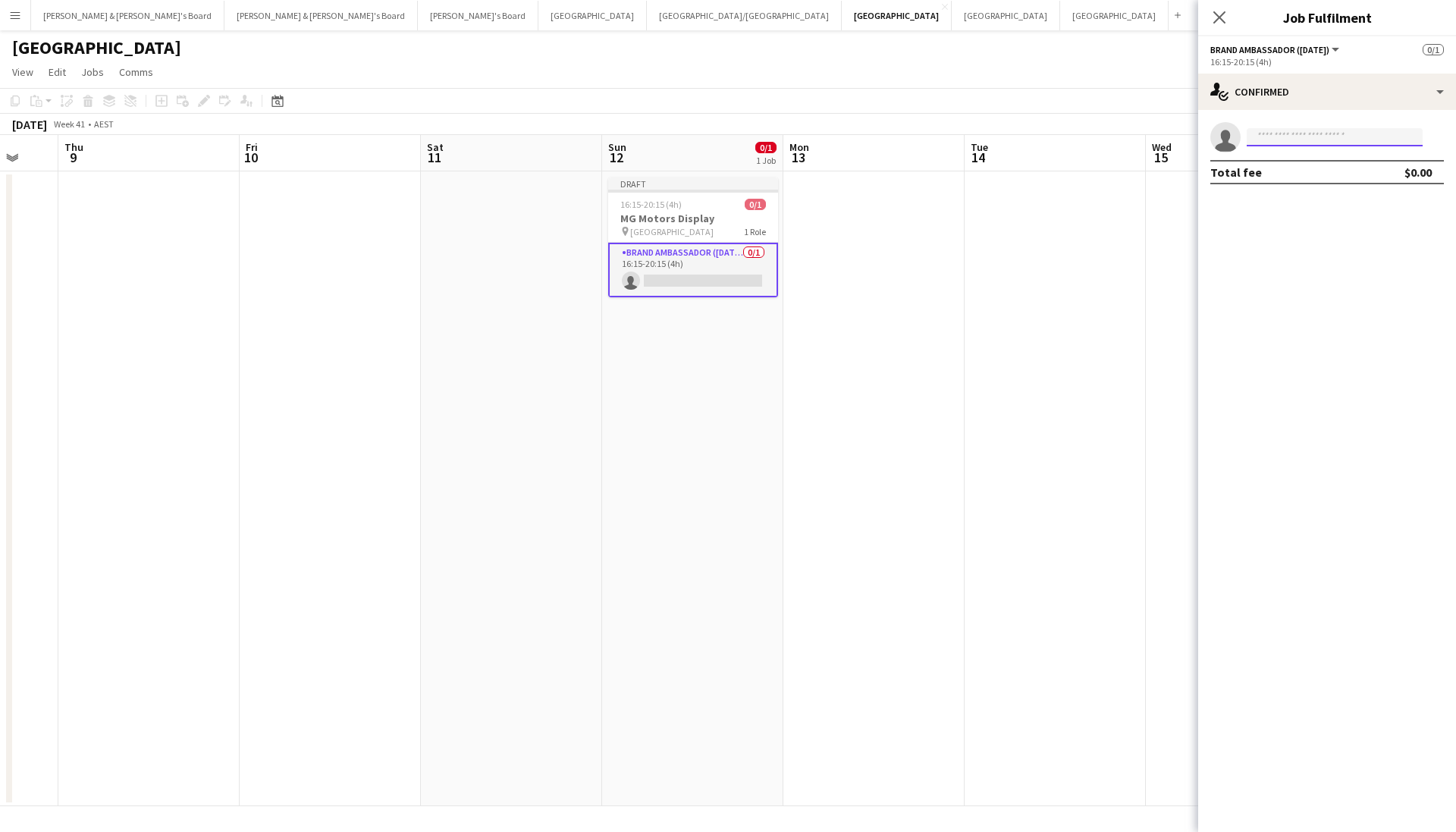
click at [1376, 142] on input at bounding box center [1333, 137] width 175 height 19
type input "*****"
click at [1333, 169] on span "annieainderson@gmail.com" at bounding box center [1334, 171] width 152 height 12
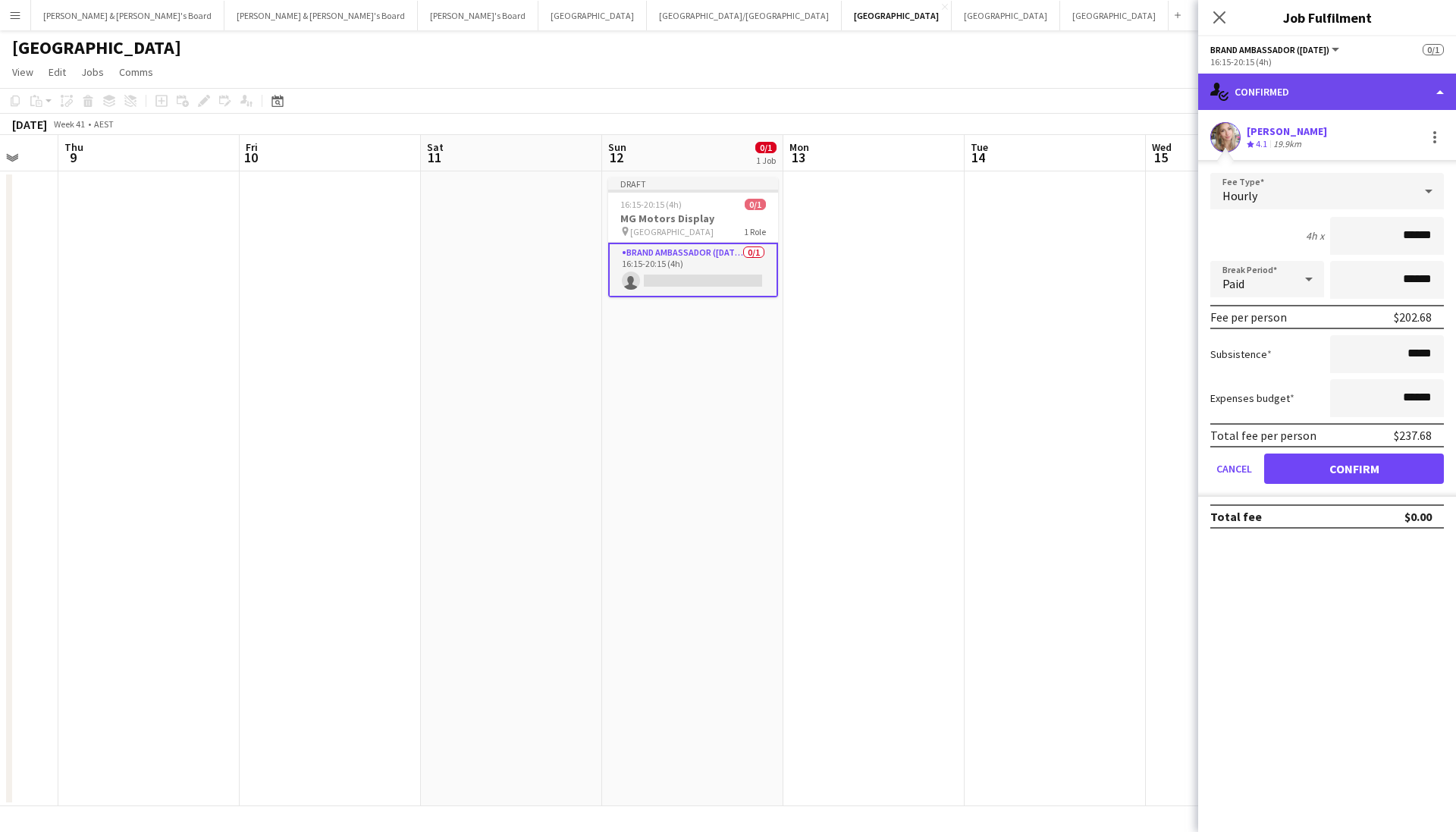
click at [1280, 89] on div "single-neutral-actions-check-2 Confirmed" at bounding box center [1326, 91] width 258 height 36
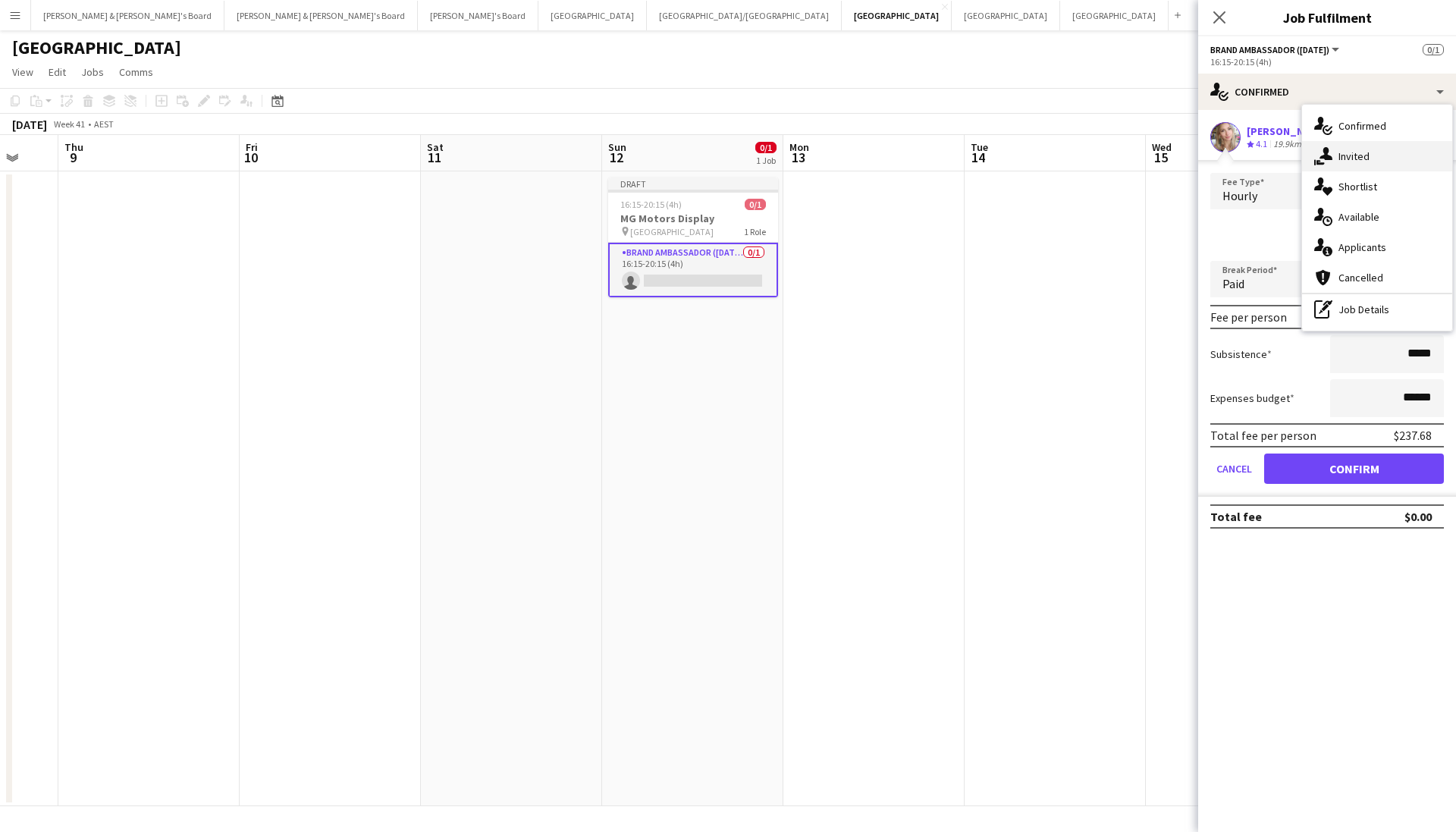
click at [1344, 157] on span "Invited" at bounding box center [1353, 155] width 31 height 13
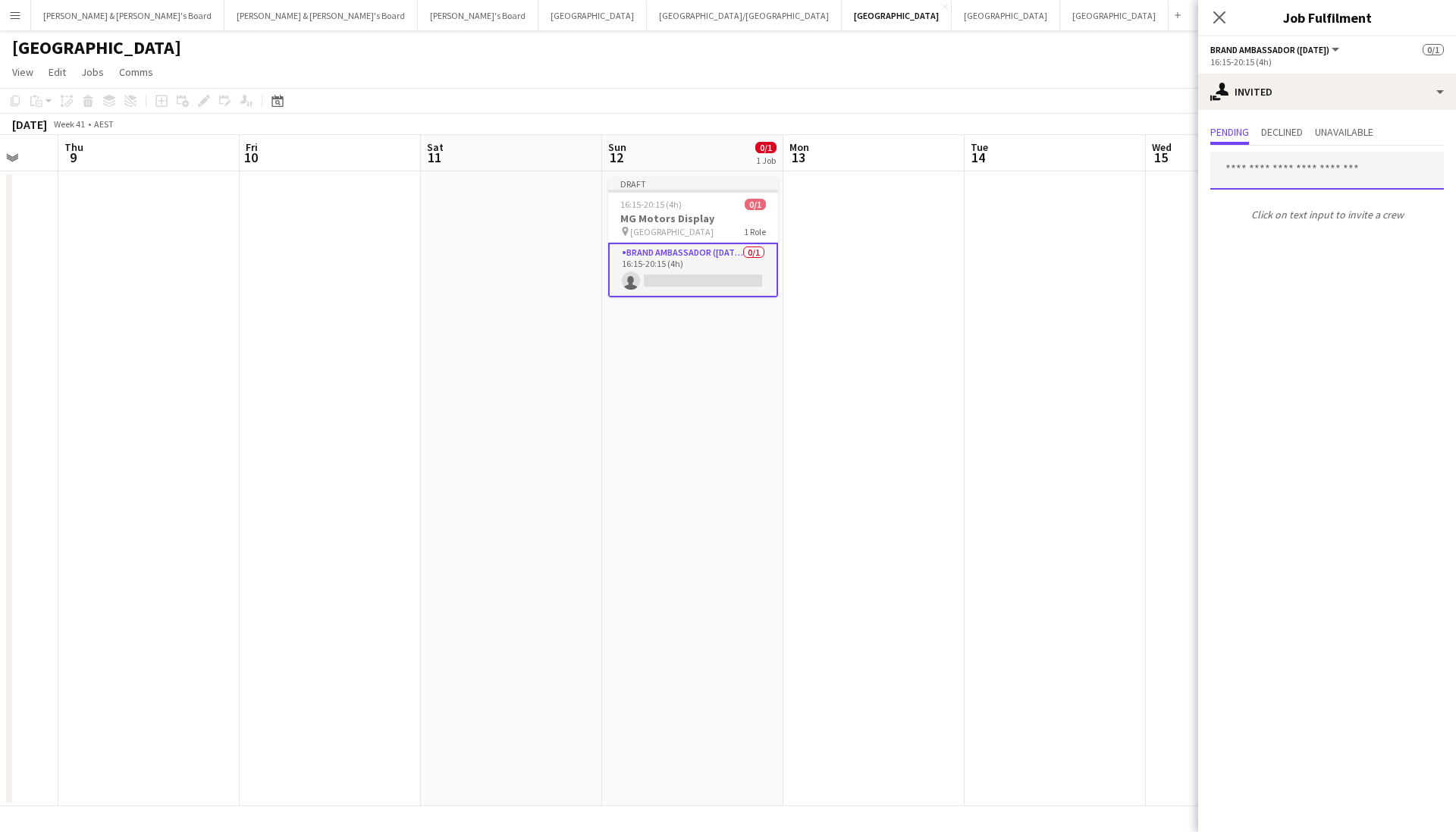
click at [1268, 169] on input "text" at bounding box center [1326, 170] width 234 height 38
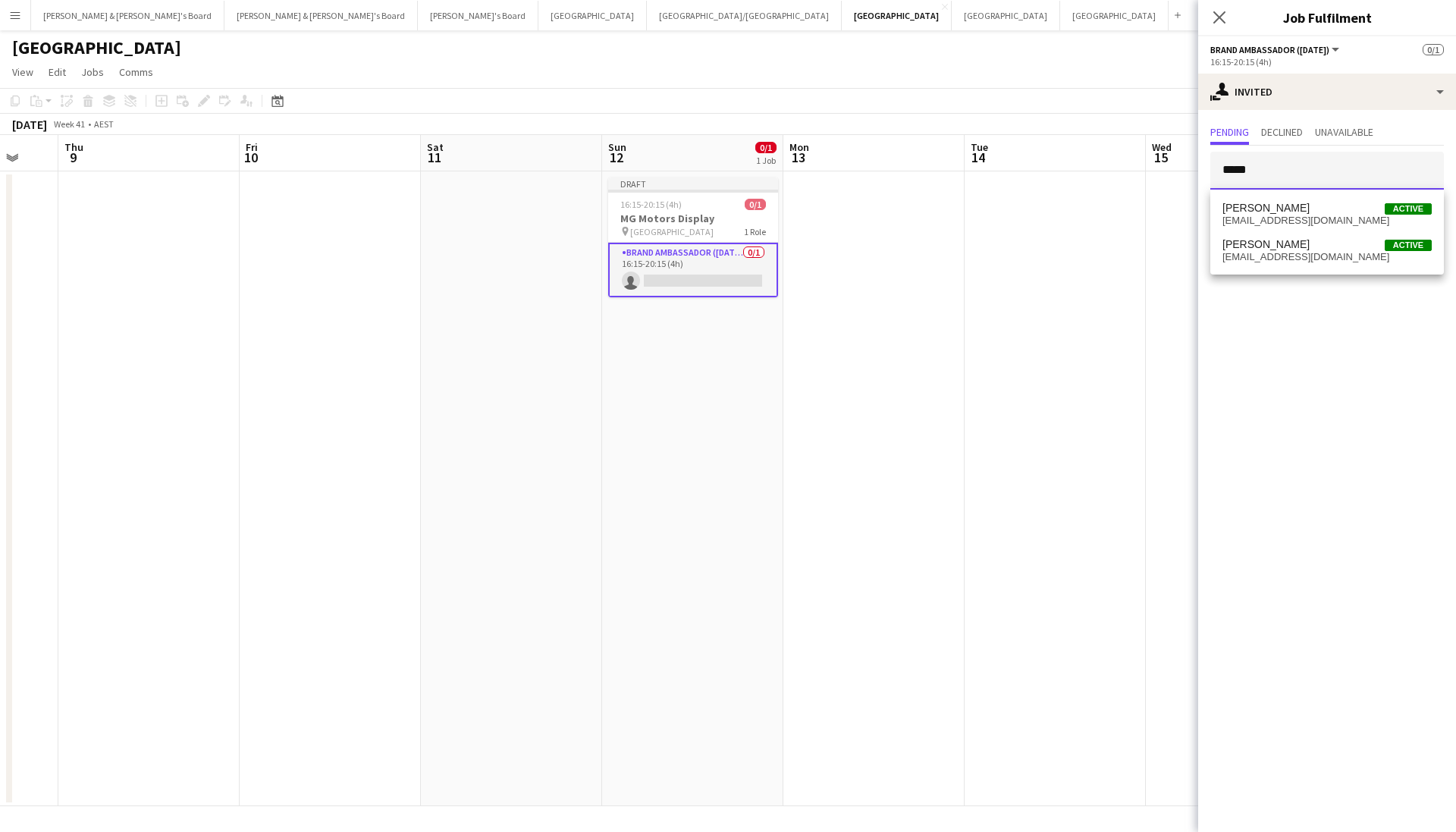
type input "*****"
drag, startPoint x: 1268, startPoint y: 169, endPoint x: 1311, endPoint y: 221, distance: 67.5
click at [1311, 221] on span "annieainderson@gmail.com" at bounding box center [1326, 221] width 209 height 12
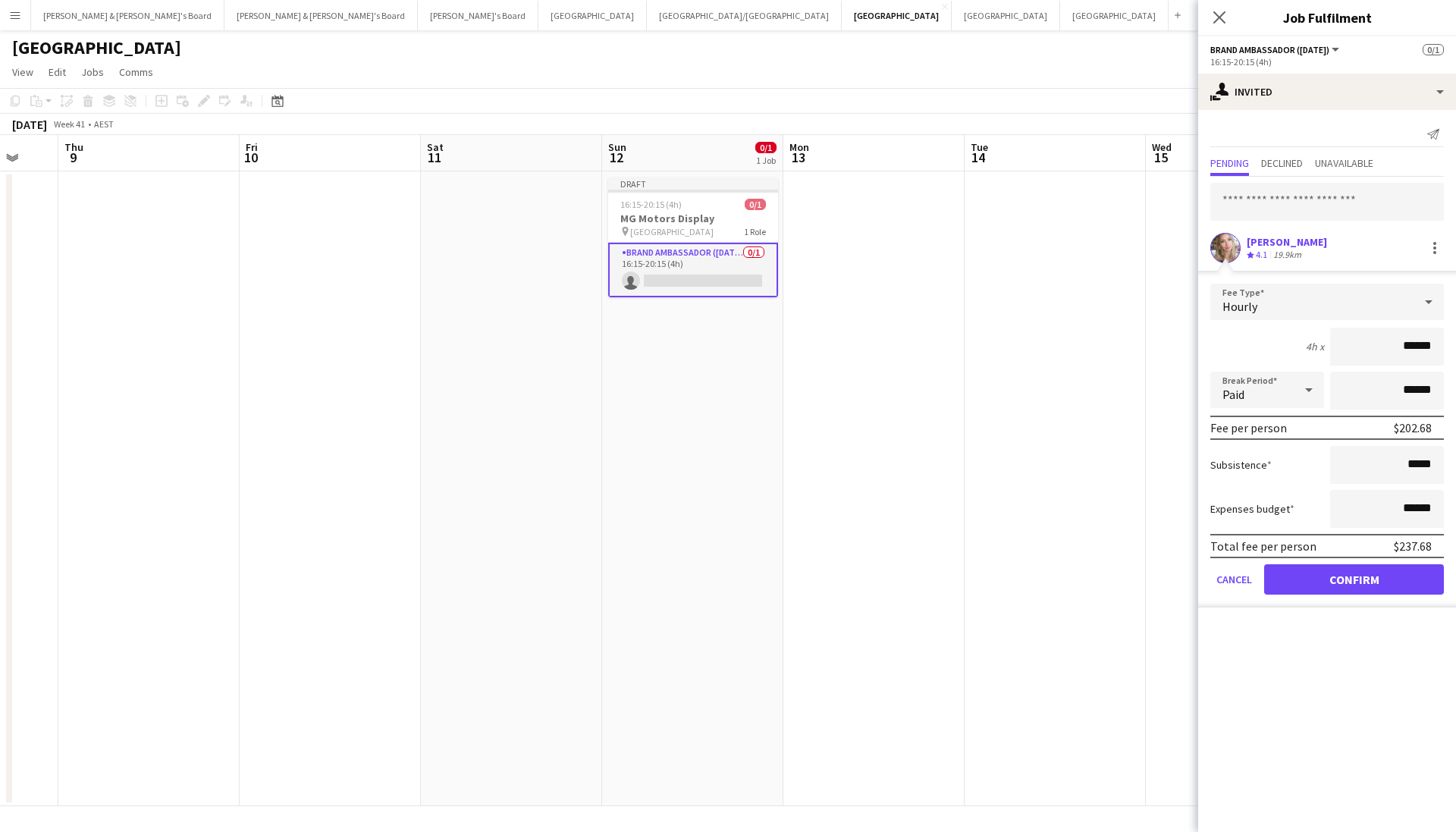
click at [1358, 592] on button "Confirm" at bounding box center [1354, 580] width 180 height 30
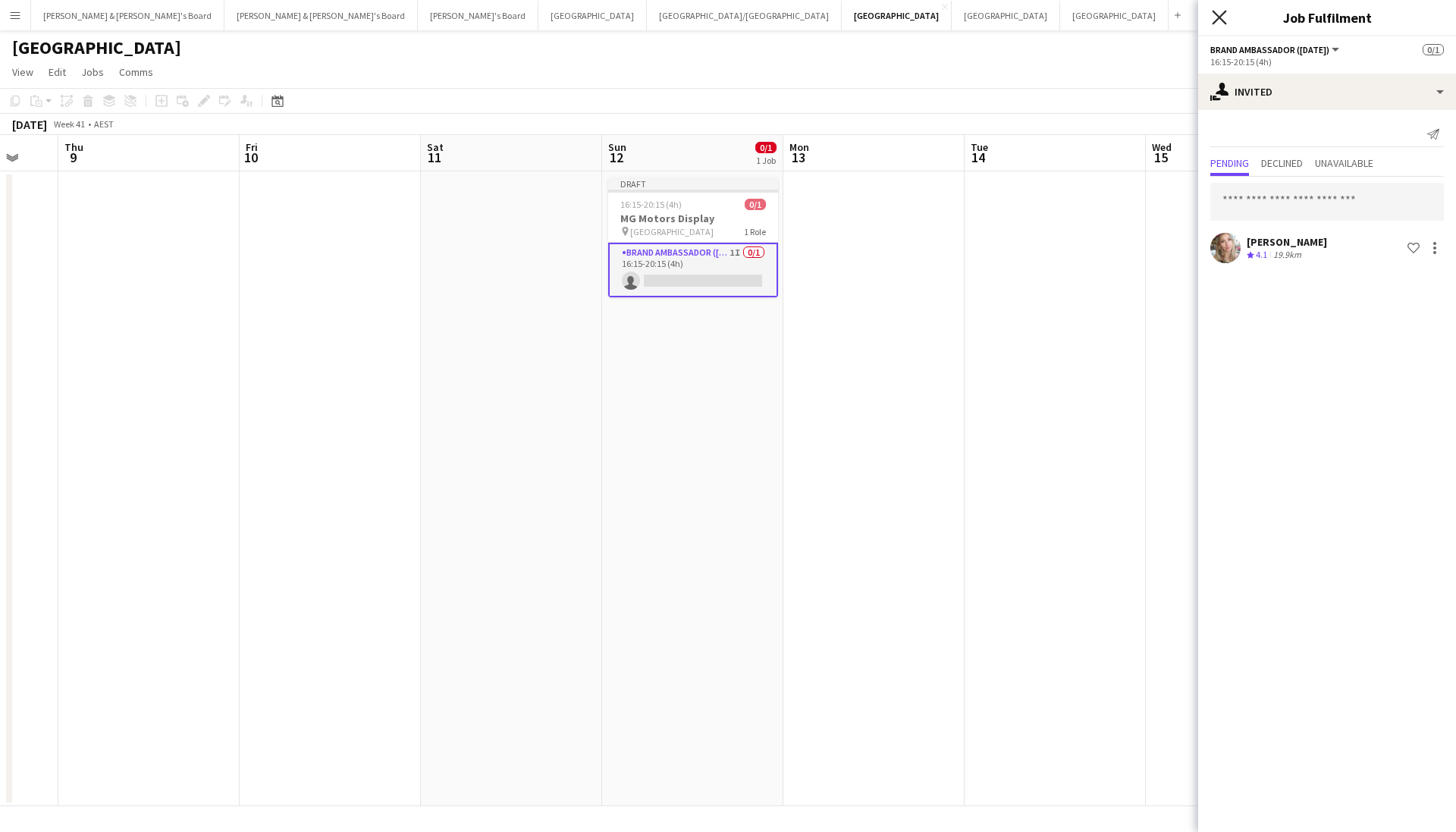
click at [1222, 22] on icon "Close pop-in" at bounding box center [1219, 17] width 14 height 14
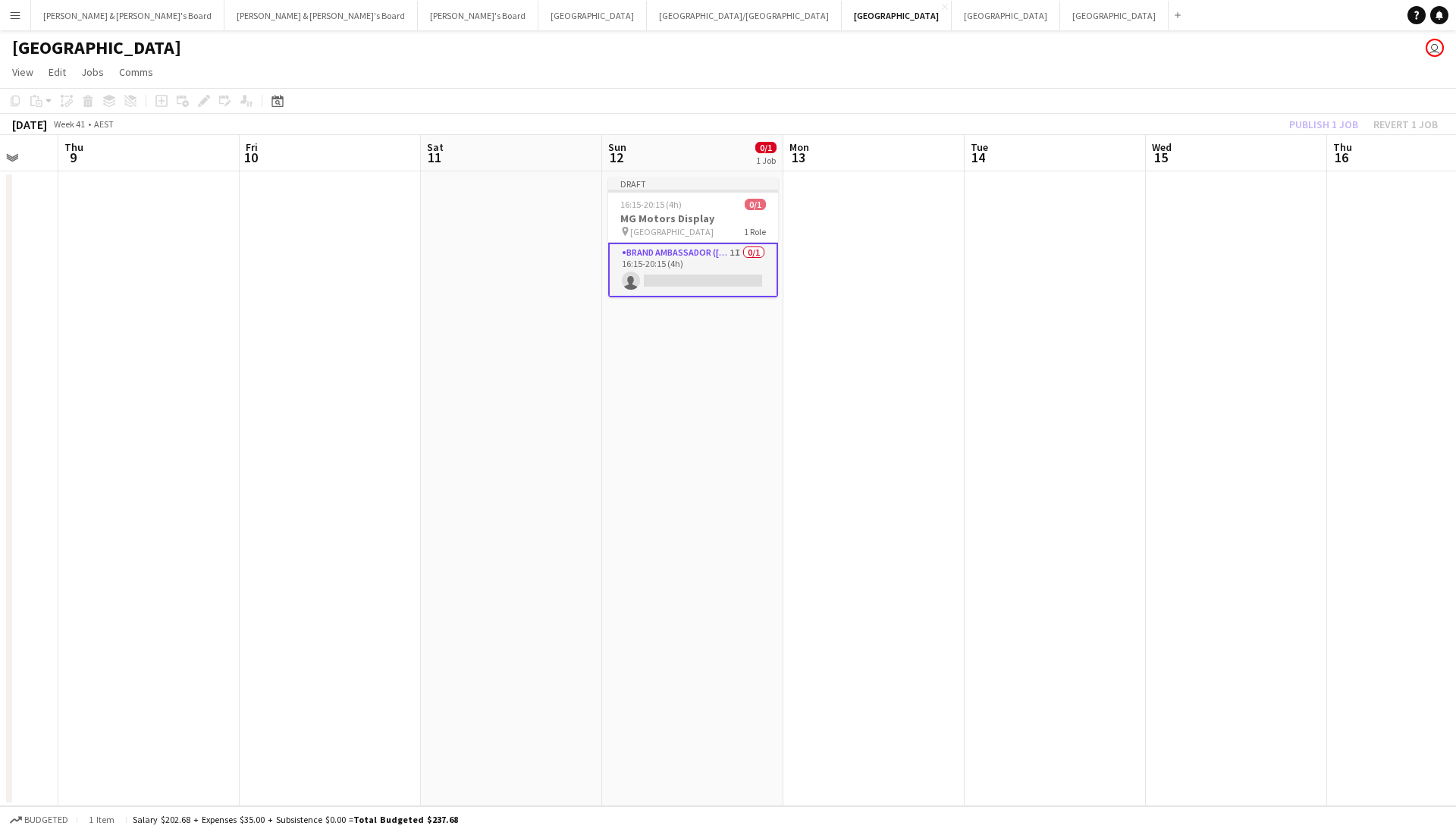
click at [1302, 108] on app-toolbar "Copy Paste Paste Command V Paste with crew Command Shift V Paste linked Job Del…" at bounding box center [728, 101] width 1456 height 26
click at [1309, 128] on button "Publish 1 job" at bounding box center [1324, 124] width 81 height 19
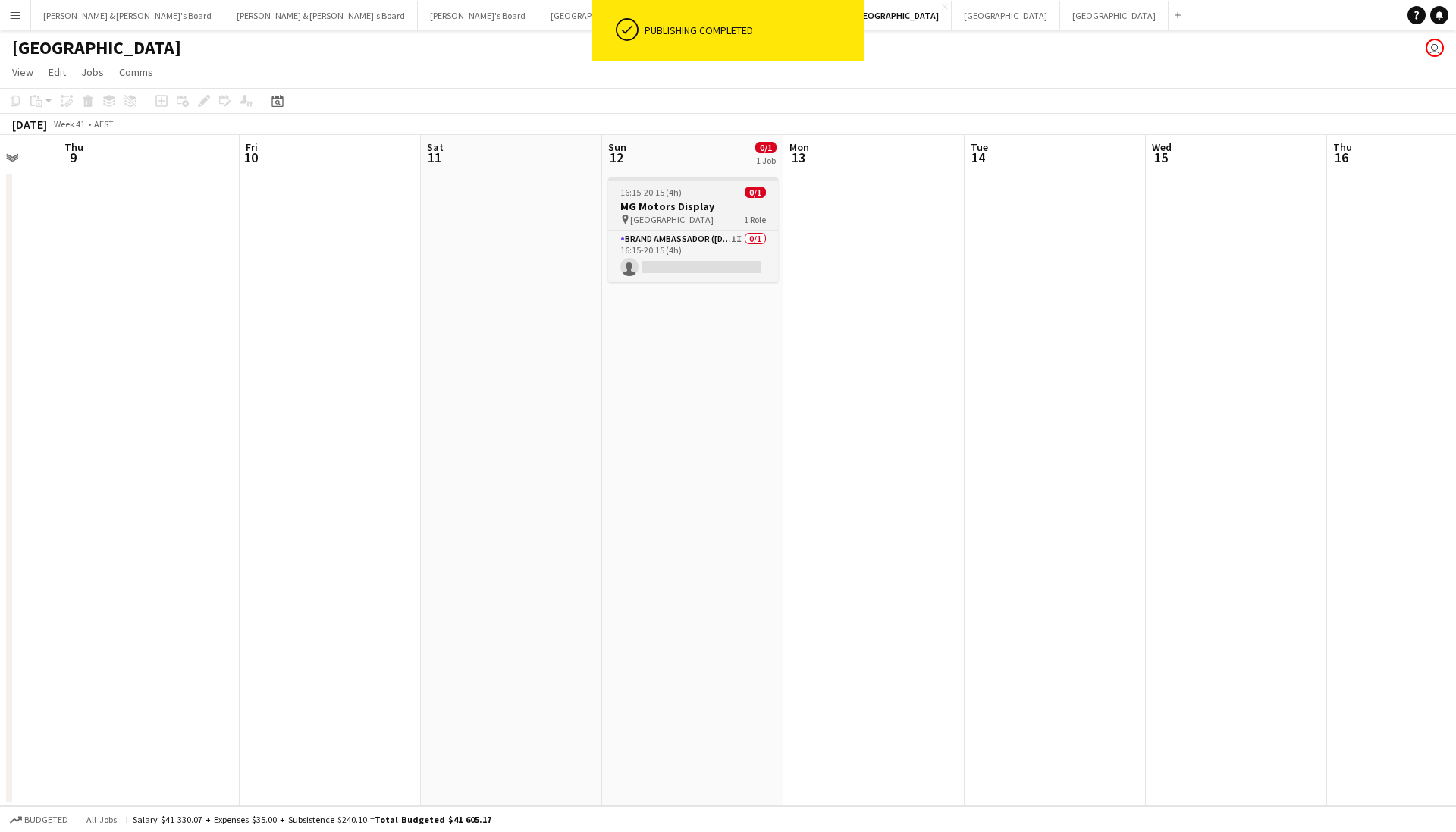
scroll to position [0, 668]
click at [721, 213] on h3 "MG Motors Display" at bounding box center [692, 206] width 170 height 13
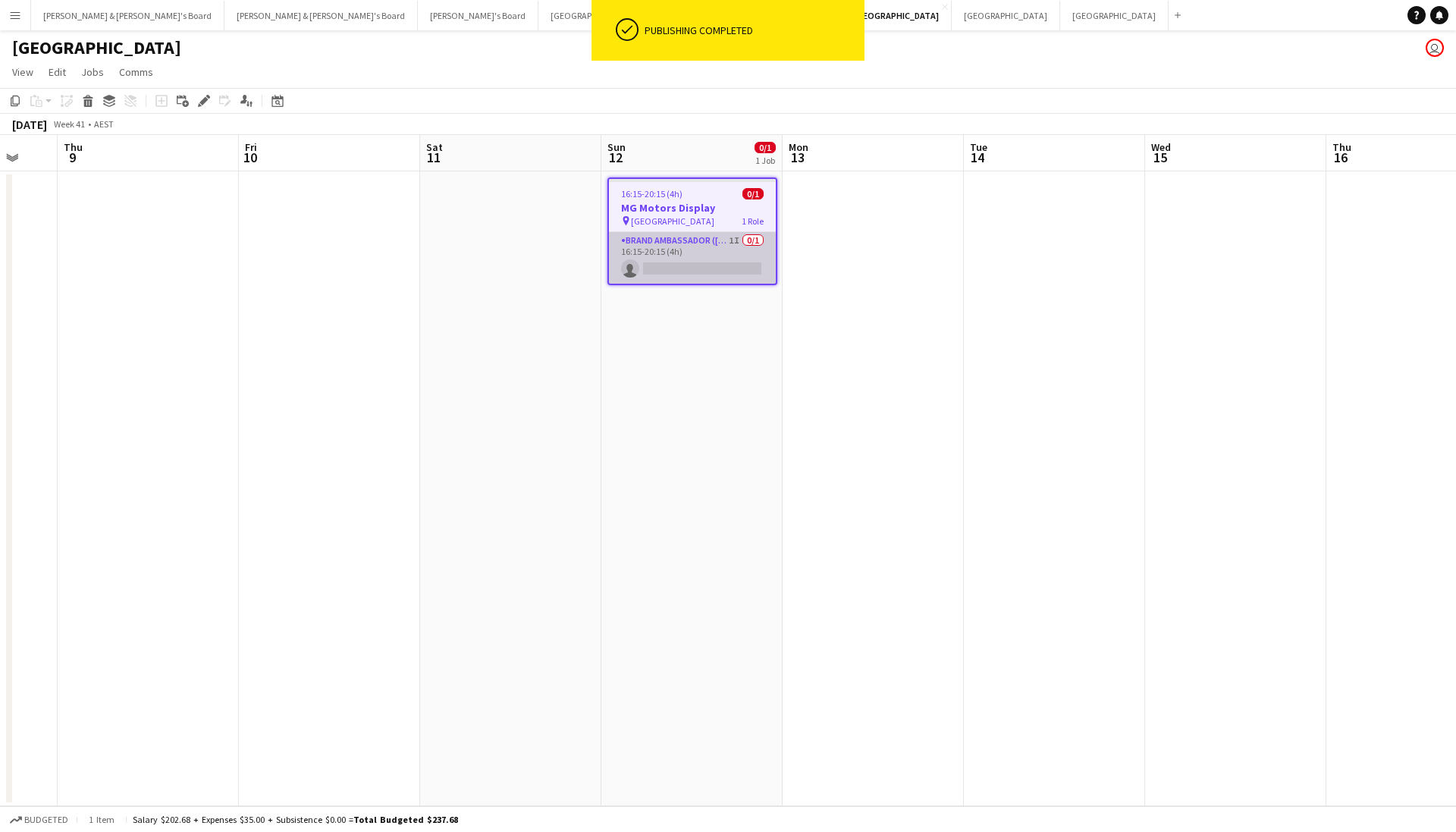
click at [706, 267] on app-card-role "Brand Ambassador (Sunday) 1I 0/1 16:15-20:15 (4h) single-neutral-actions" at bounding box center [691, 258] width 167 height 51
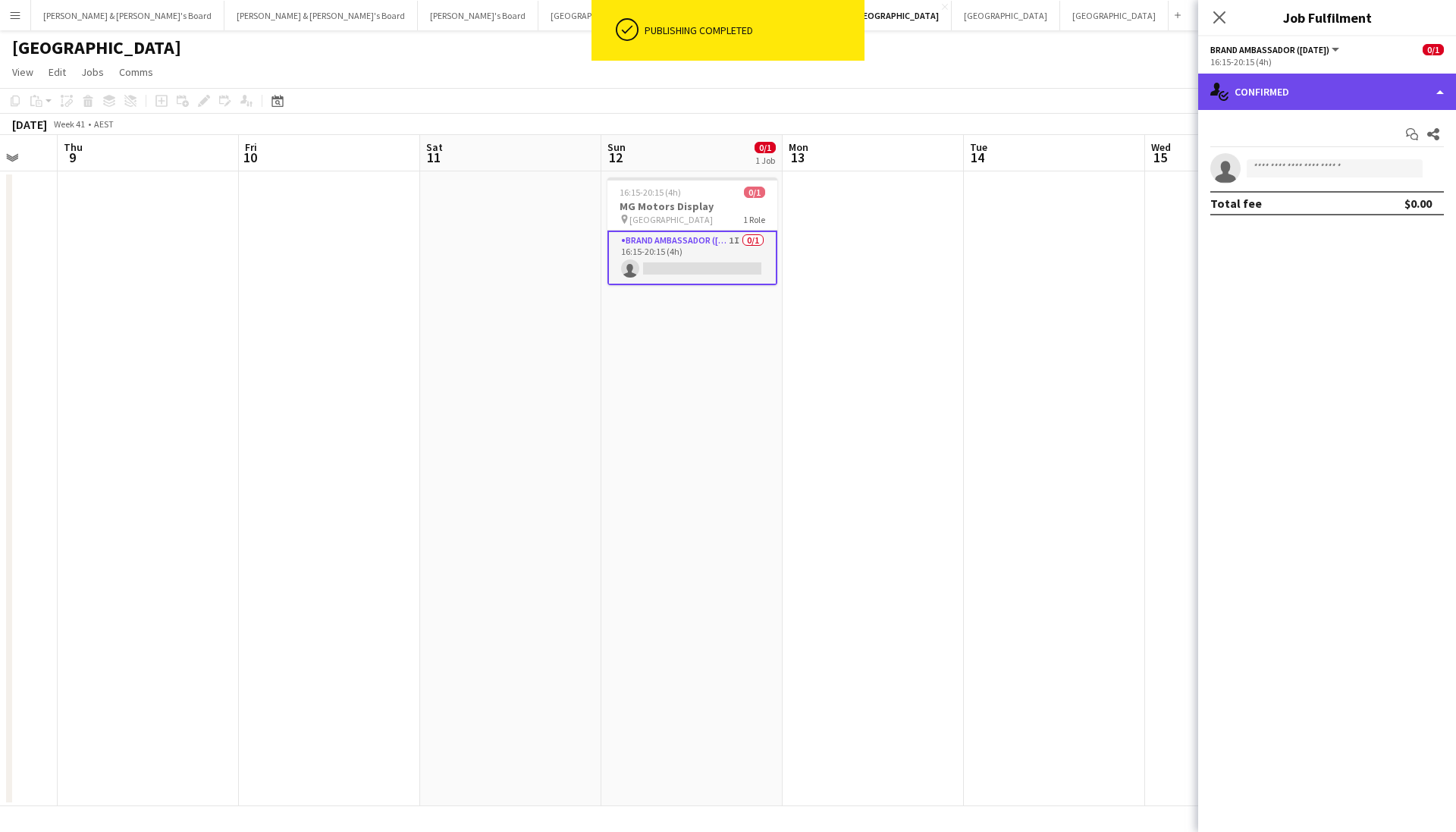
click at [1340, 93] on div "single-neutral-actions-check-2 Confirmed" at bounding box center [1326, 91] width 258 height 36
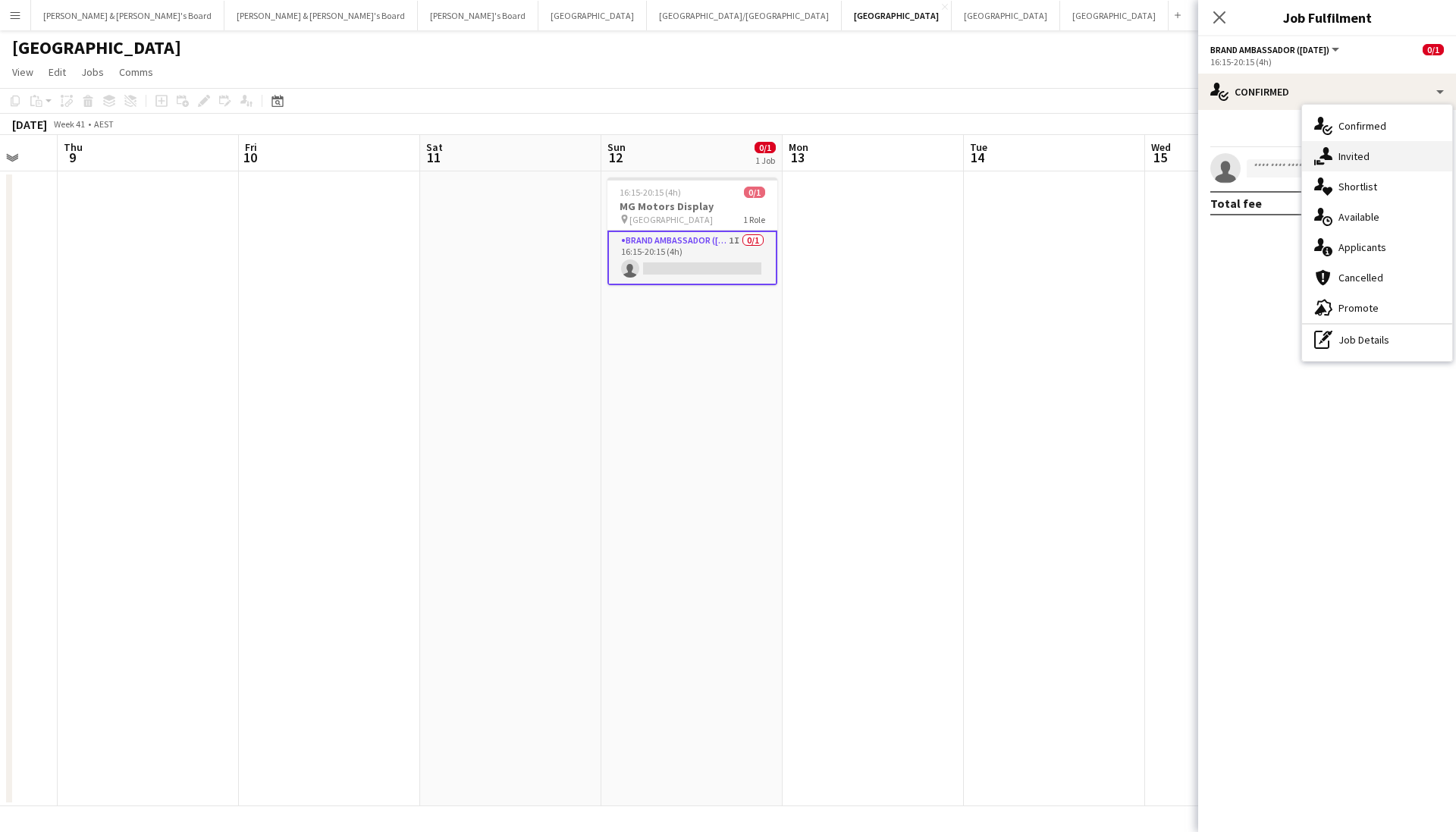
click at [1358, 155] on span "Invited" at bounding box center [1353, 155] width 31 height 13
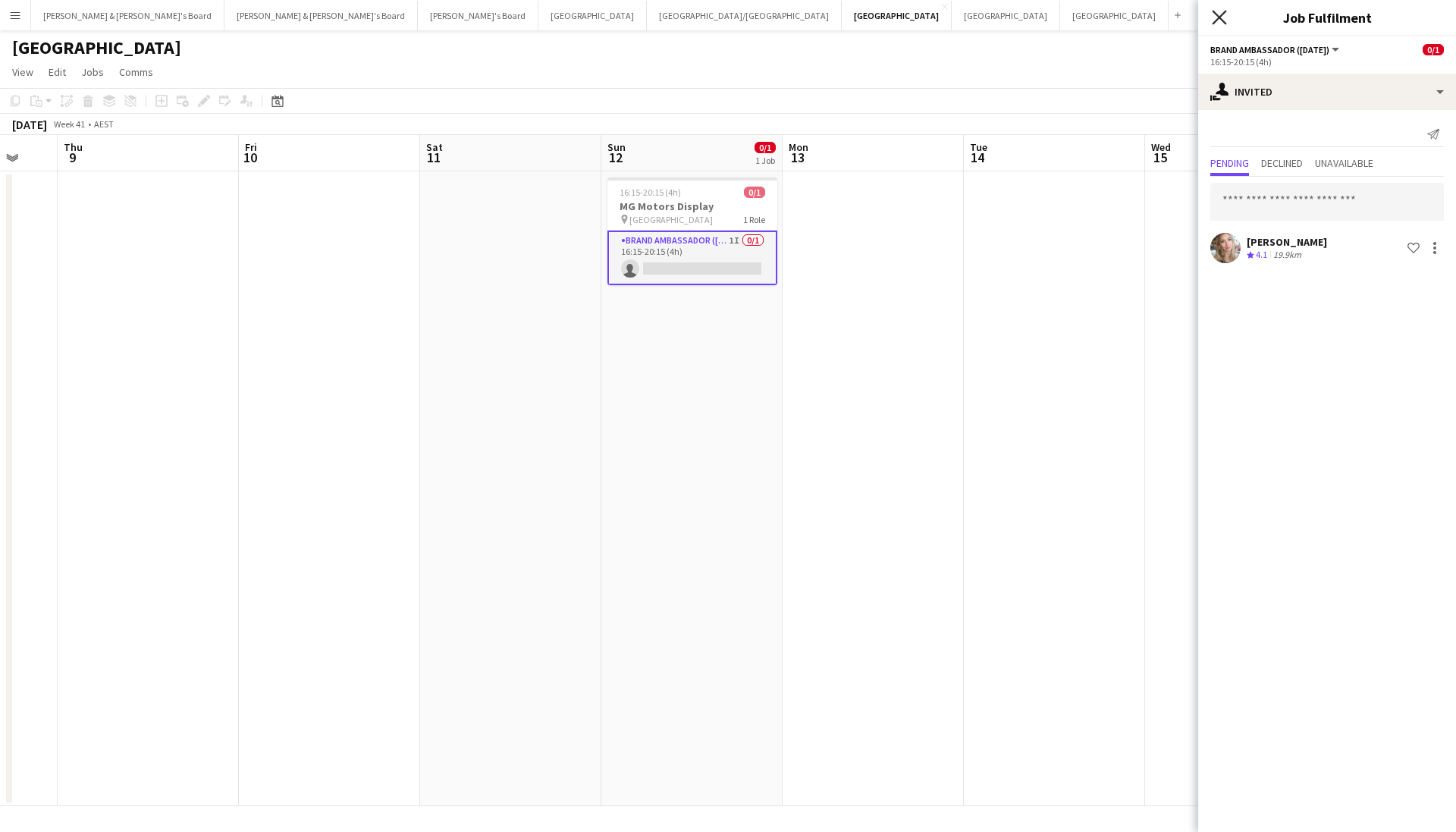
click at [1217, 11] on icon "Close pop-in" at bounding box center [1219, 17] width 14 height 14
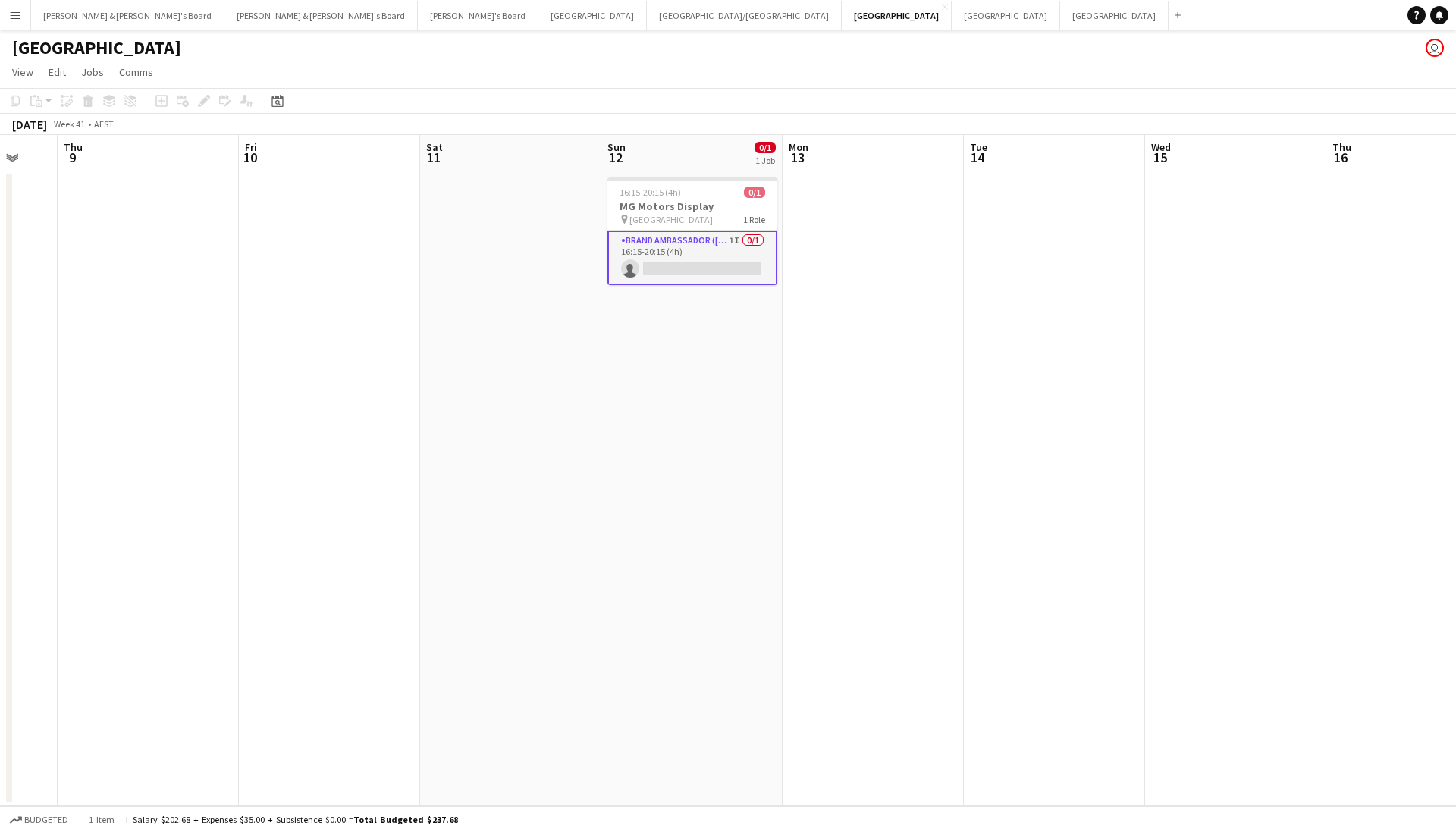
click at [644, 79] on app-page-menu "View Day view expanded Day view collapsed Month view Date picker Jump to today …" at bounding box center [728, 73] width 1456 height 29
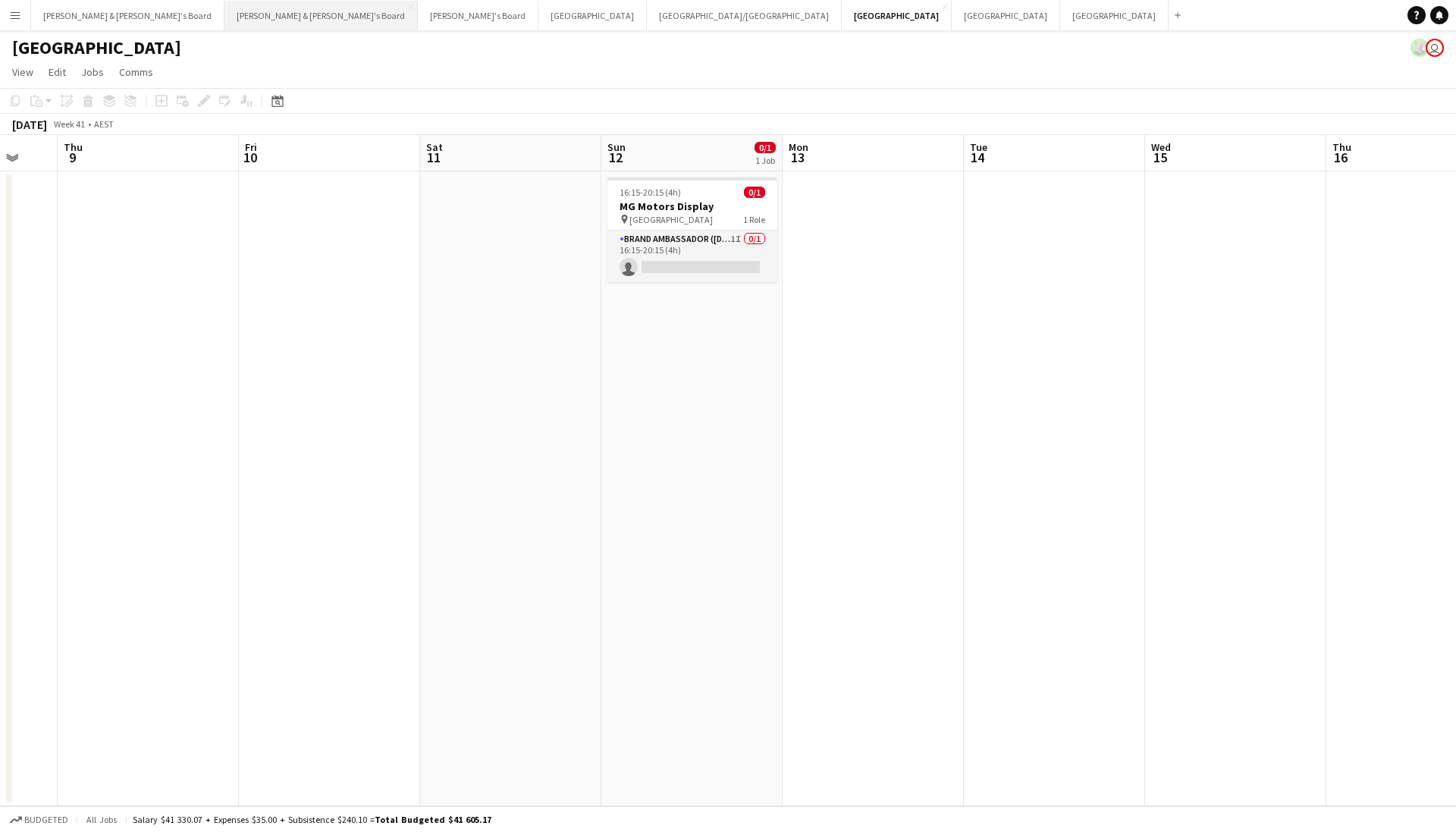
click at [224, 15] on button "Neil & Jenny's Board Close" at bounding box center [320, 16] width 193 height 30
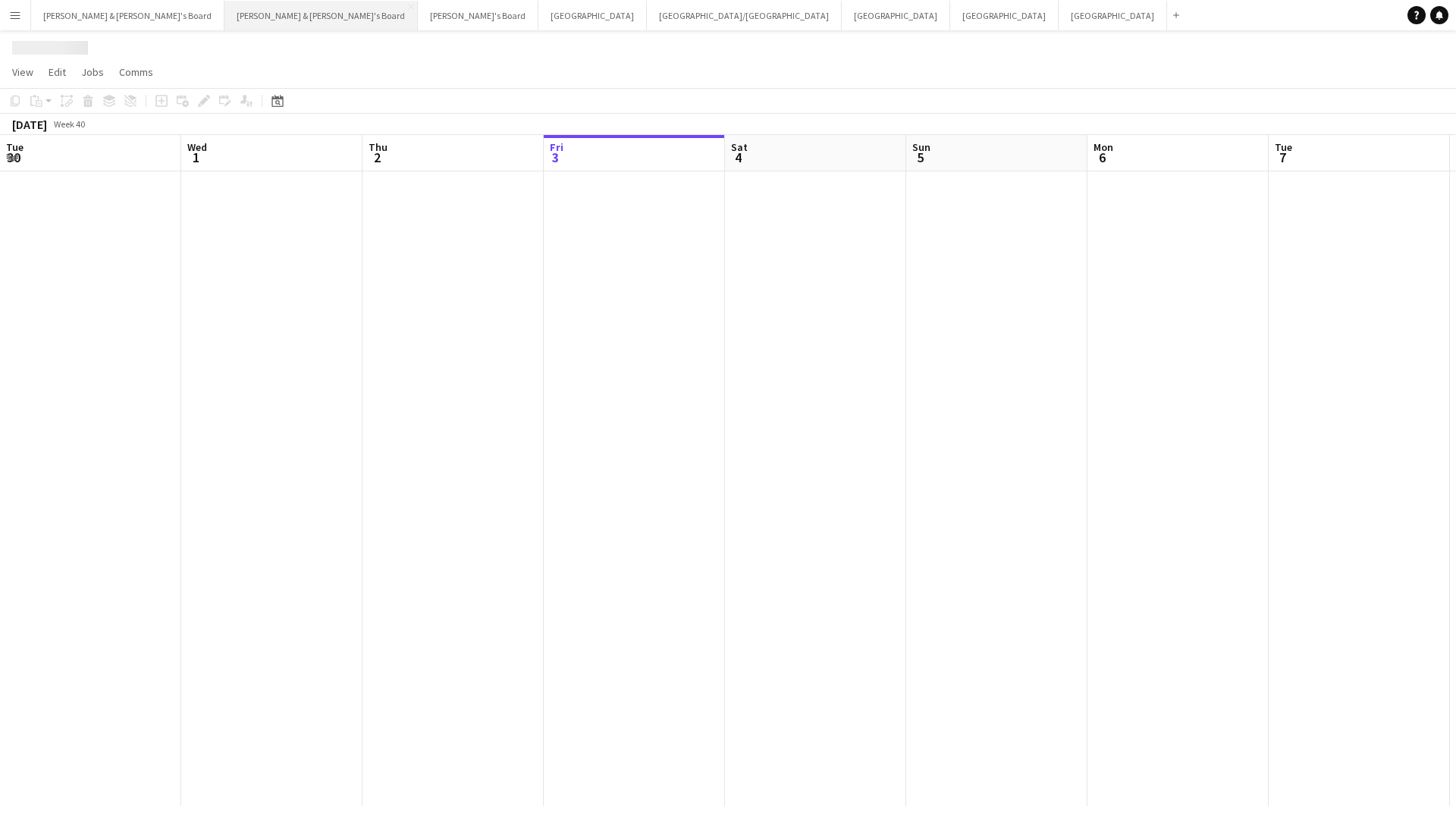
scroll to position [0, 362]
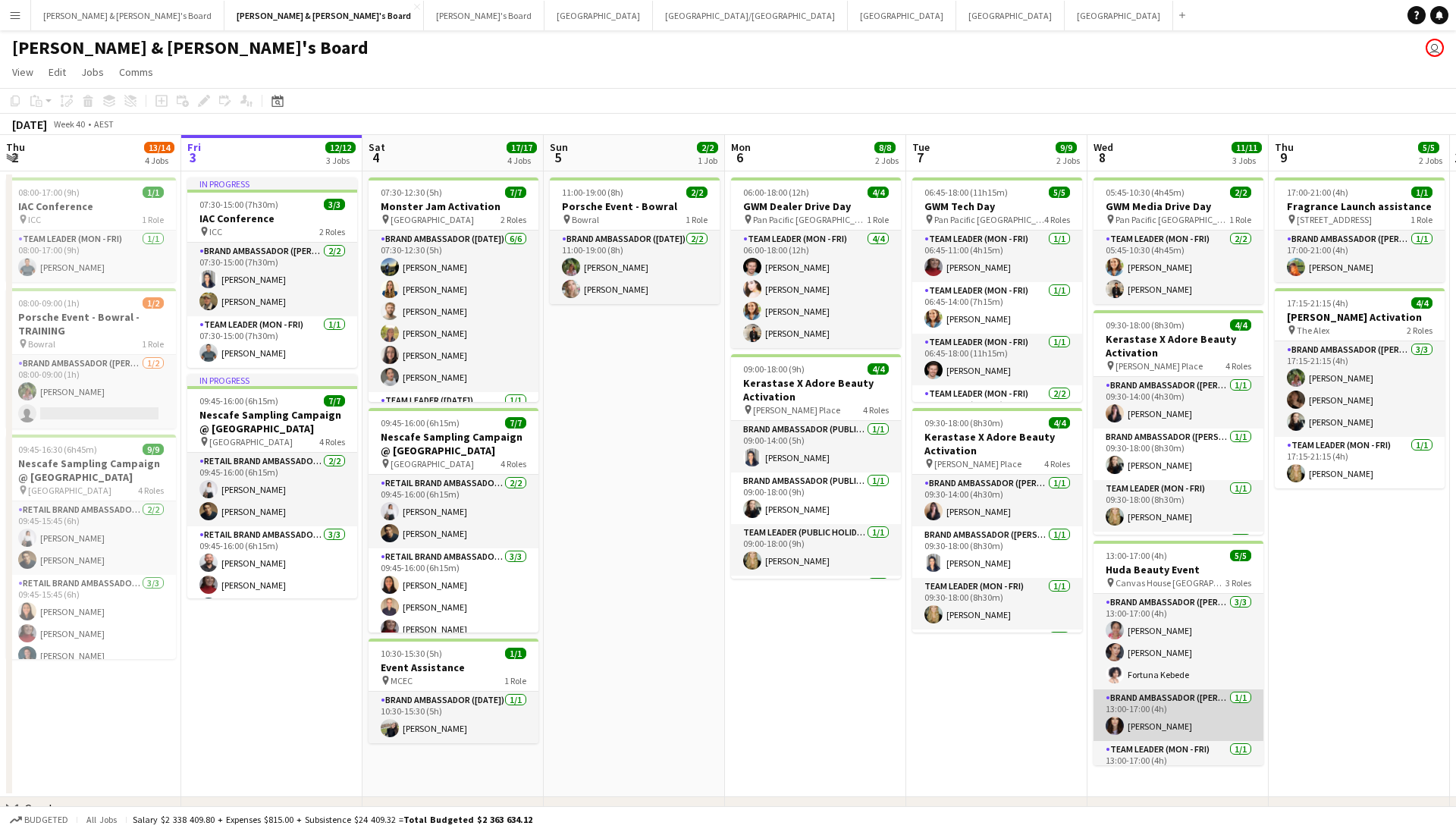
click at [1167, 706] on app-card-role "Brand Ambassador (Mon - Fri) 1/1 13:00-17:00 (4h) Emma Russell" at bounding box center [1178, 715] width 170 height 51
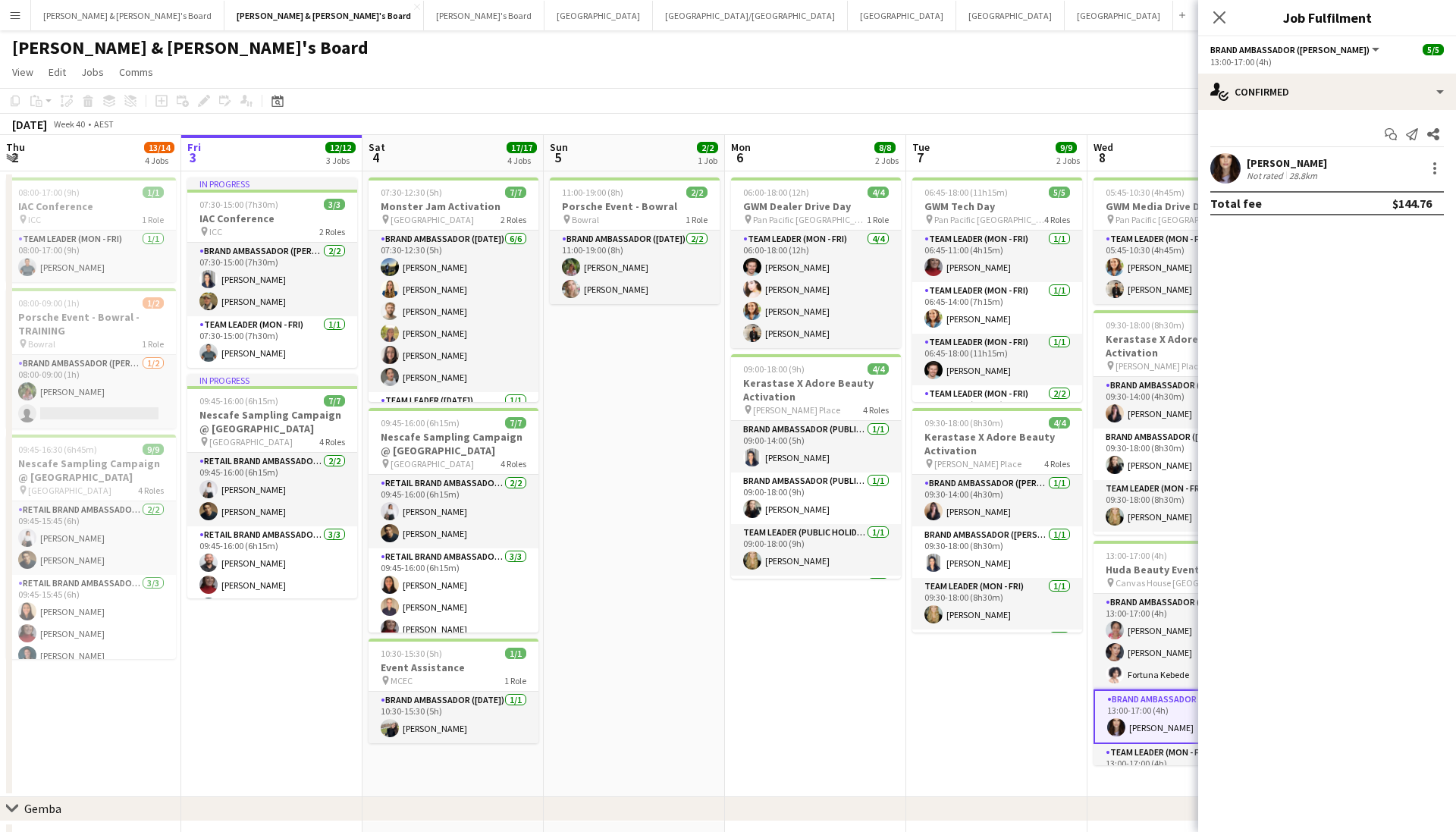
click at [1230, 167] on app-user-avatar at bounding box center [1225, 169] width 30 height 30
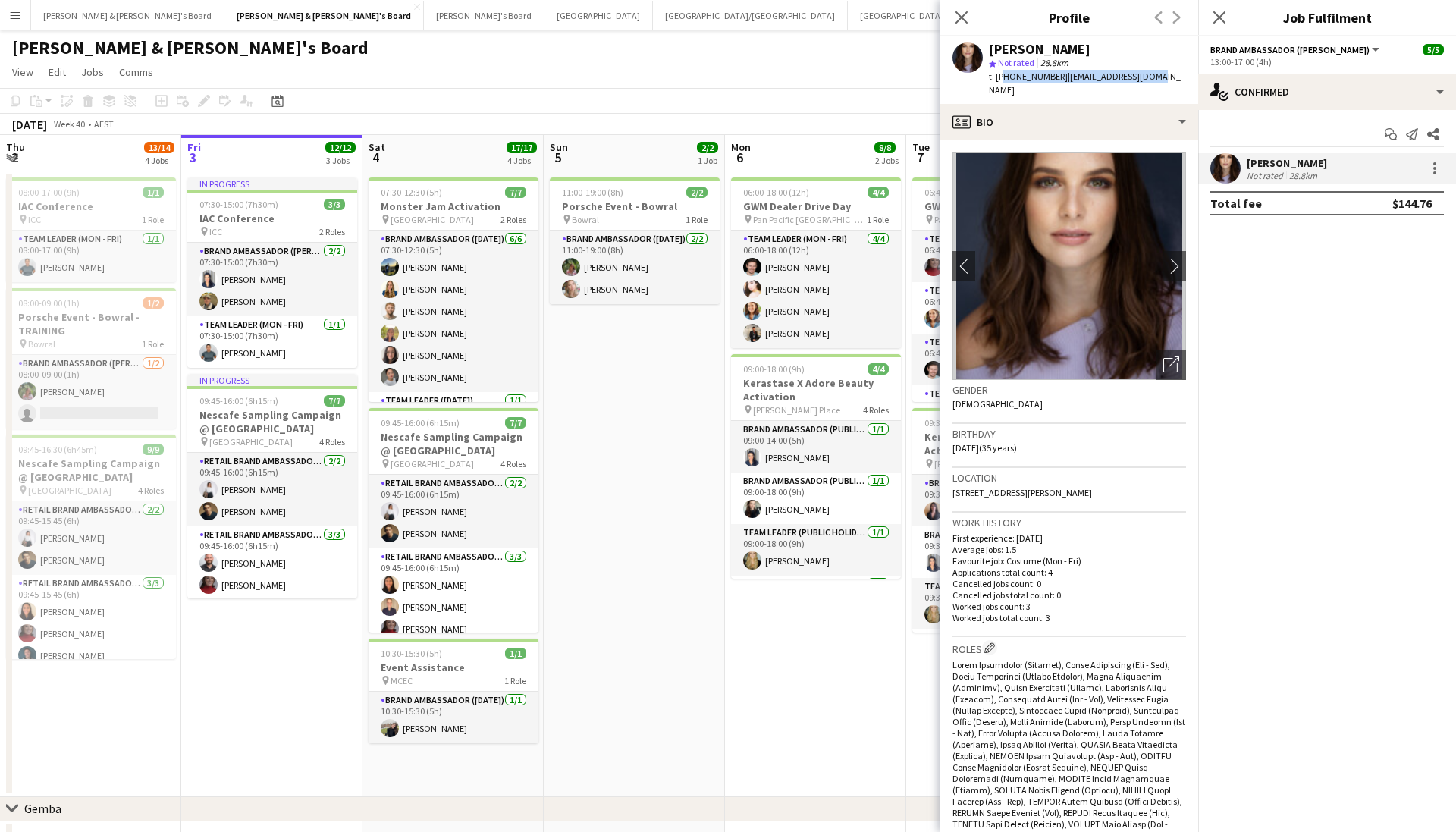
drag, startPoint x: 998, startPoint y: 76, endPoint x: 1123, endPoint y: 86, distance: 125.4
click at [1123, 86] on div "Emma Russell star Not rated 28.8km t. +610422603331 | em.russ25@gmail.com" at bounding box center [1069, 70] width 258 height 68
copy div "610422603331 | em.russ25@gmail.com"
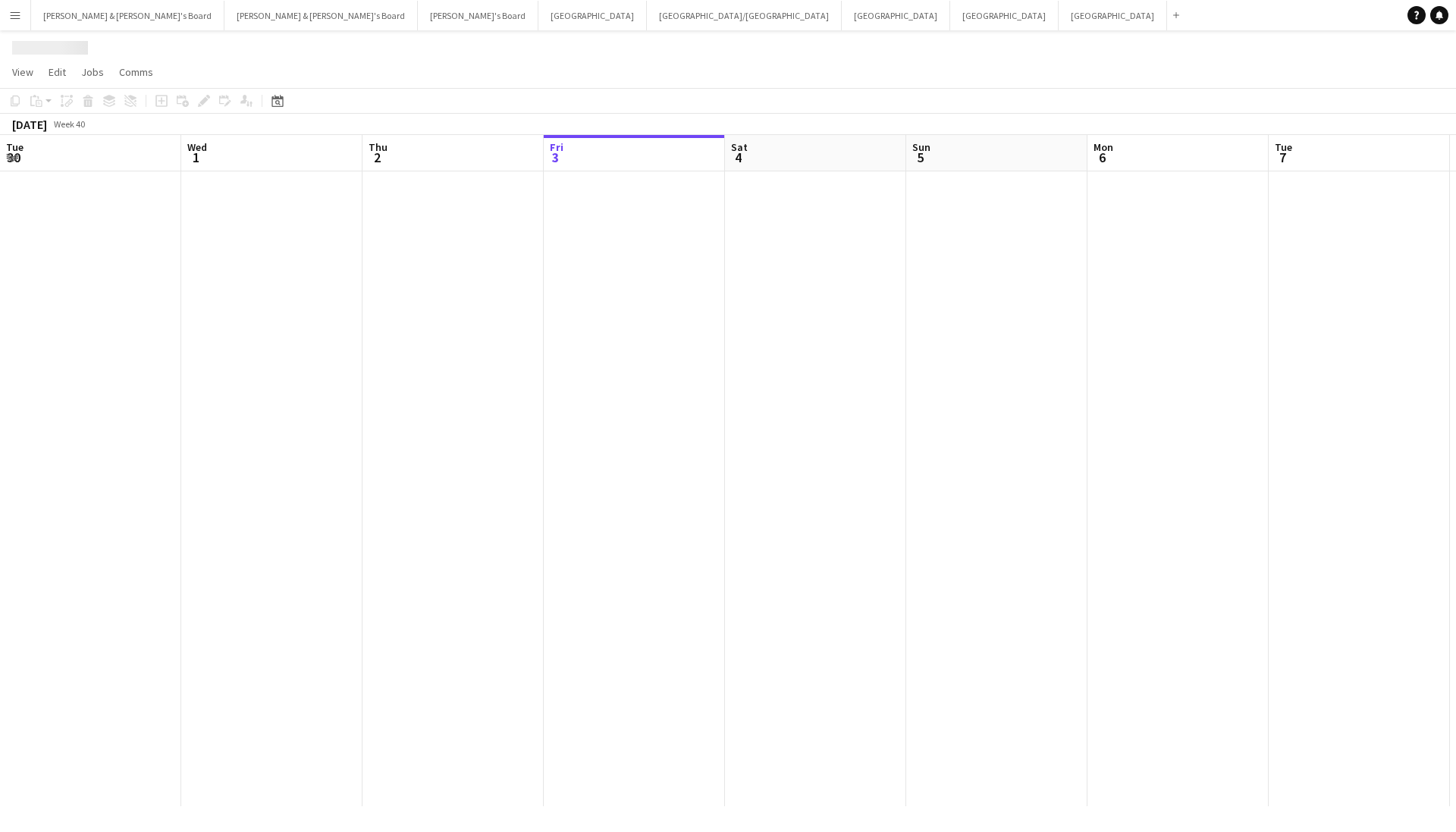
scroll to position [0, 362]
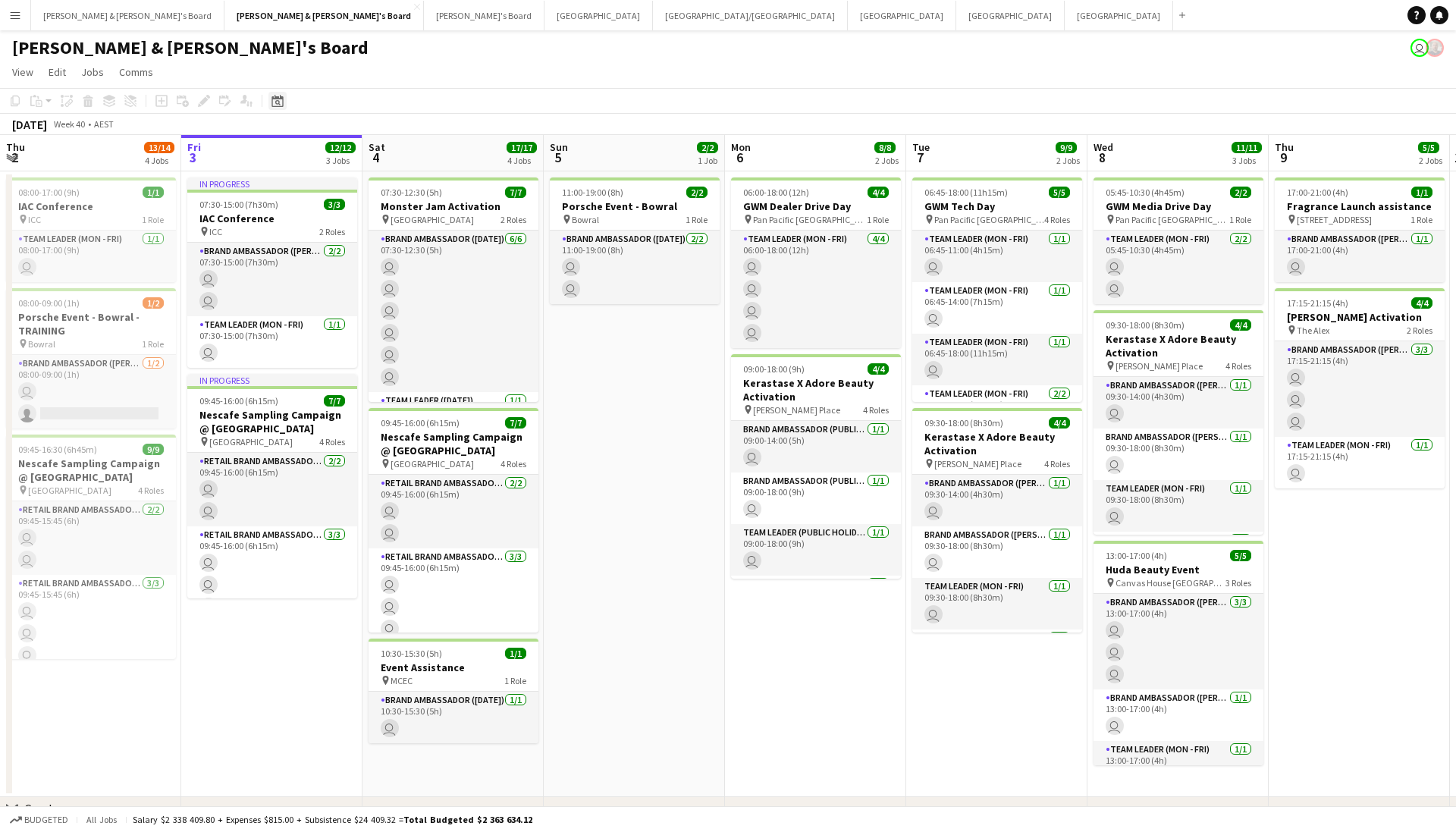
click at [277, 95] on icon "Date picker" at bounding box center [278, 101] width 12 height 12
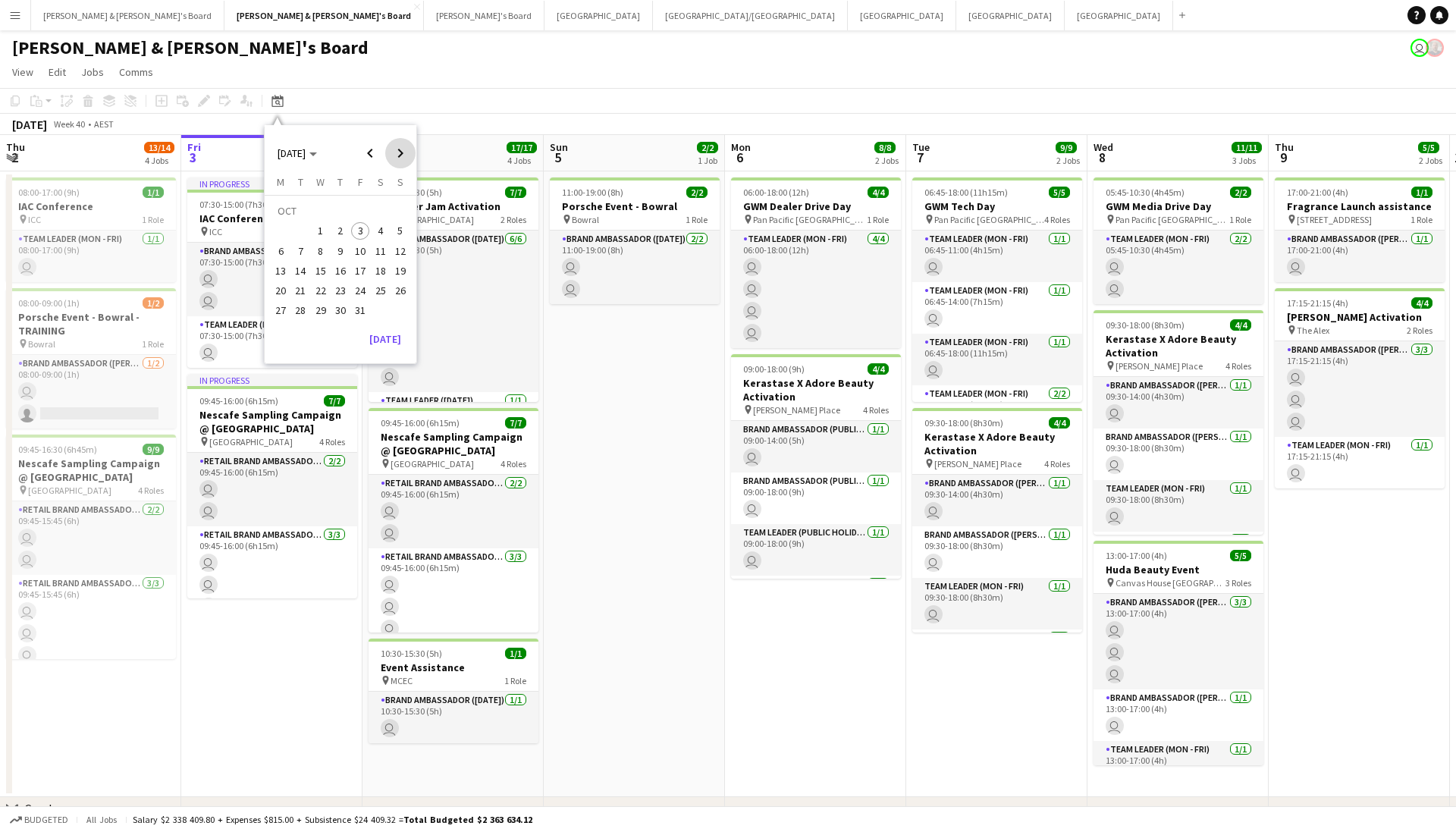
click at [390, 149] on span "Next month" at bounding box center [400, 153] width 30 height 30
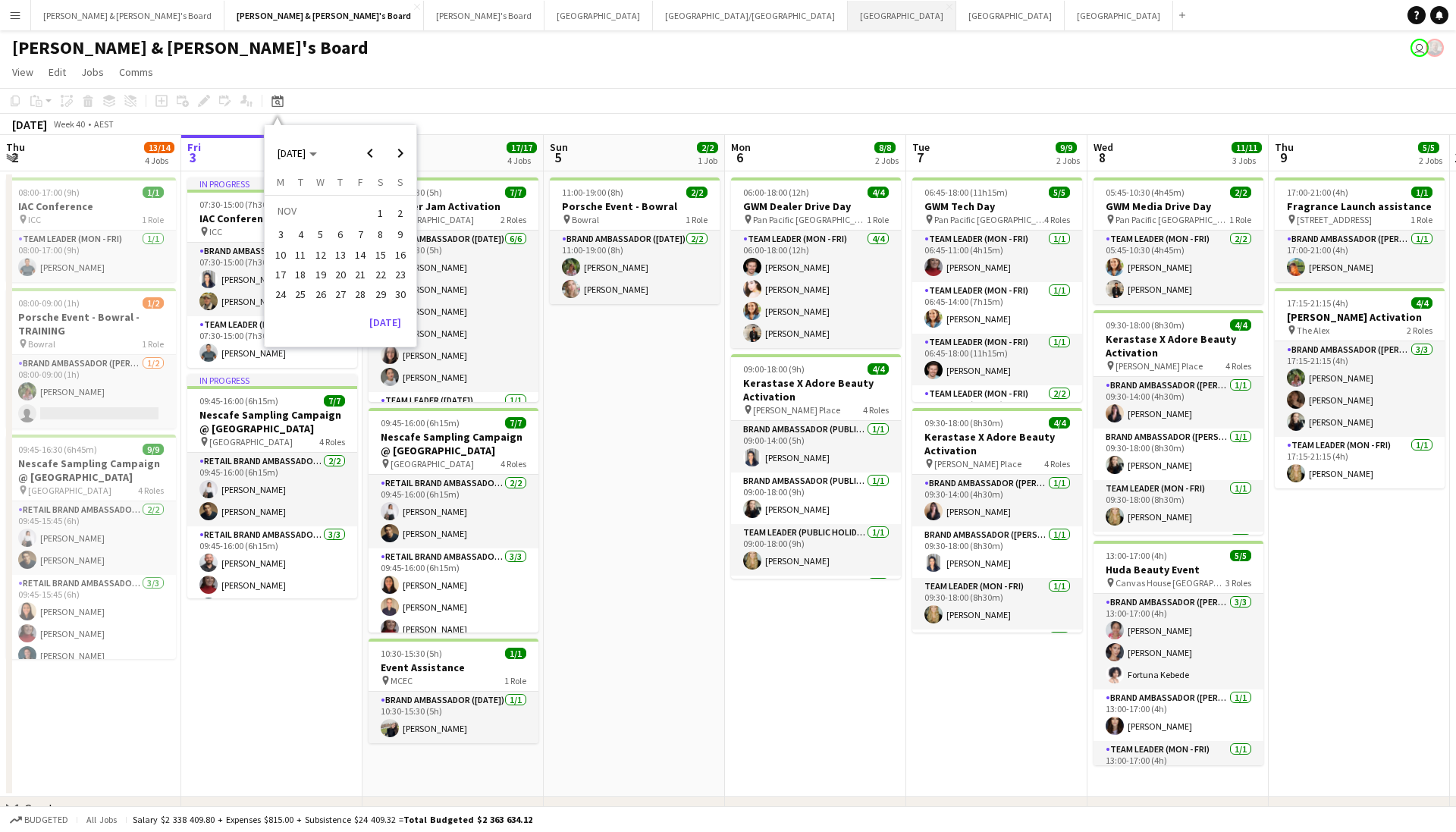
click at [847, 19] on button "Sydney Close" at bounding box center [901, 16] width 108 height 30
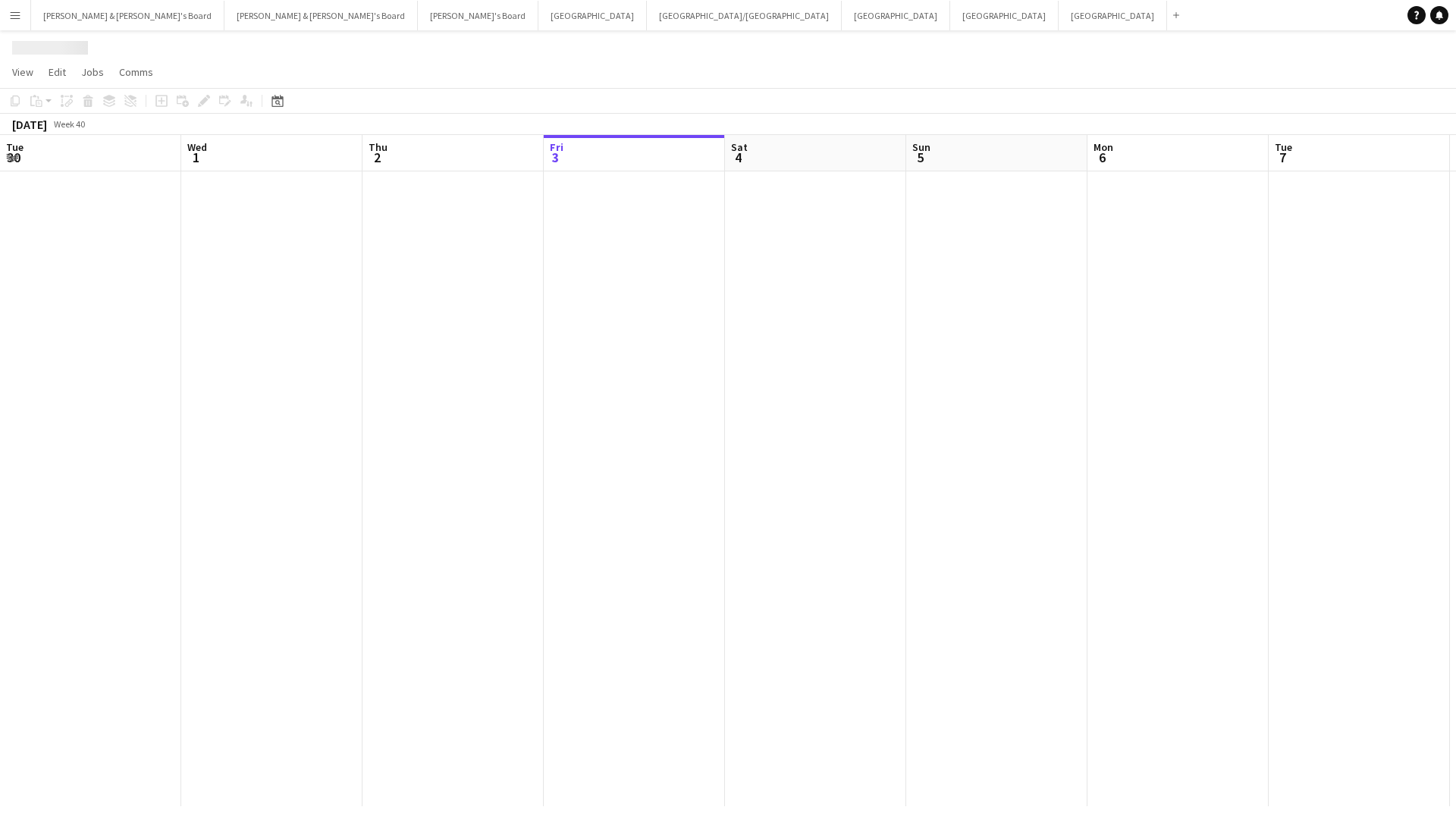
scroll to position [0, 362]
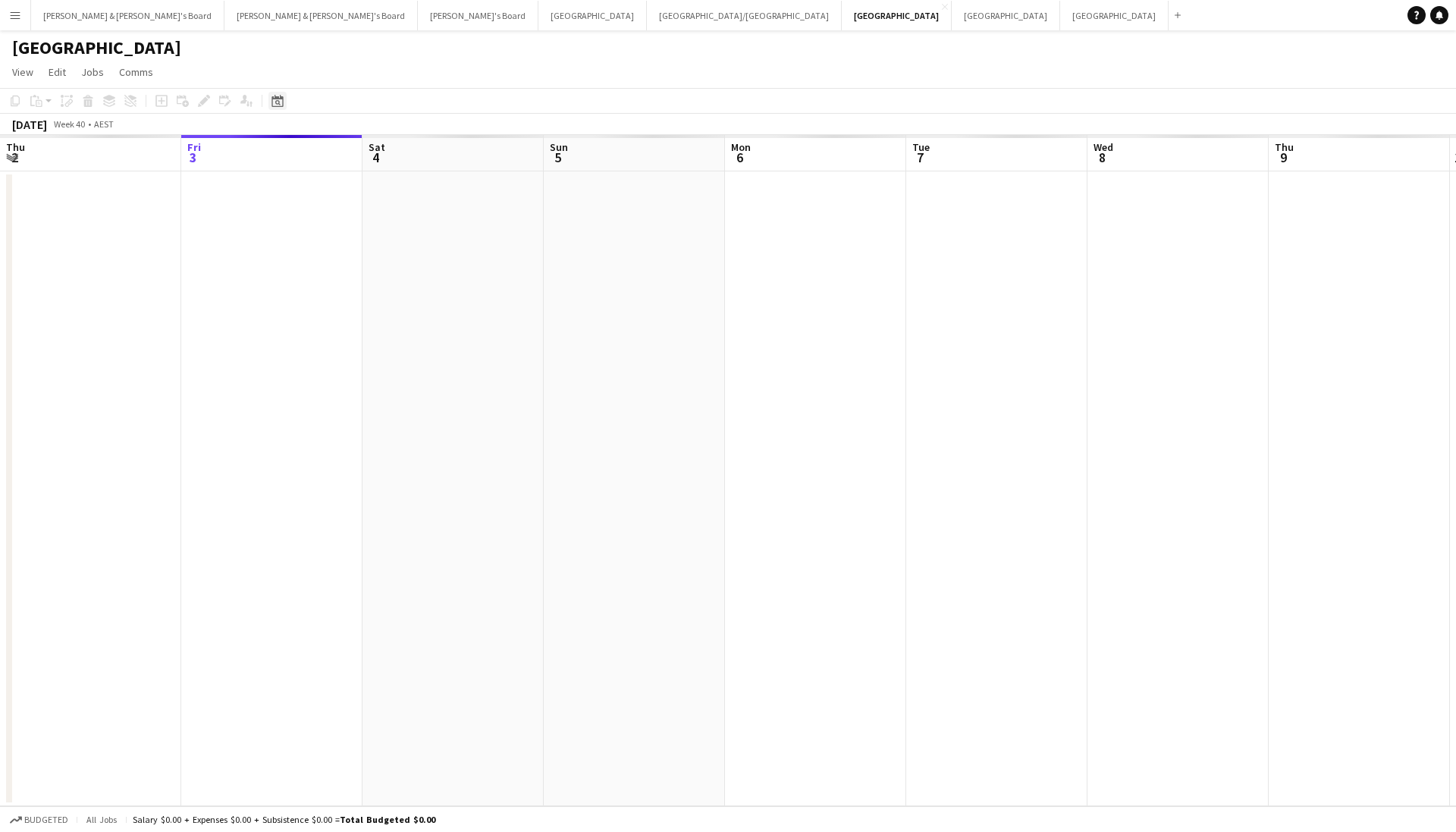
click at [270, 104] on div "Date picker" at bounding box center [277, 101] width 19 height 19
click at [395, 155] on span "Next month" at bounding box center [400, 153] width 30 height 30
click at [305, 276] on span "18" at bounding box center [301, 274] width 19 height 19
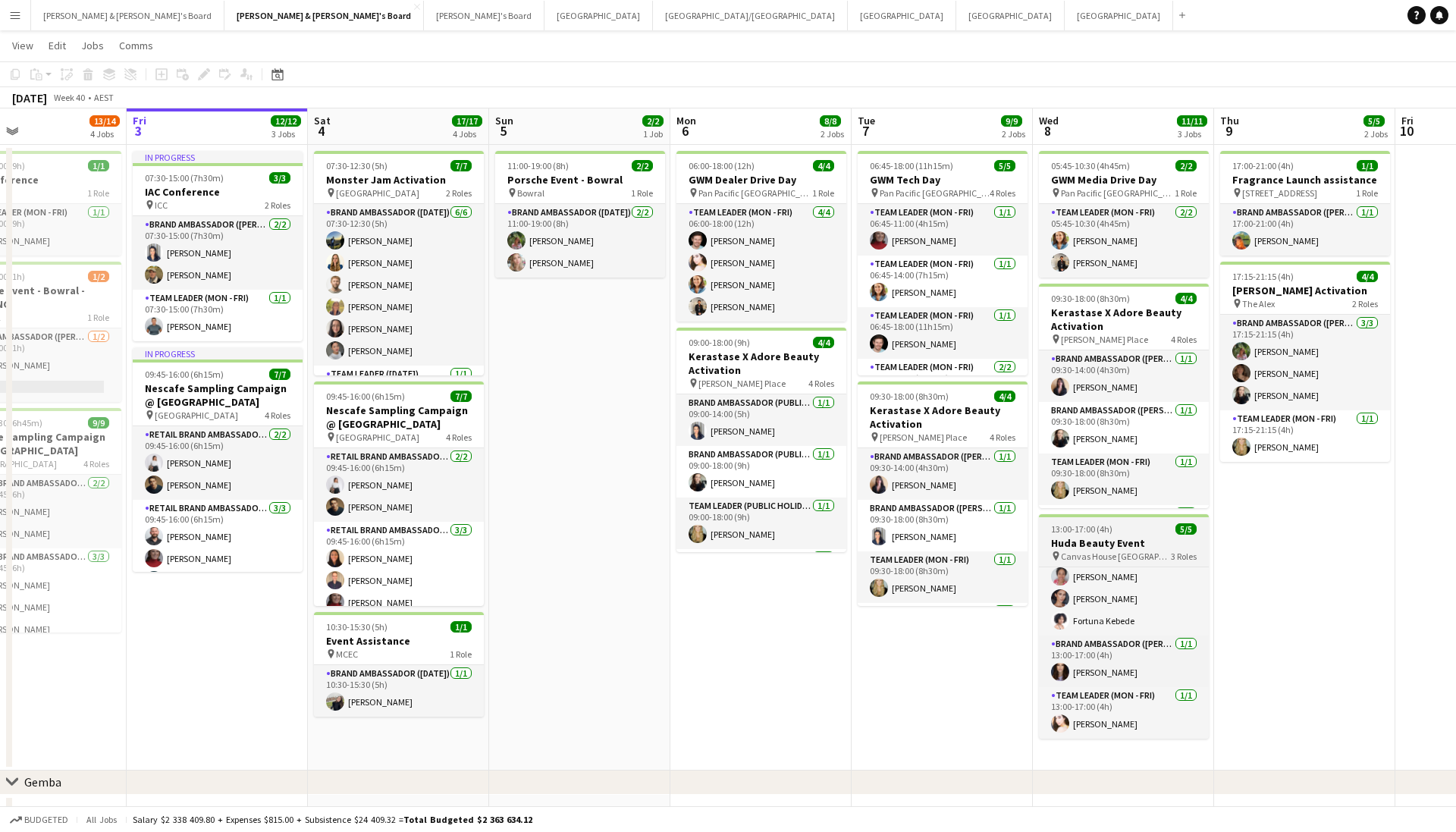
scroll to position [29, 0]
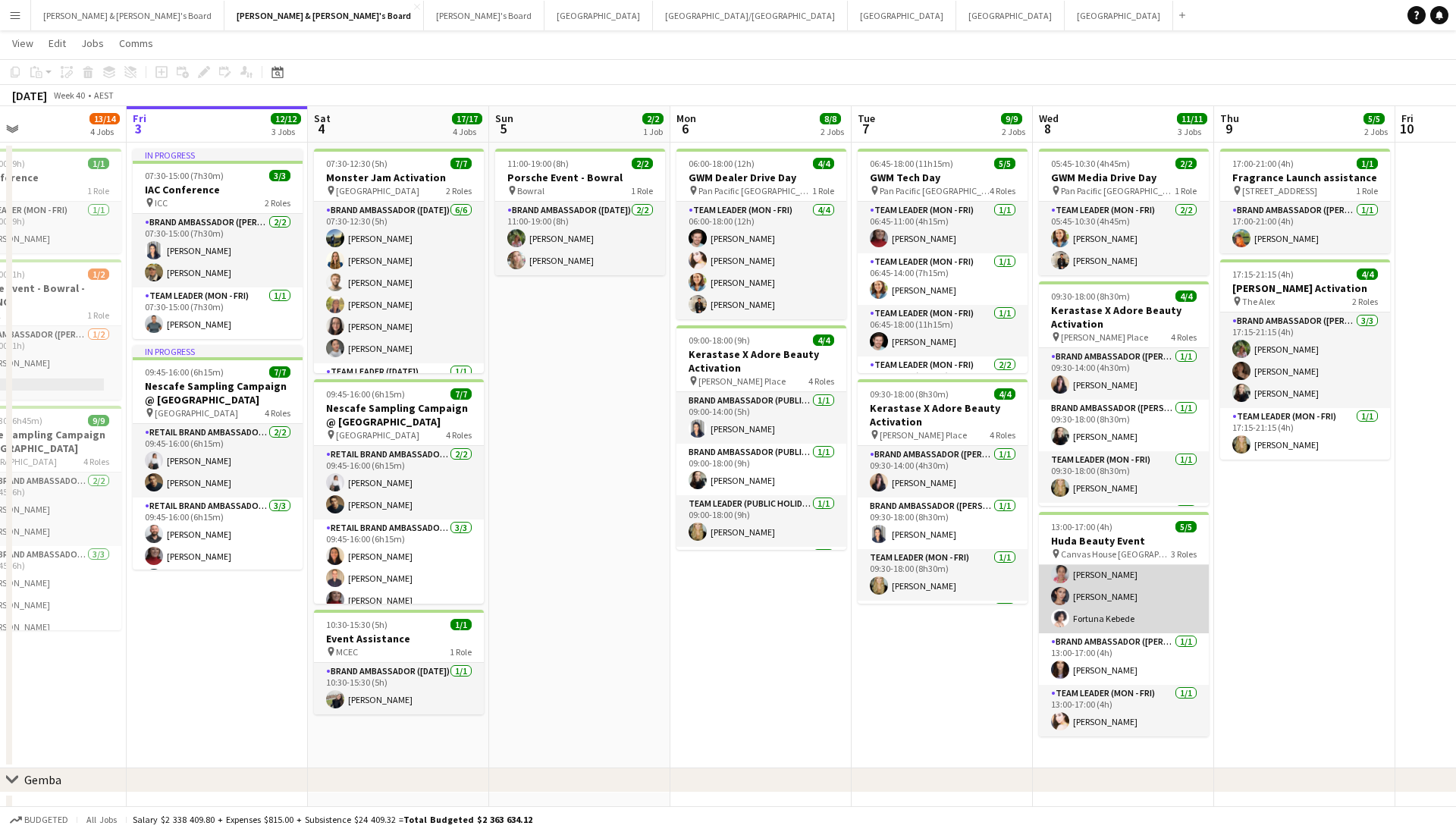
click at [1097, 566] on app-card-role "Brand Ambassador (Mon - Fri) [DATE] 13:00-17:00 (4h) [PERSON_NAME] [PERSON_NAME…" at bounding box center [1124, 586] width 170 height 95
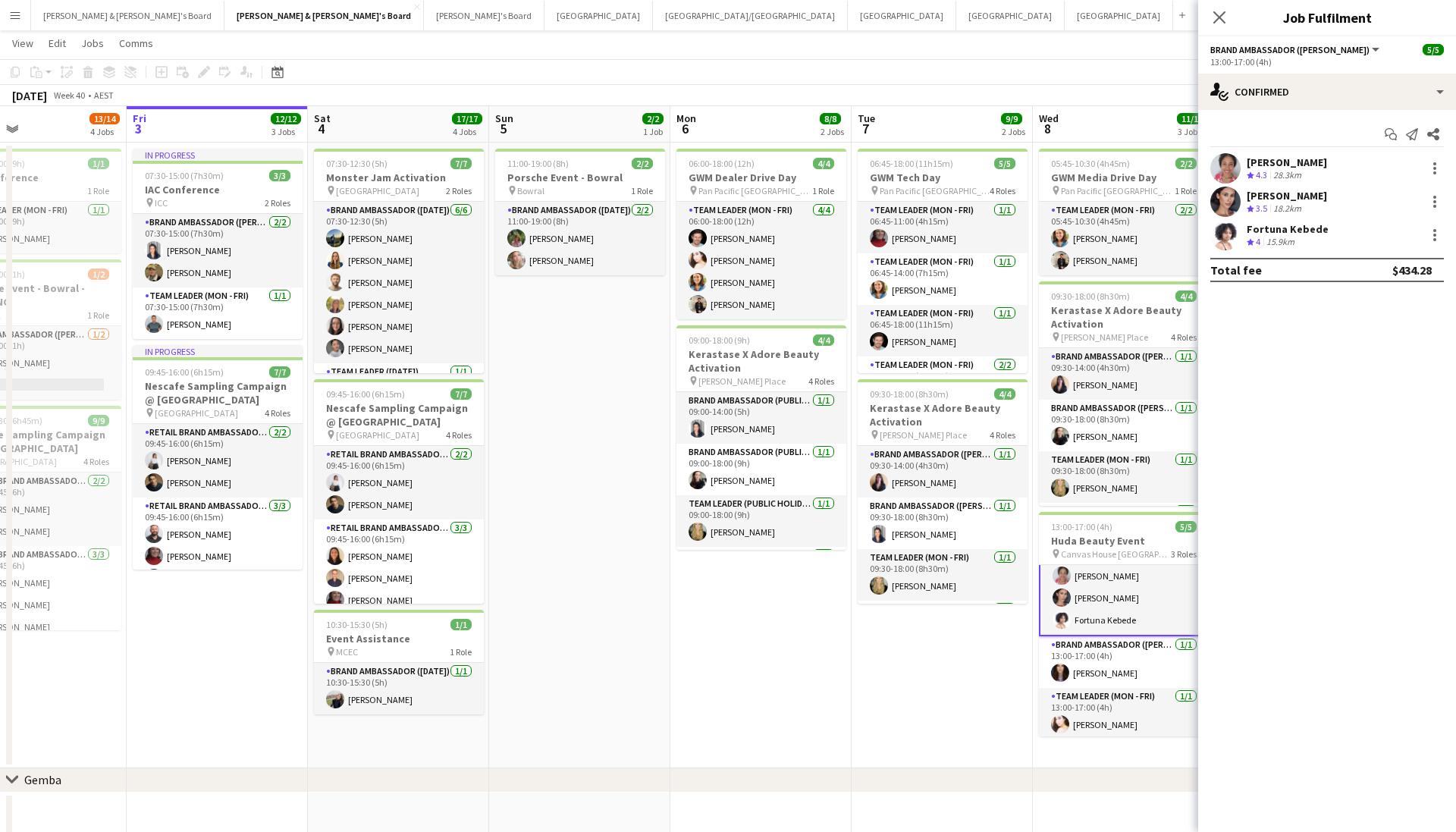
click at [1281, 170] on div "28.3km" at bounding box center [1287, 176] width 34 height 13
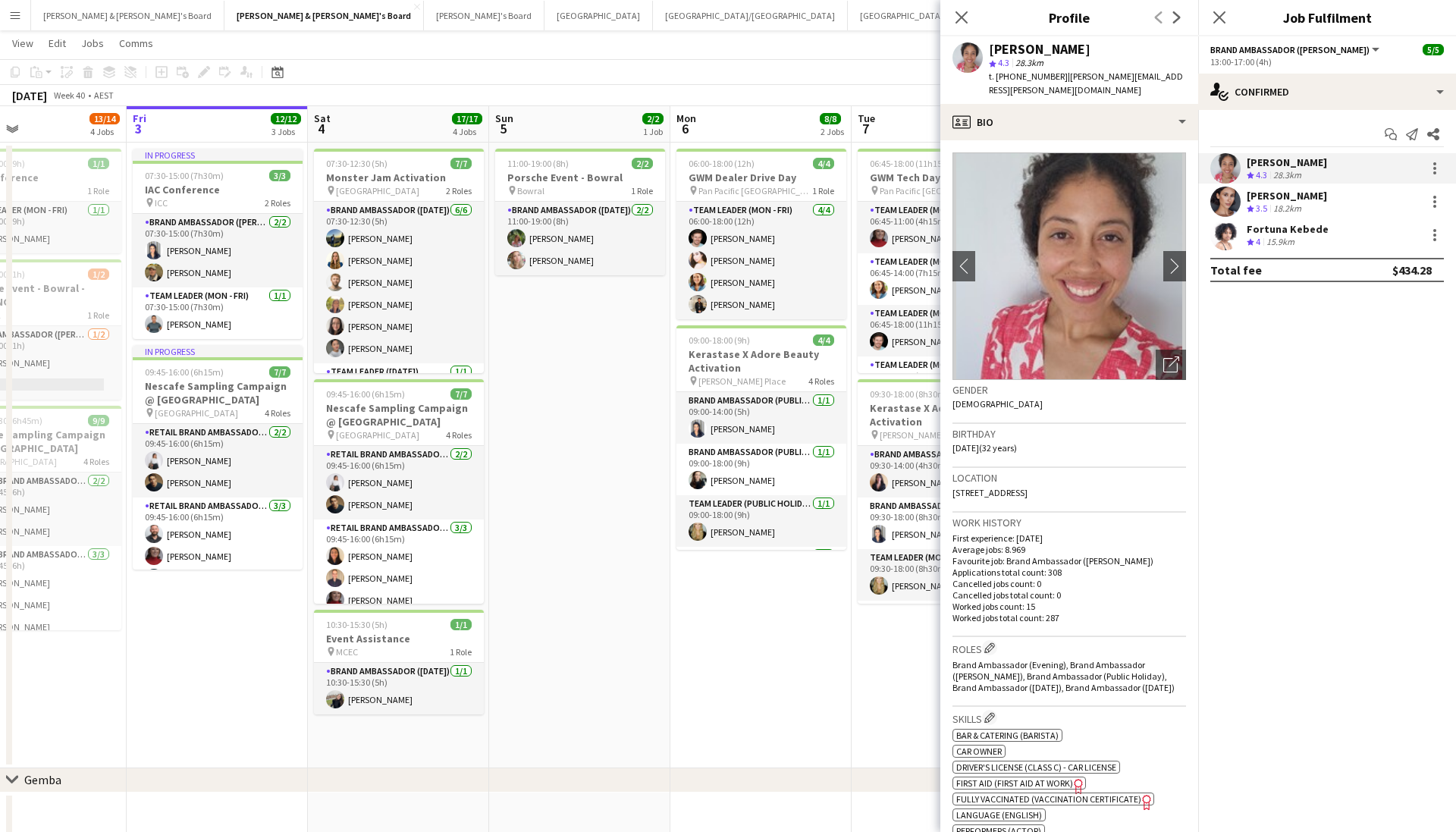
click at [1243, 195] on div "[PERSON_NAME] Crew rating 3.5 18.2km" at bounding box center [1326, 201] width 258 height 30
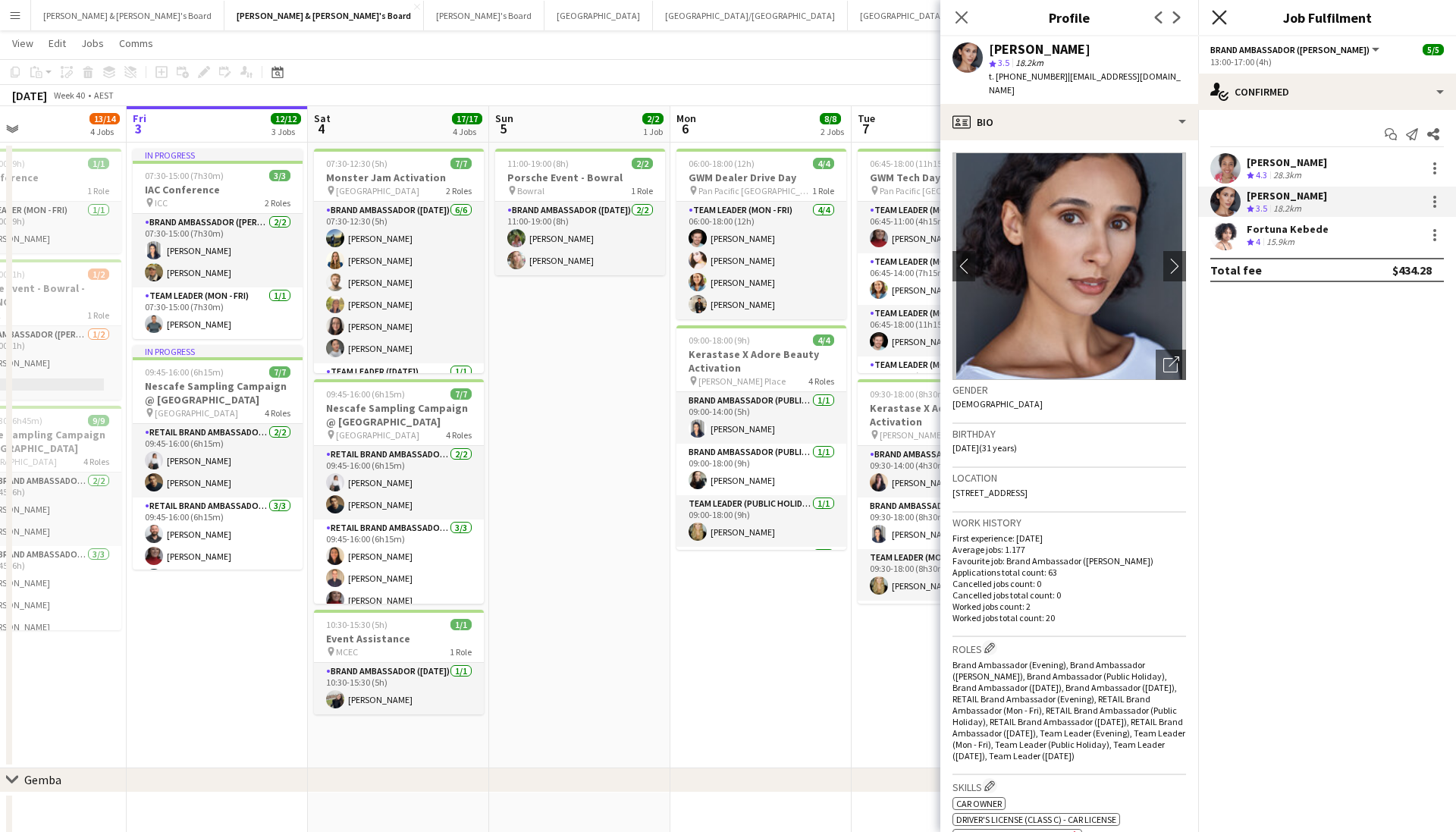
click at [1213, 20] on icon "Close pop-in" at bounding box center [1219, 17] width 14 height 14
